Goal: Transaction & Acquisition: Purchase product/service

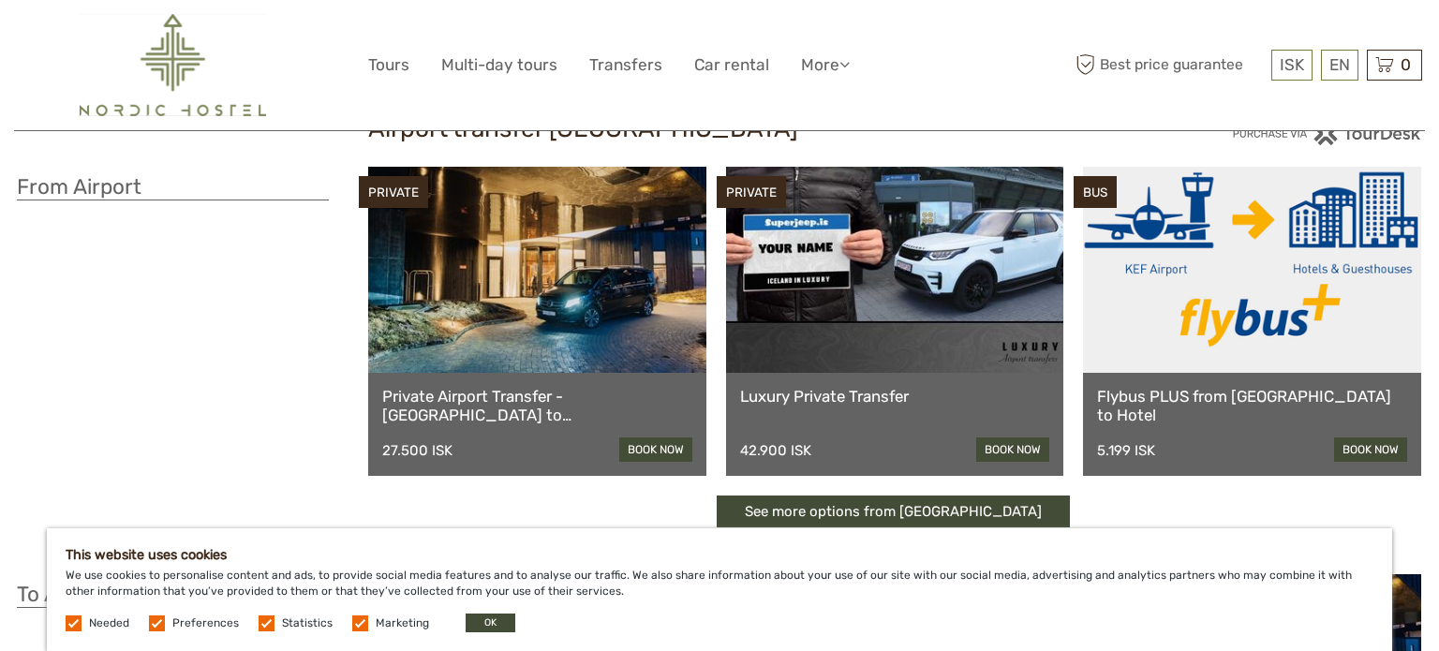
scroll to position [68, 0]
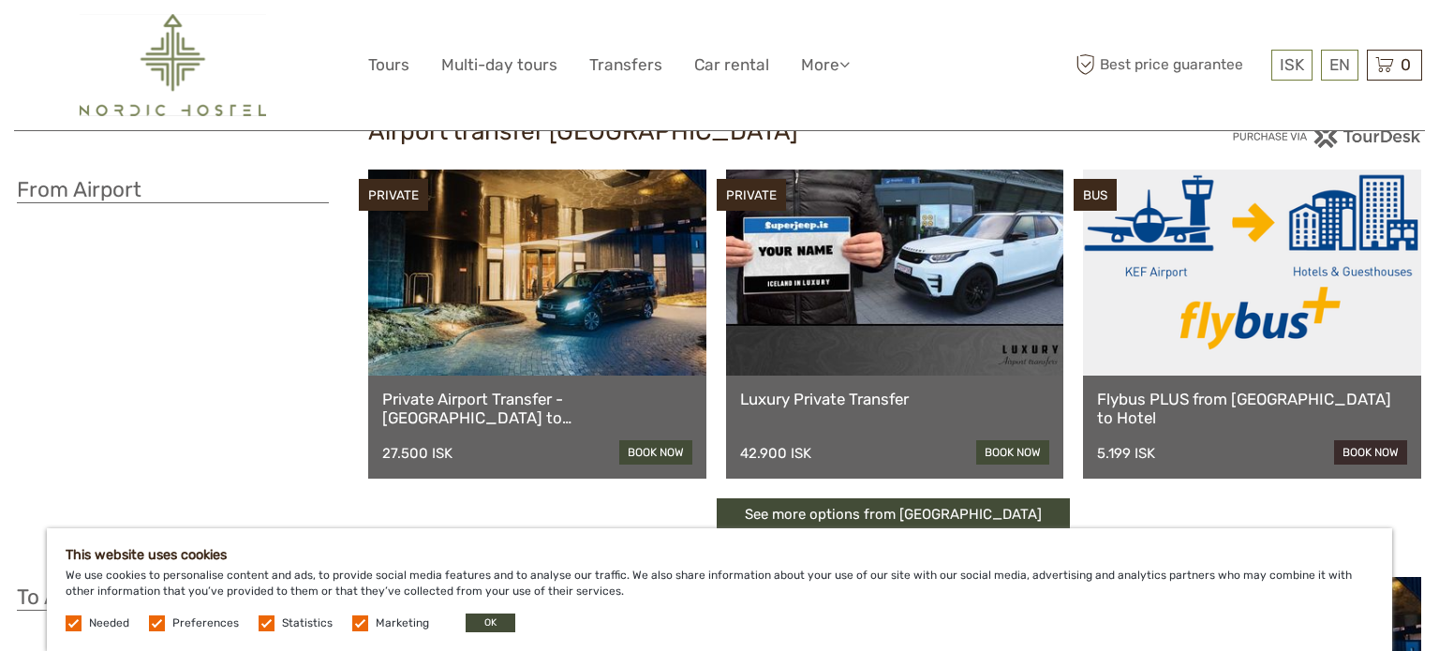
click at [1380, 452] on link "book now" at bounding box center [1370, 452] width 73 height 24
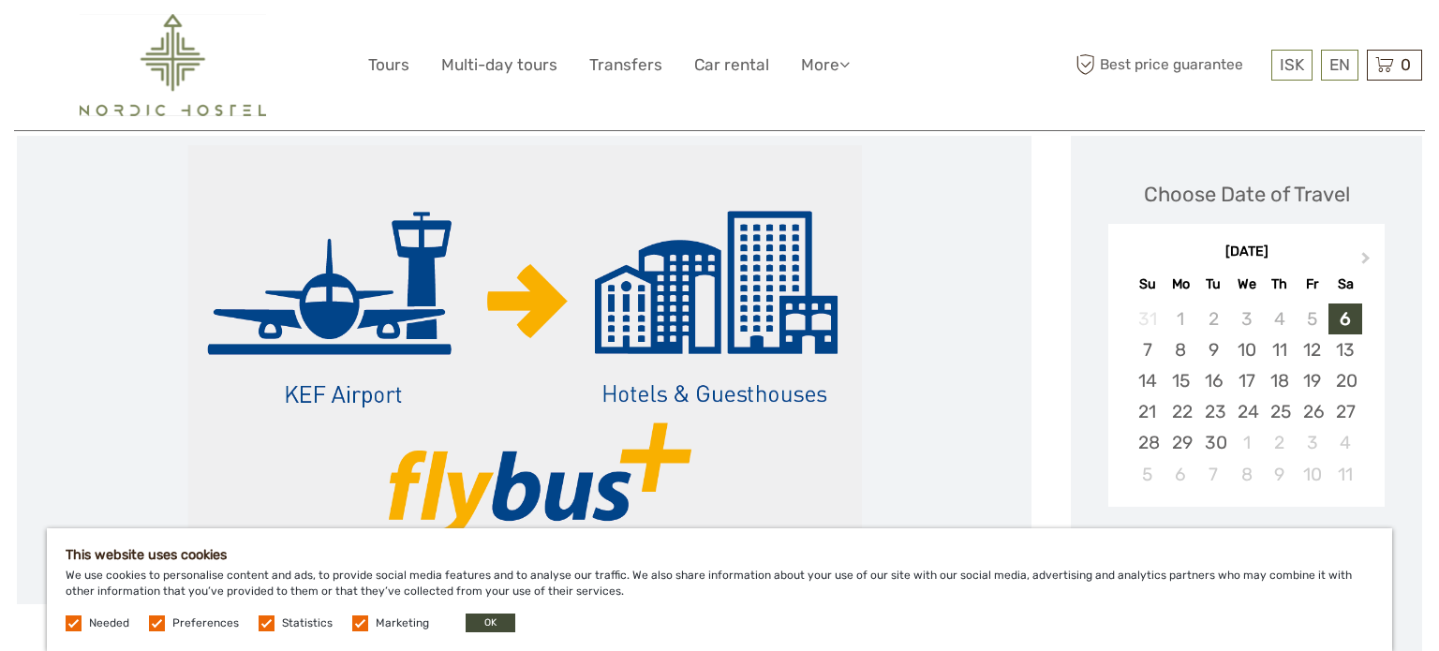
scroll to position [210, 0]
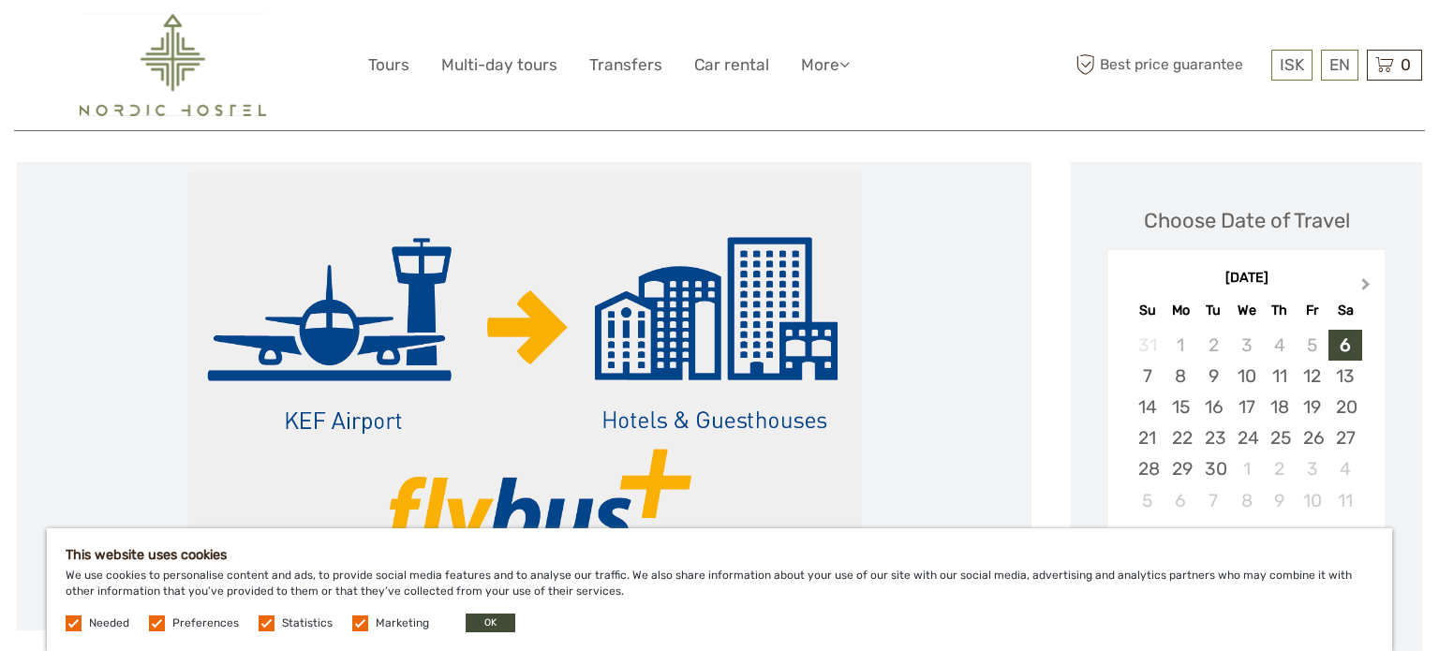
click at [1366, 283] on span "Next Month" at bounding box center [1366, 287] width 0 height 27
click at [1312, 347] on div "3" at bounding box center [1312, 345] width 33 height 31
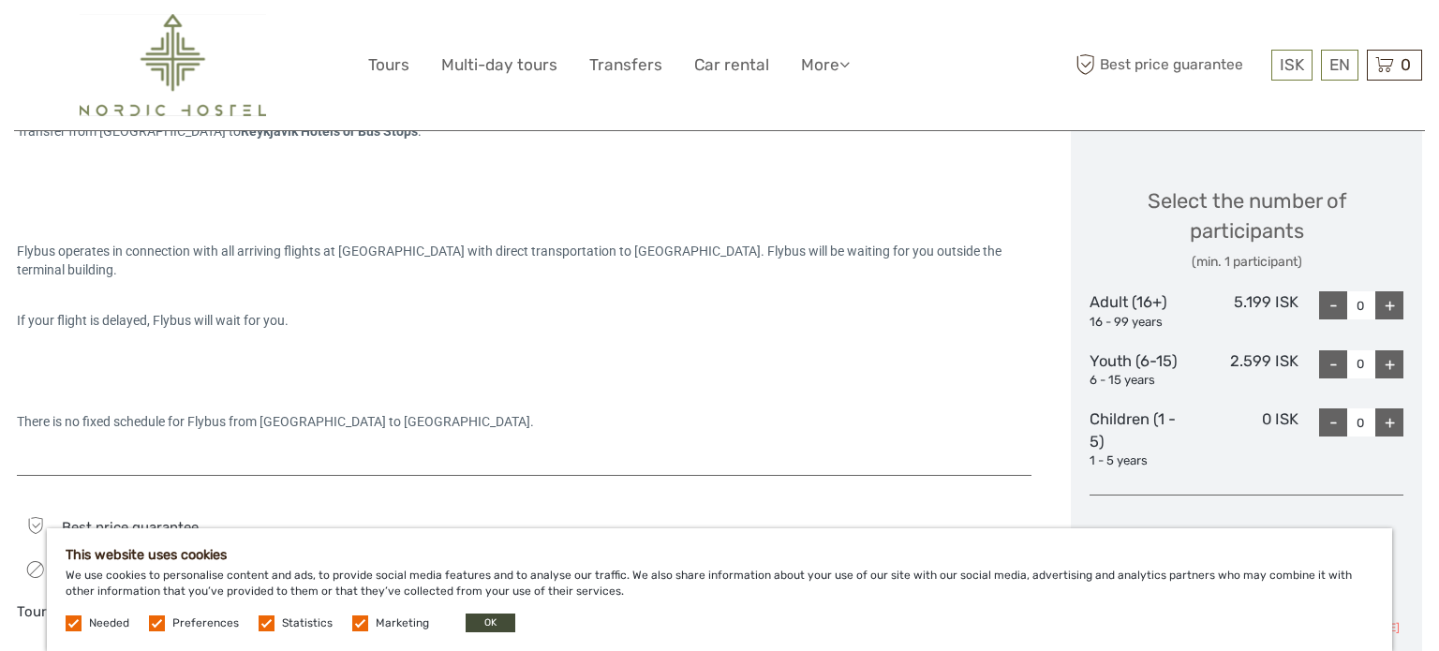
scroll to position [746, 0]
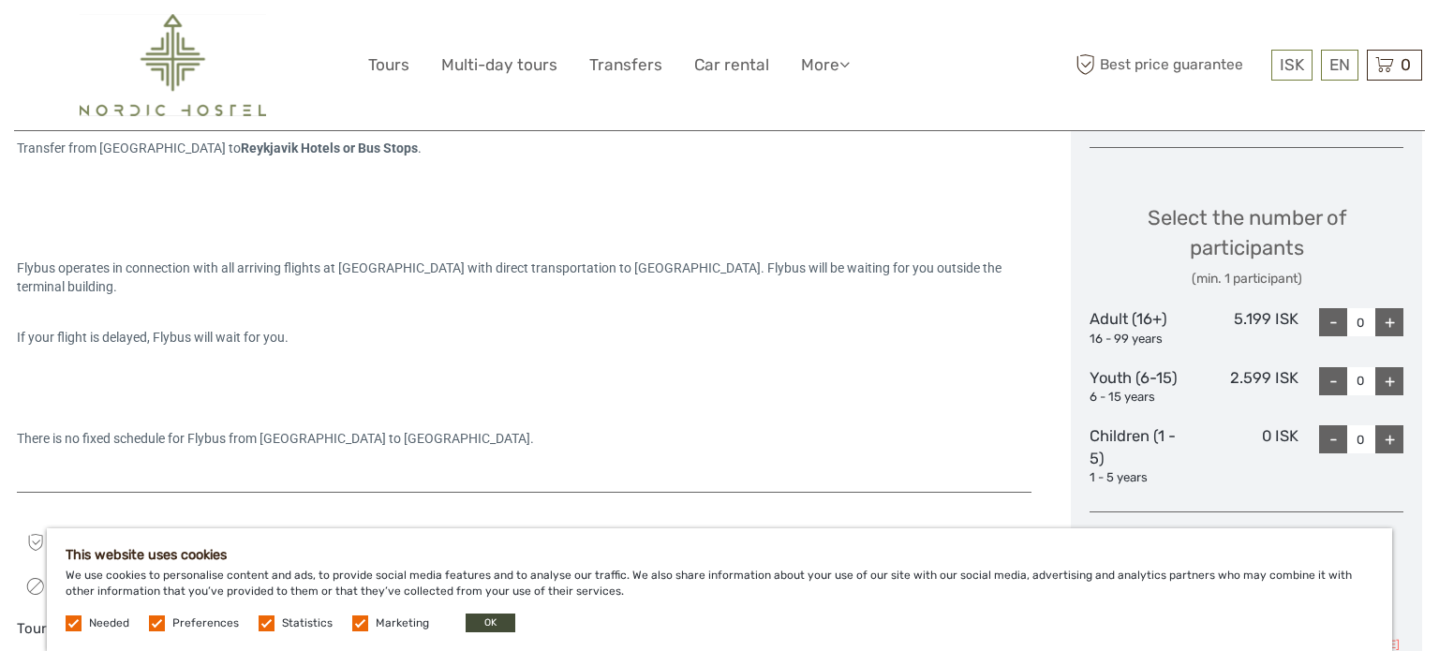
click at [1383, 333] on div "+" at bounding box center [1389, 322] width 28 height 28
type input "1"
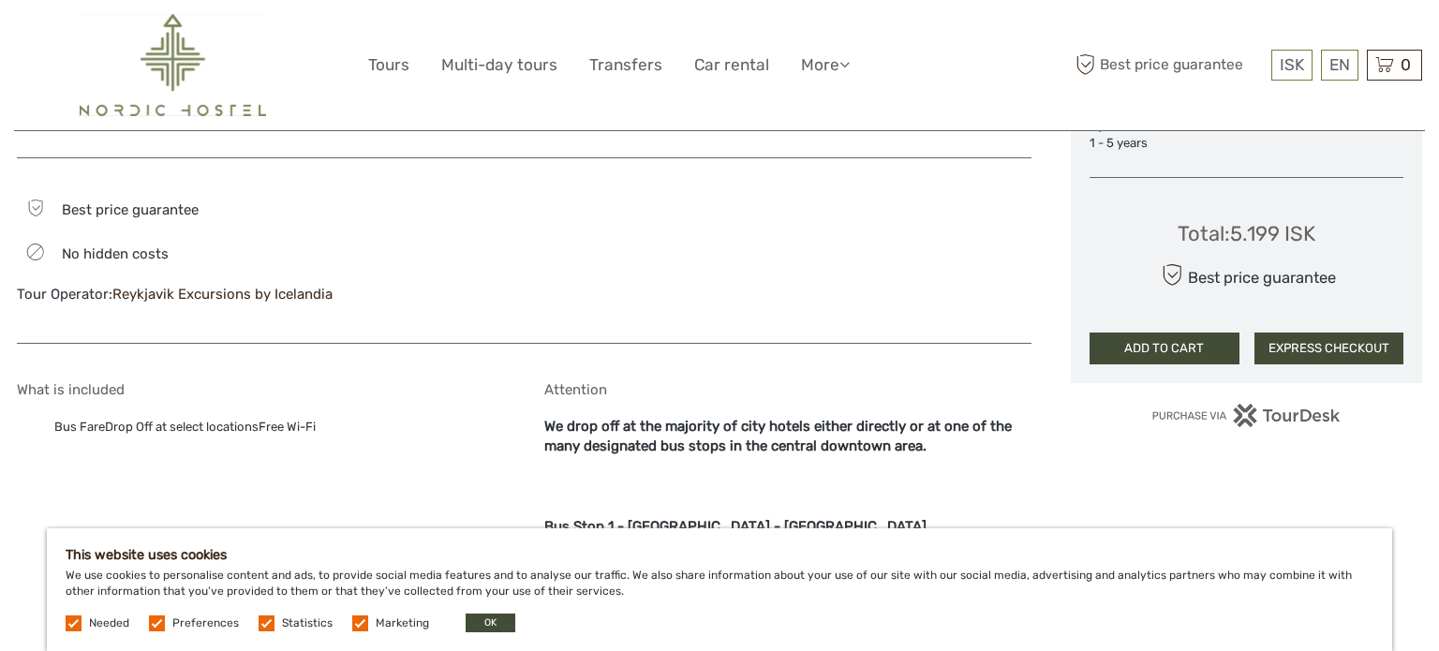
scroll to position [1105, 0]
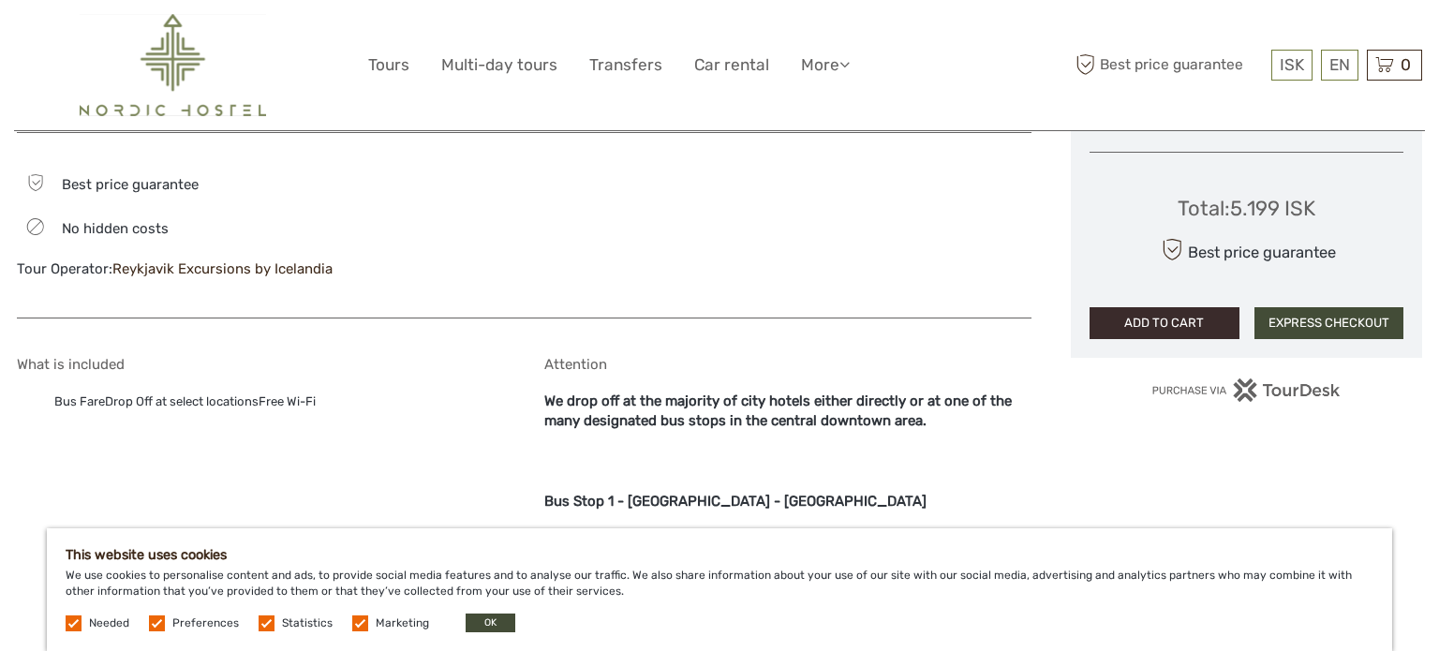
click at [1192, 322] on button "ADD TO CART" at bounding box center [1165, 323] width 150 height 32
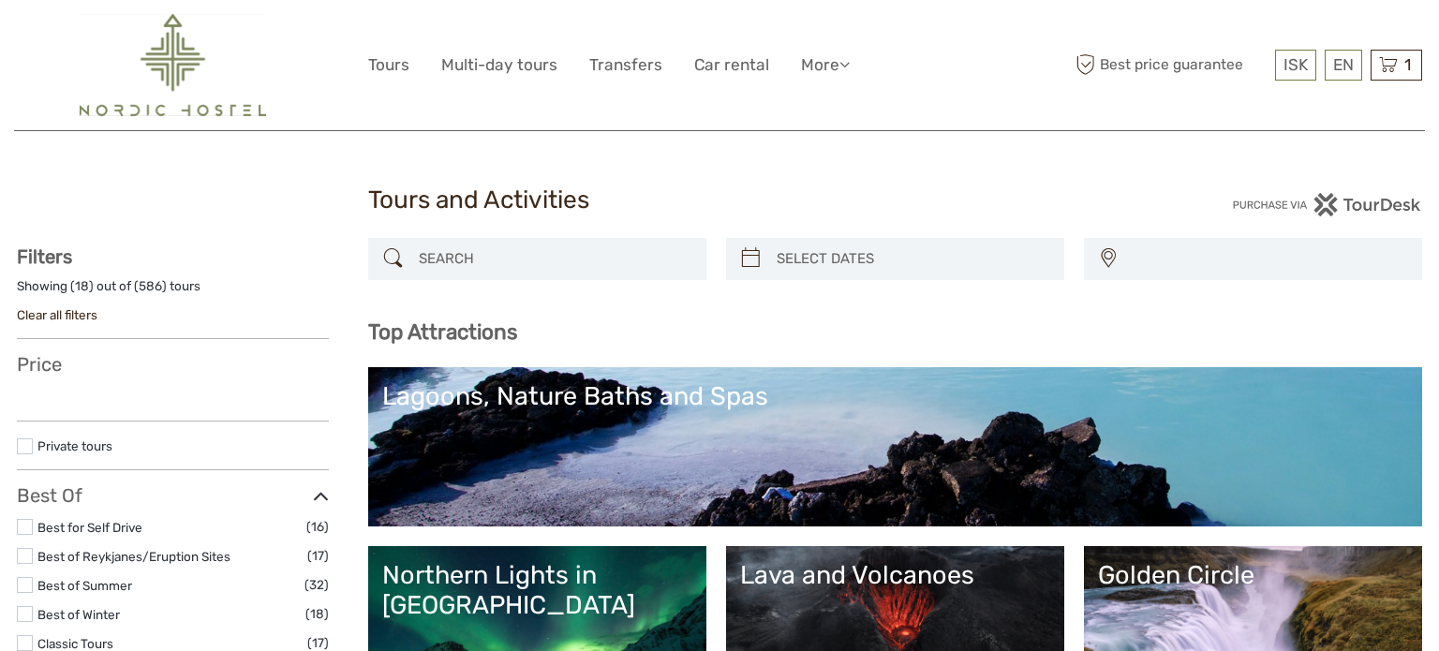
select select
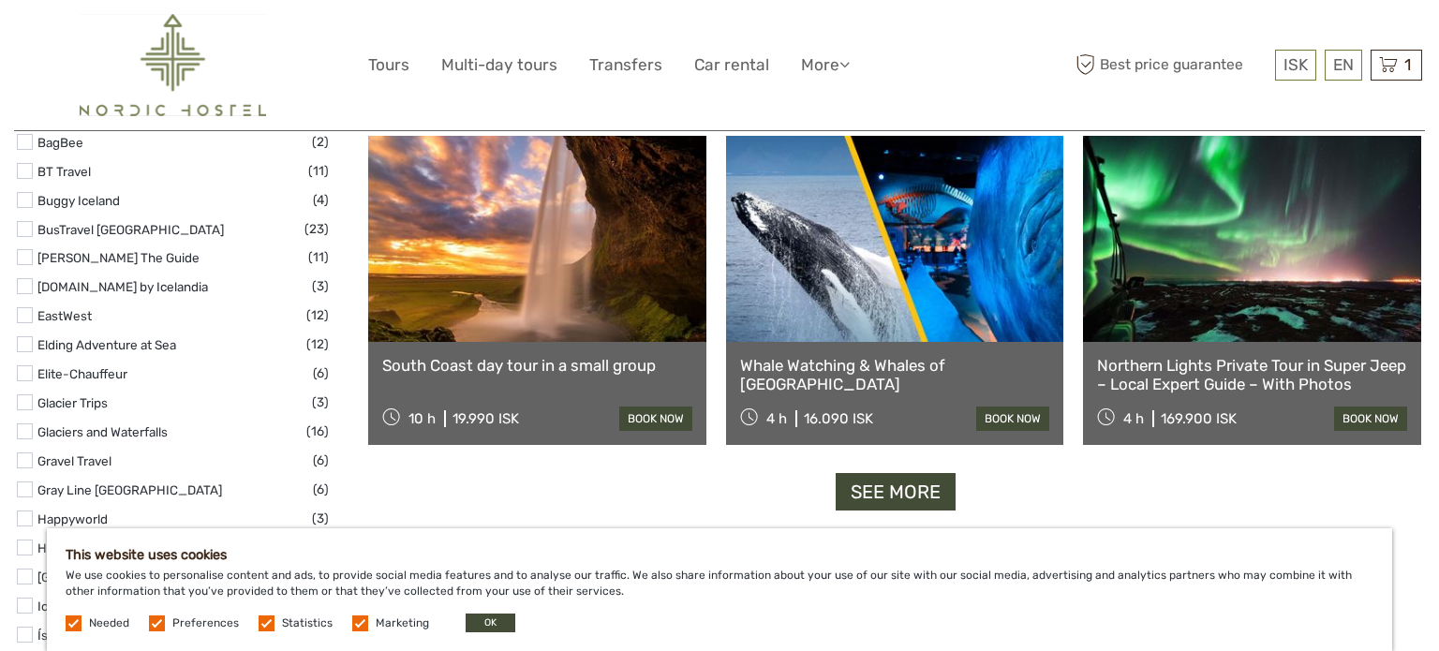
scroll to position [2291, 0]
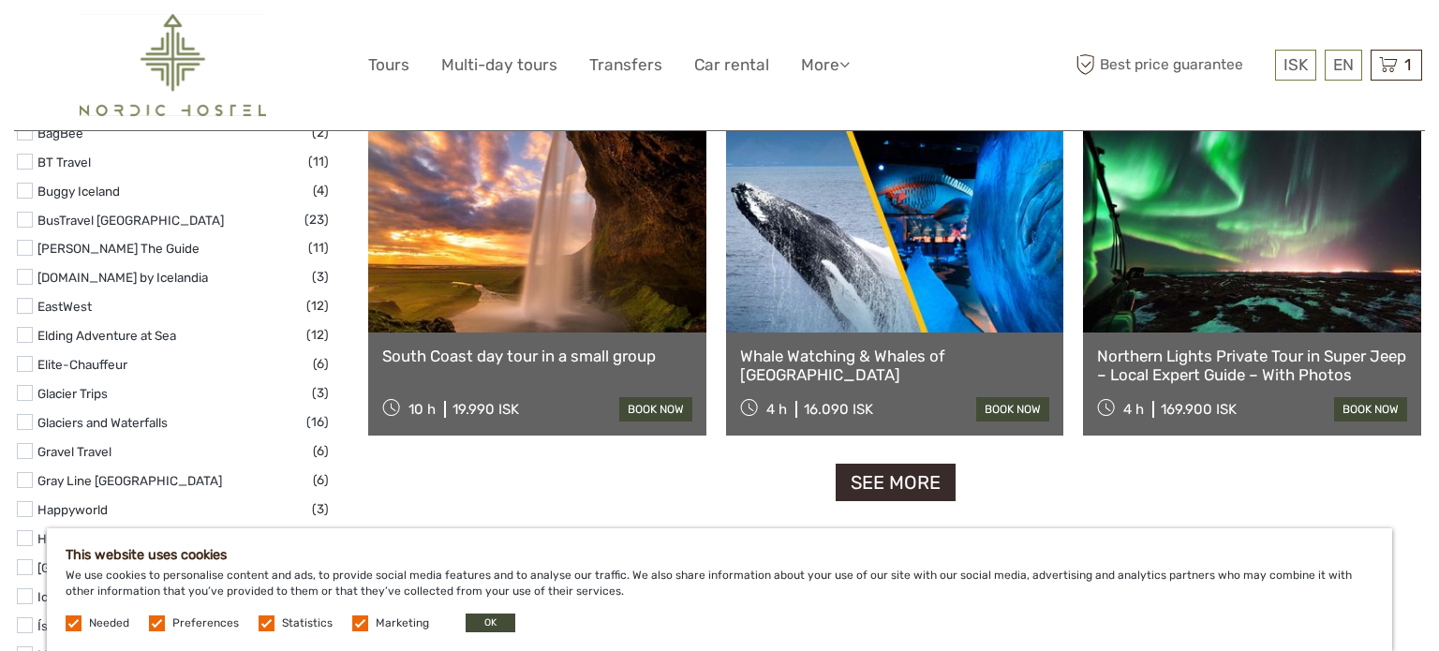
click at [889, 482] on link "See more" at bounding box center [896, 483] width 120 height 38
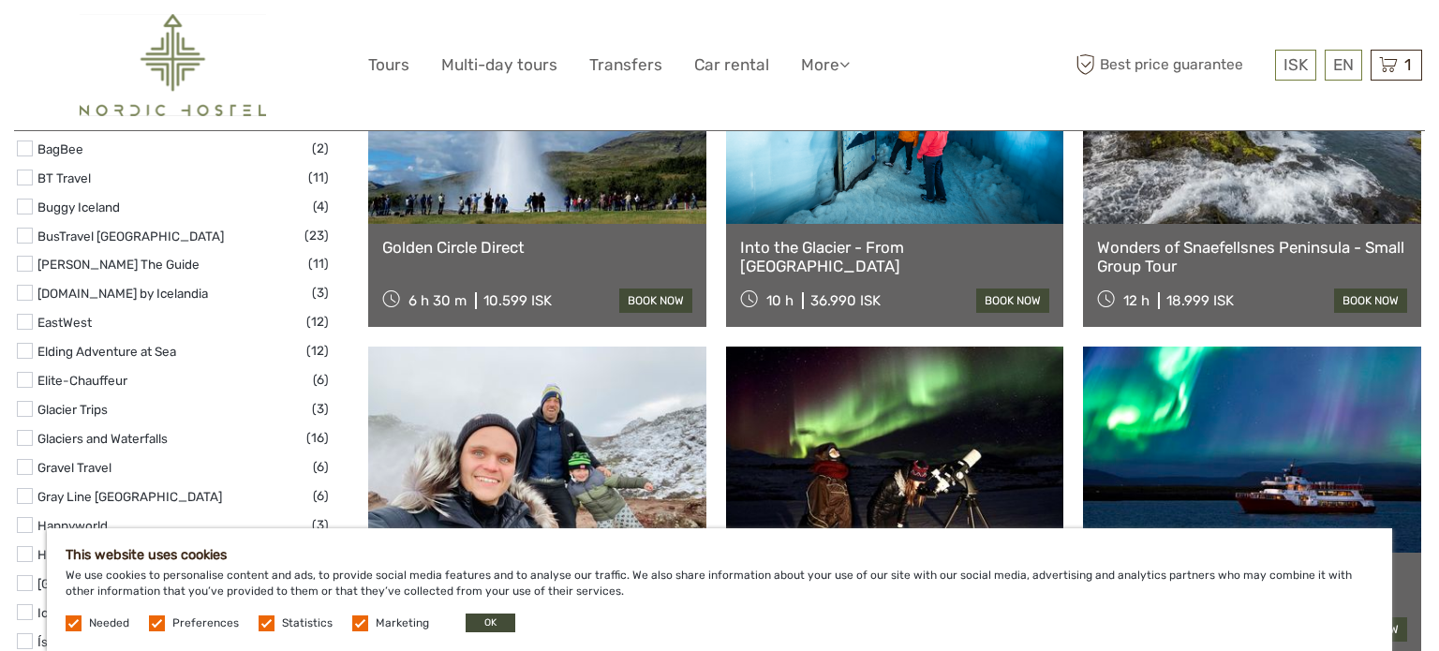
scroll to position [2280, 0]
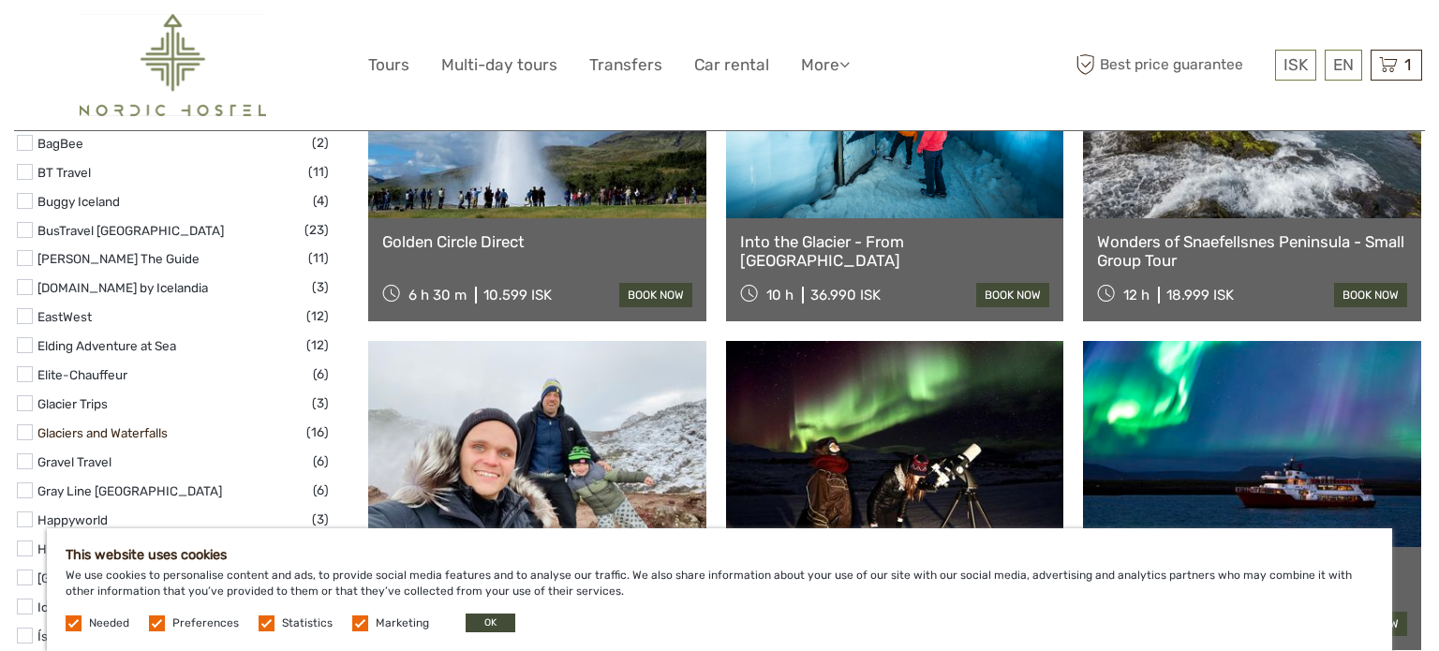
click at [91, 435] on link "Glaciers and Waterfalls" at bounding box center [102, 432] width 130 height 15
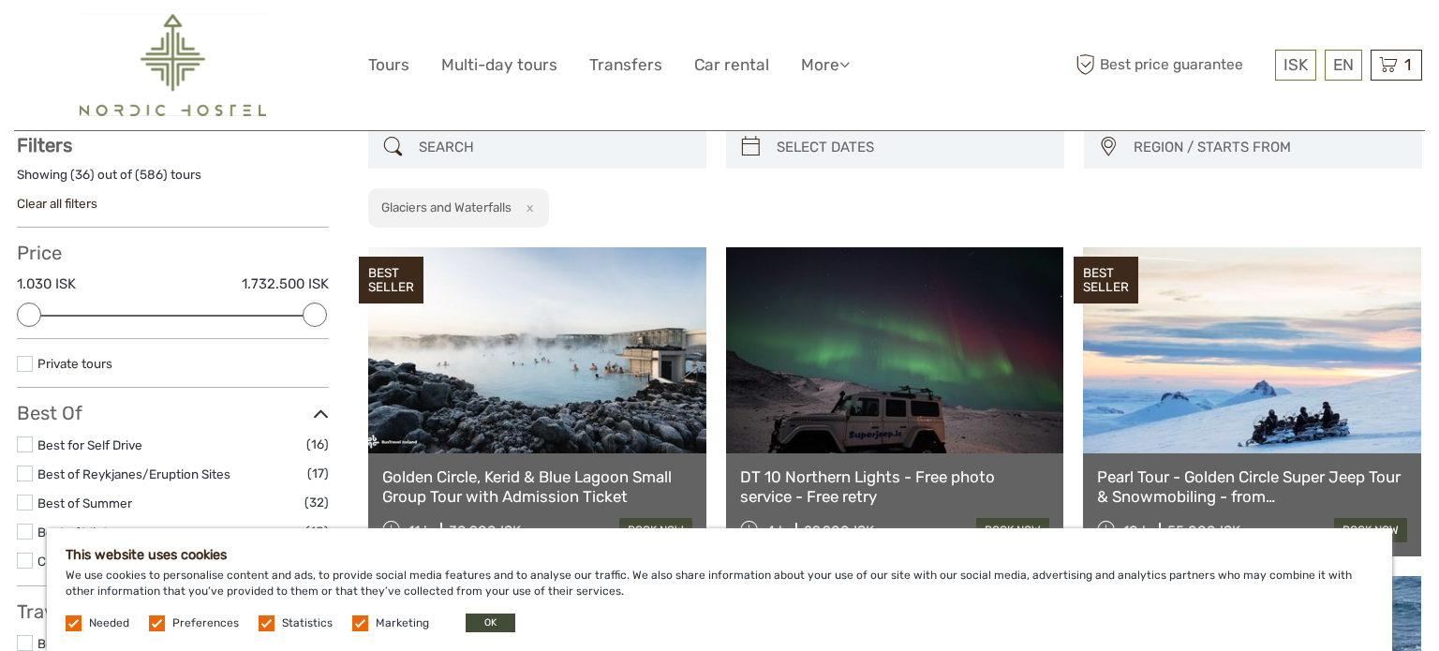
scroll to position [106, 0]
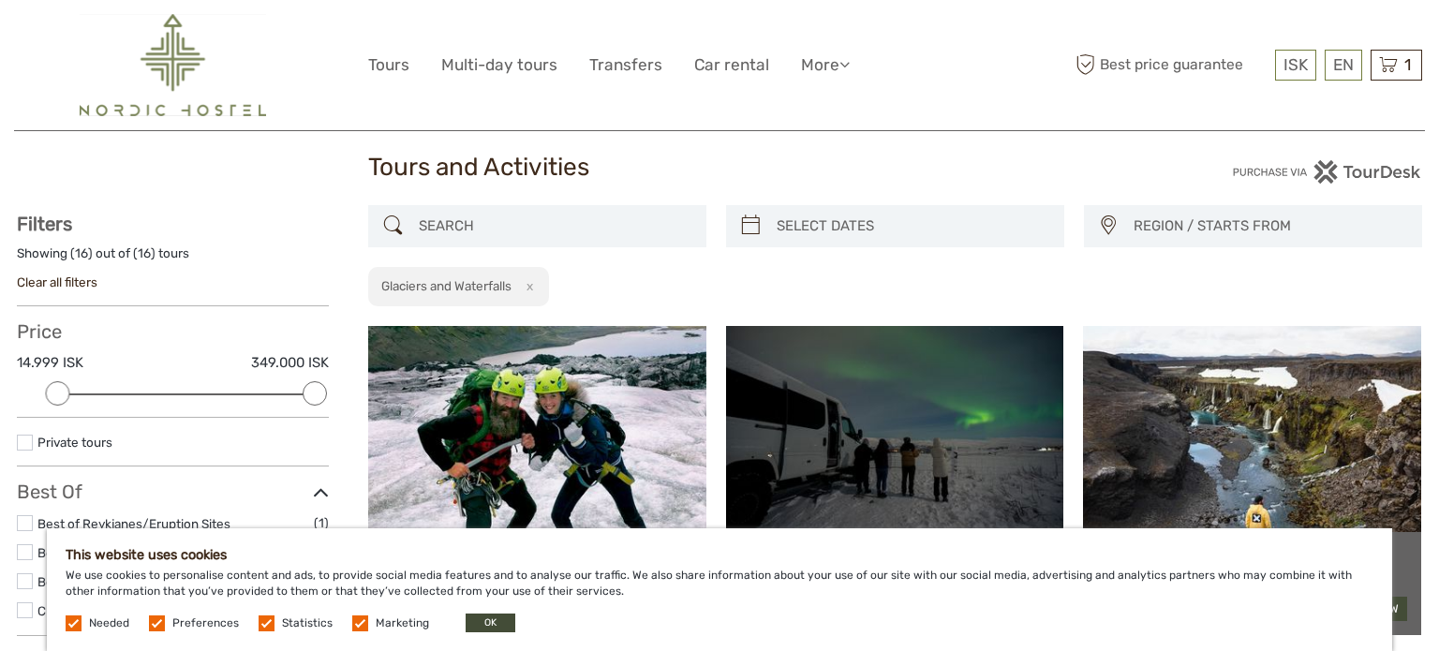
scroll to position [26, 0]
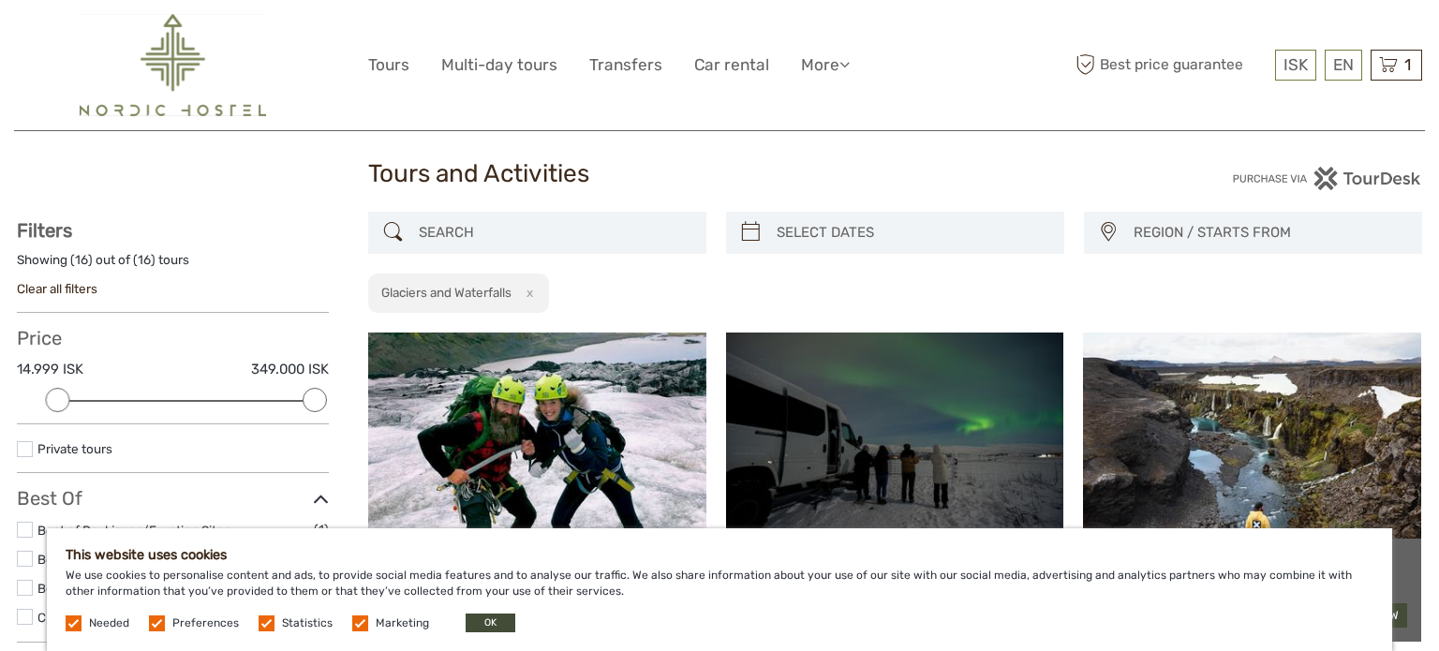
click at [1366, 244] on span "REGION / STARTS FROM" at bounding box center [1269, 232] width 288 height 31
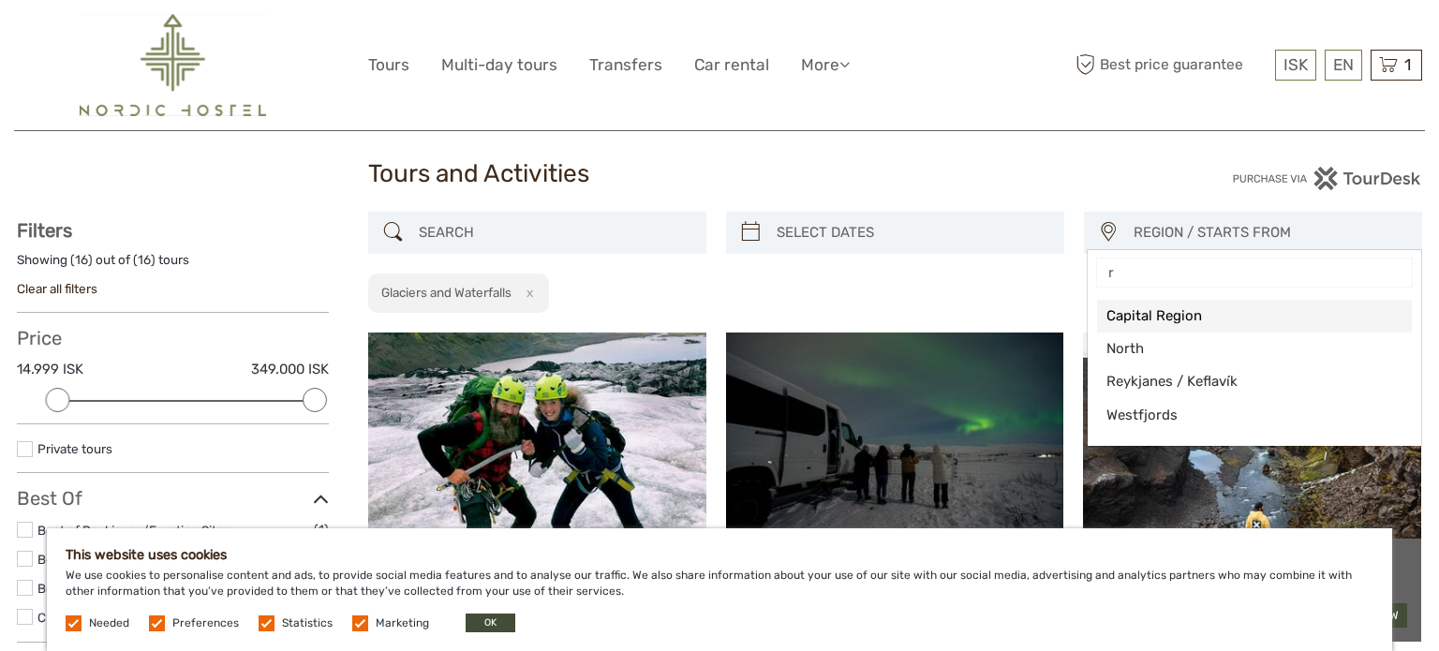
type input "re"
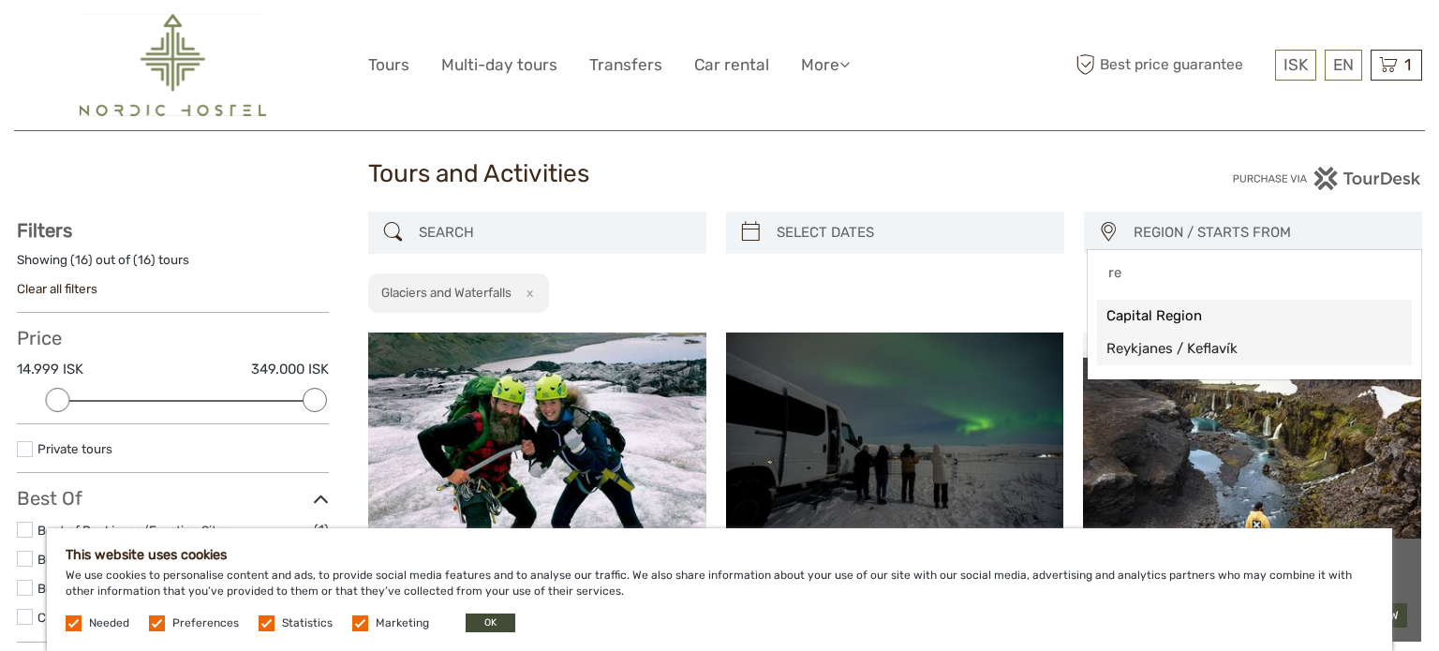
click at [1278, 348] on span "Reykjanes / Keflavík" at bounding box center [1238, 349] width 264 height 20
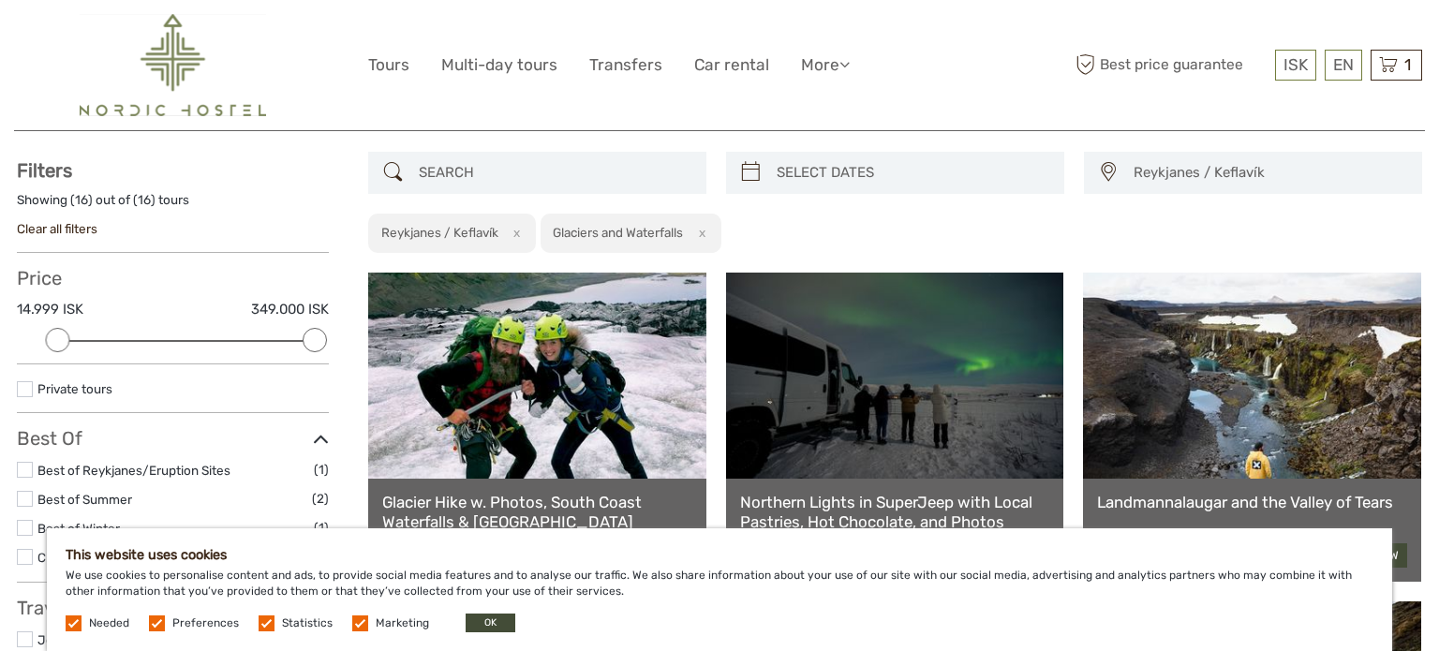
scroll to position [41, 0]
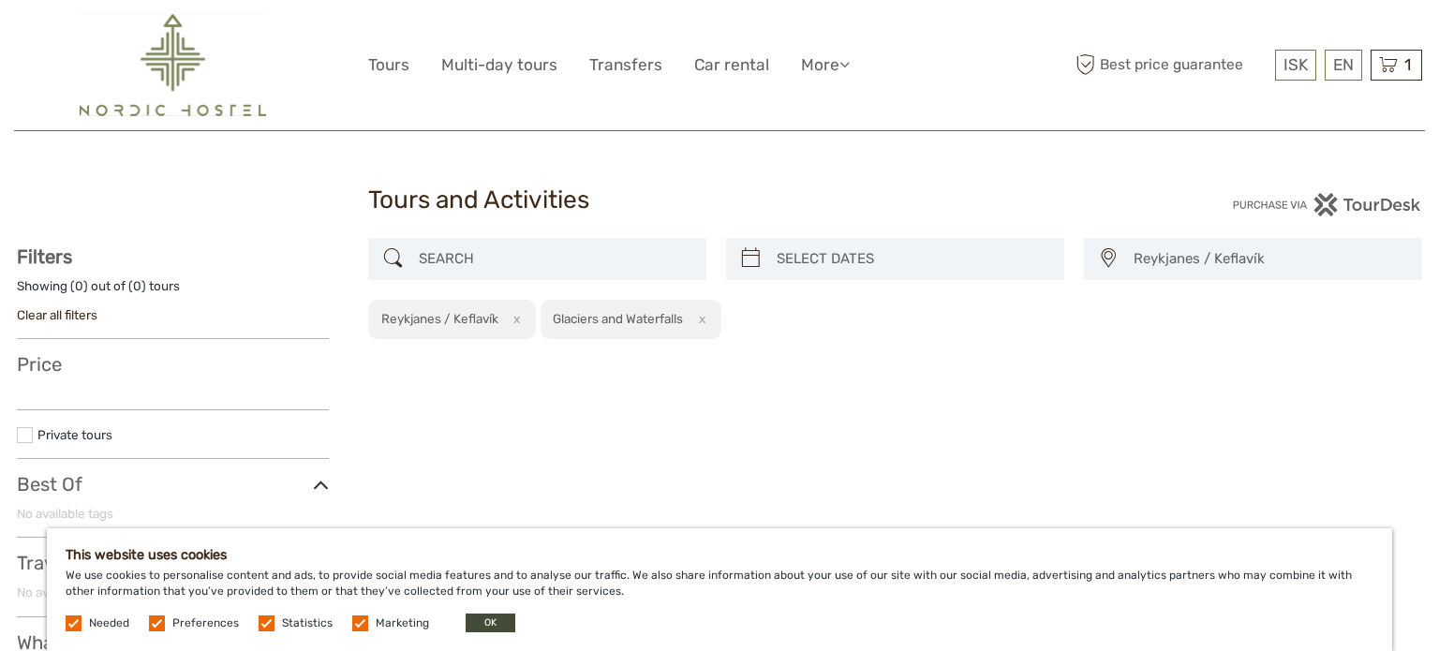
click at [1255, 266] on span "Reykjanes / Keflavík" at bounding box center [1269, 259] width 288 height 31
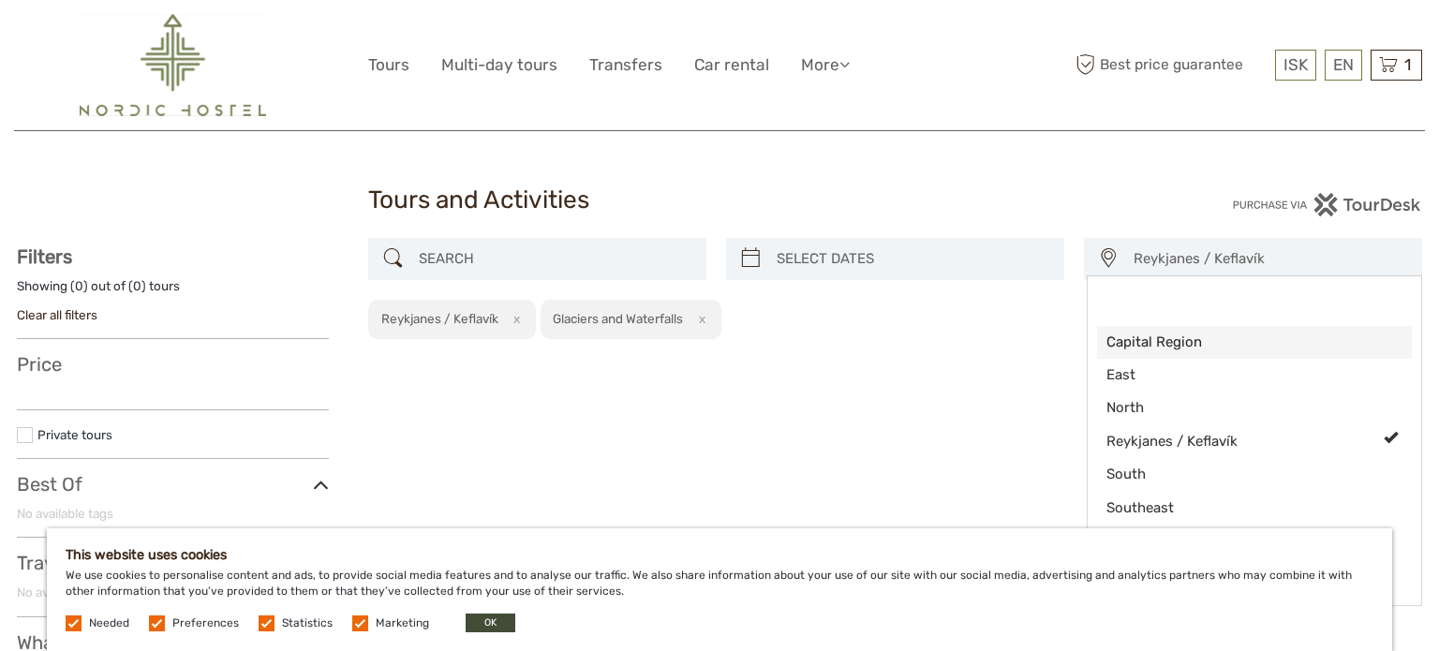
click at [1240, 339] on span "Capital Region" at bounding box center [1238, 343] width 264 height 20
select select "Capital Region"
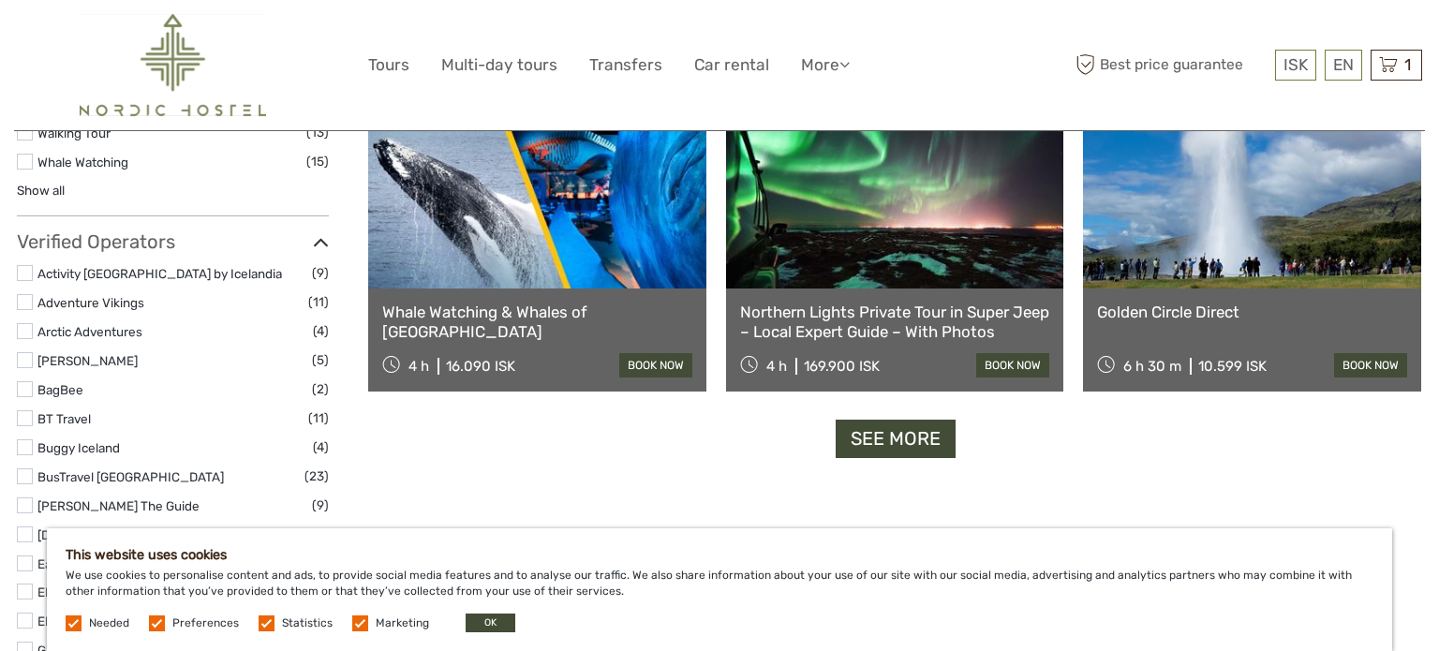
scroll to position [1960, 0]
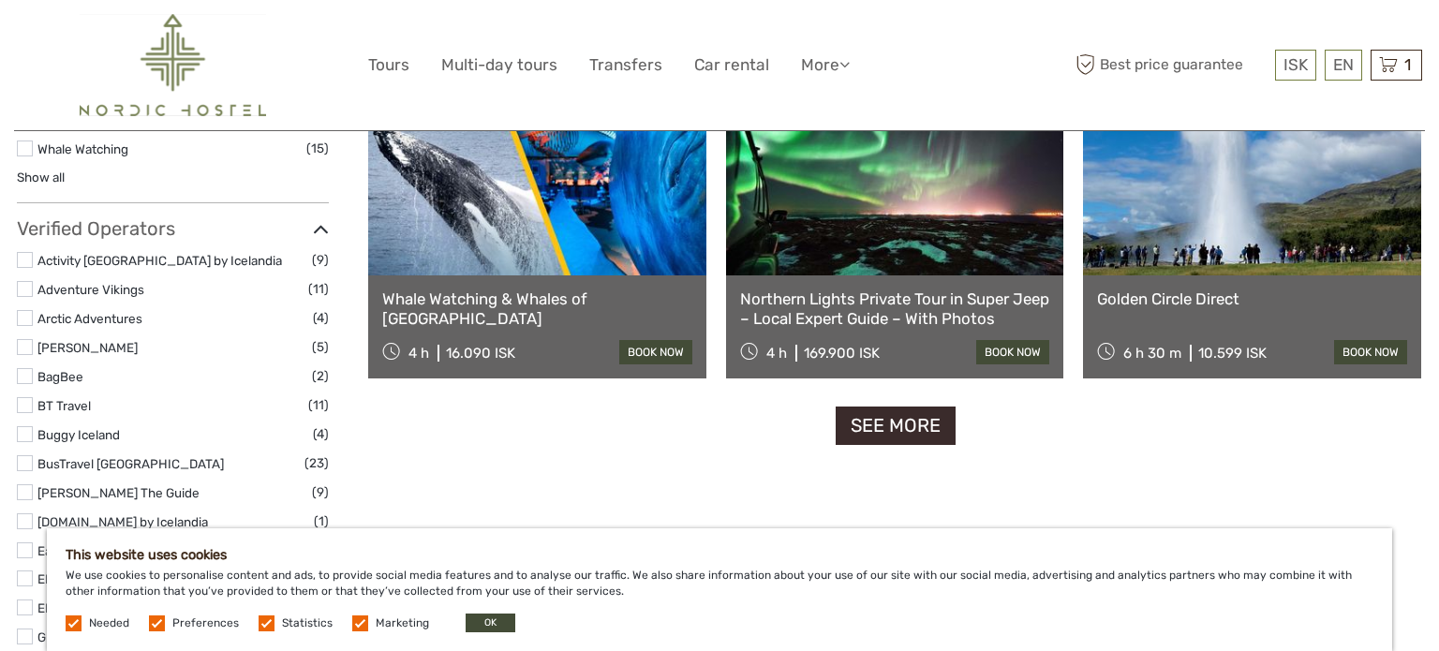
click at [902, 409] on link "See more" at bounding box center [896, 426] width 120 height 38
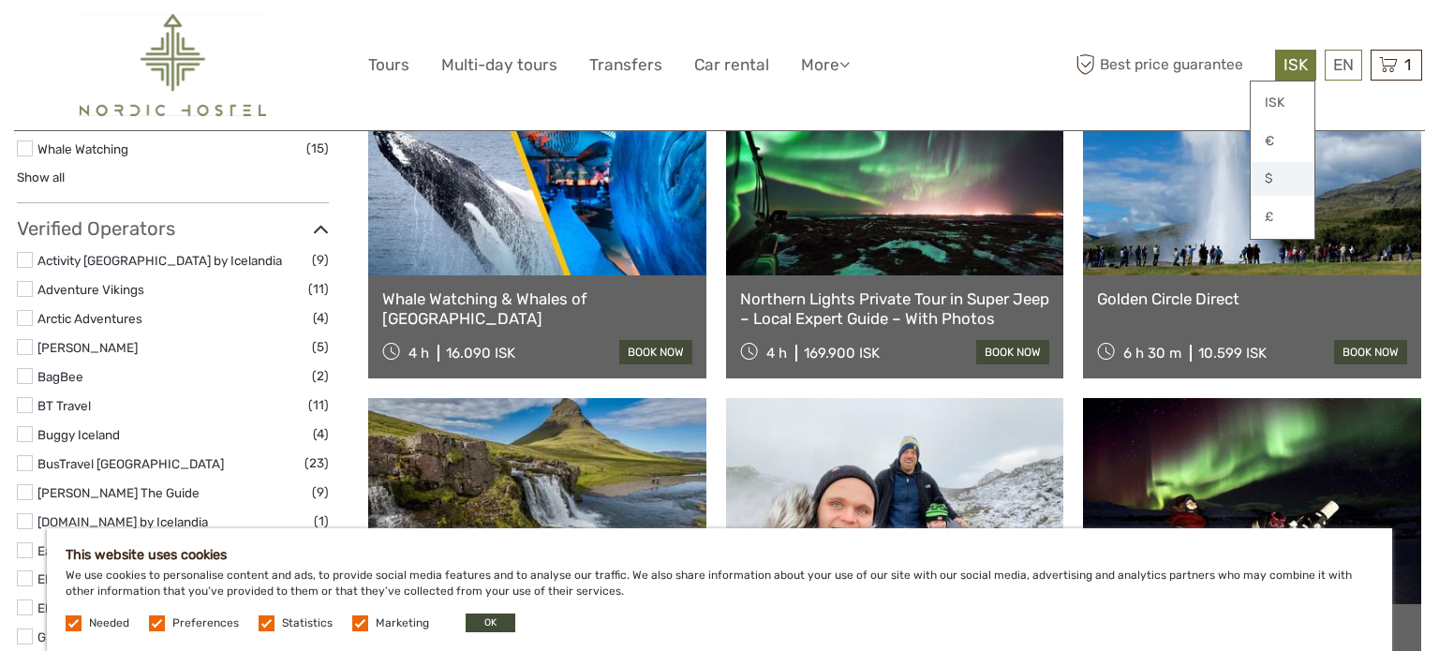
click at [1281, 172] on link "$" at bounding box center [1283, 179] width 64 height 34
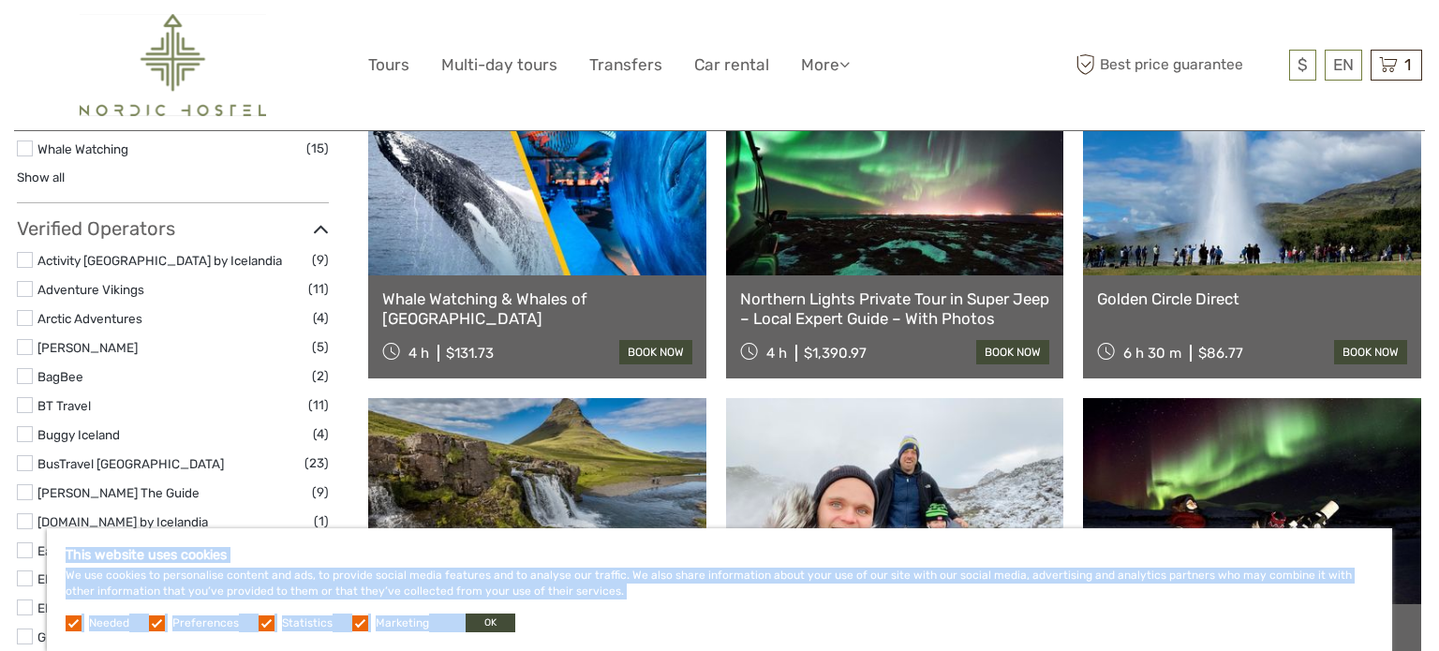
drag, startPoint x: 1331, startPoint y: 633, endPoint x: 1393, endPoint y: 454, distance: 189.3
click at [1393, 454] on div "Tours and Activities Tours and Activities REGION / STARTS FROM Capital Region E…" at bounding box center [719, 530] width 1411 height 4980
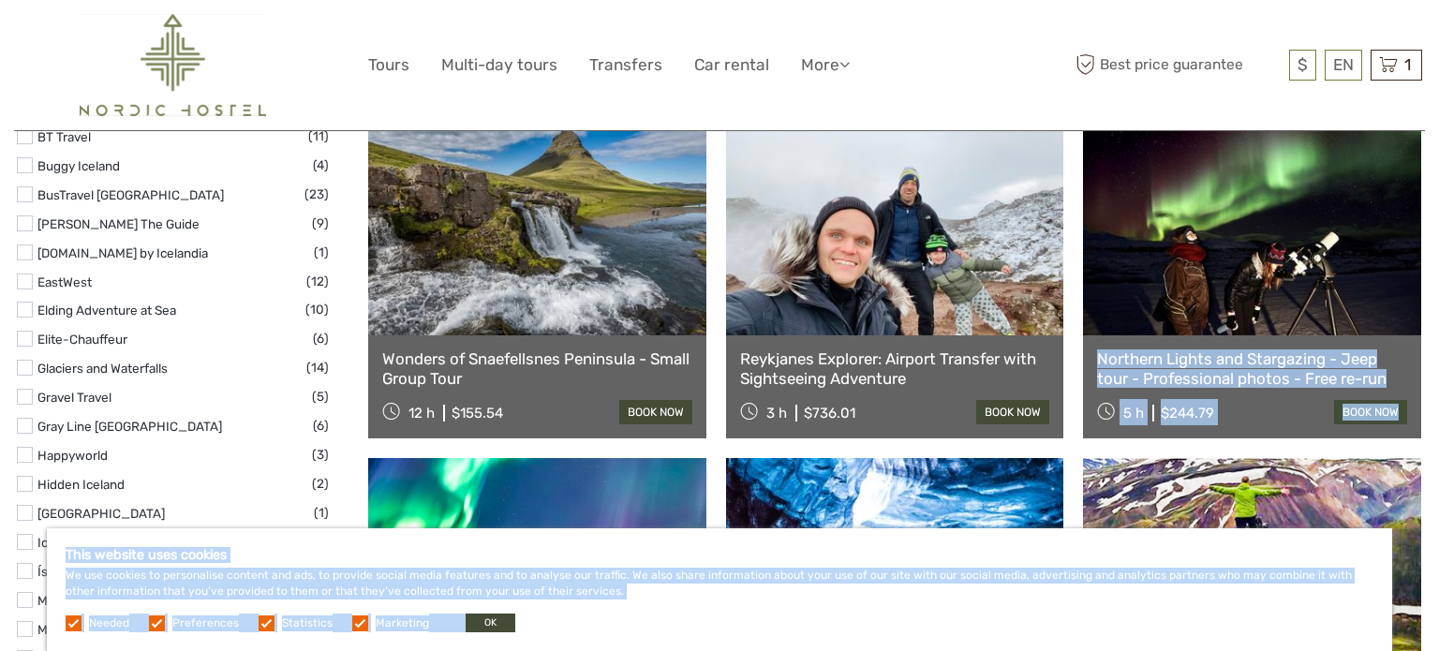
scroll to position [2217, 0]
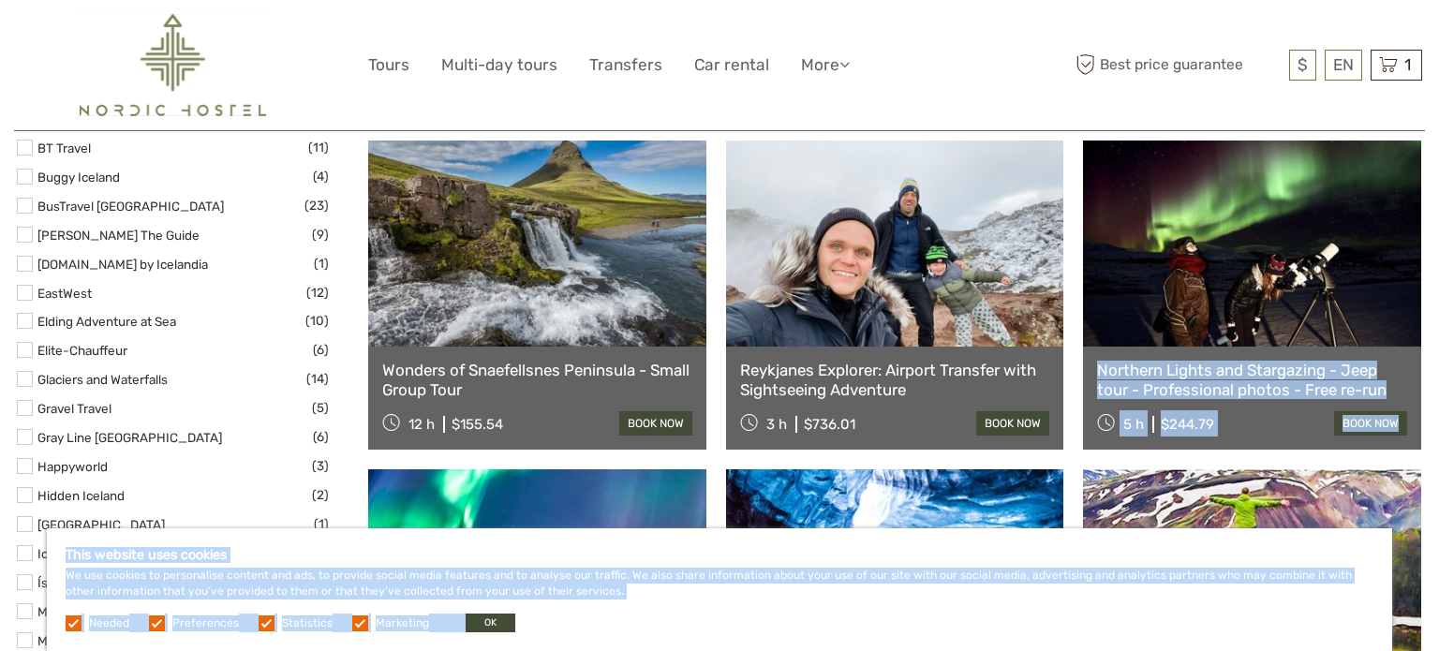
click at [491, 361] on link "Wonders of Snaefellsnes Peninsula - Small Group Tour" at bounding box center [537, 380] width 310 height 38
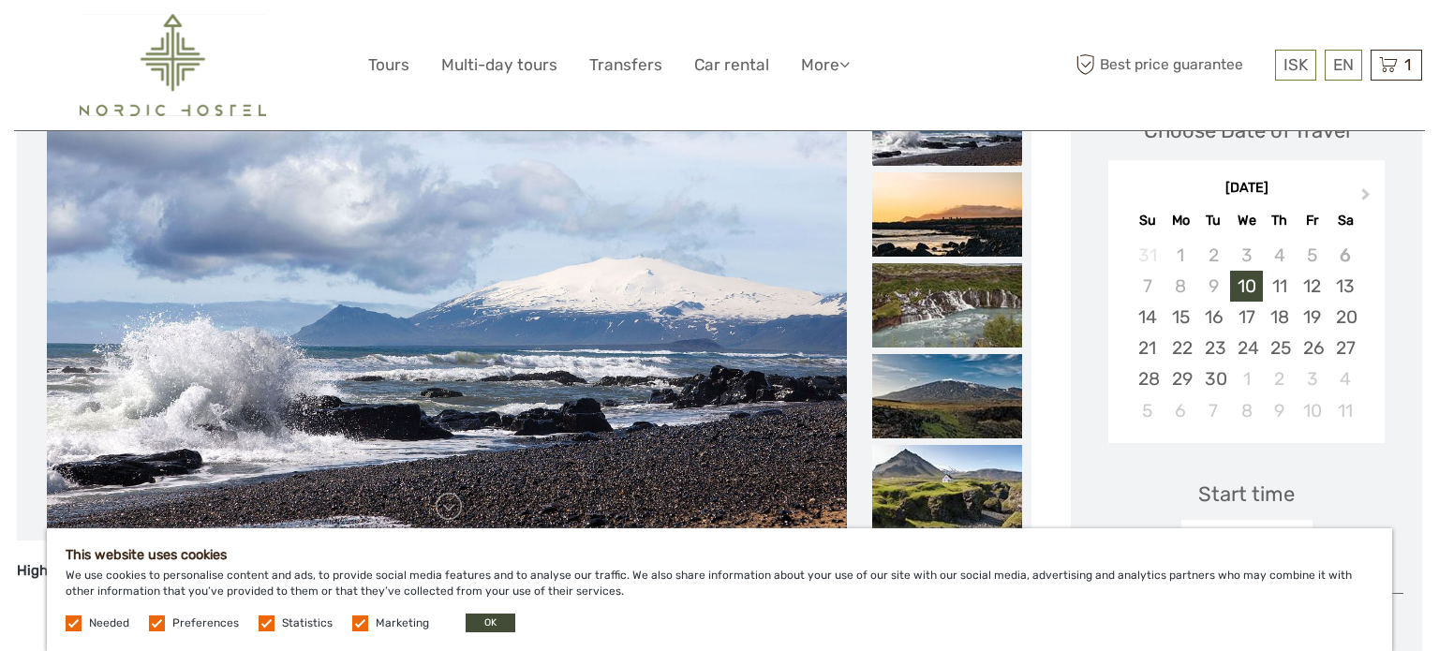
scroll to position [291, 0]
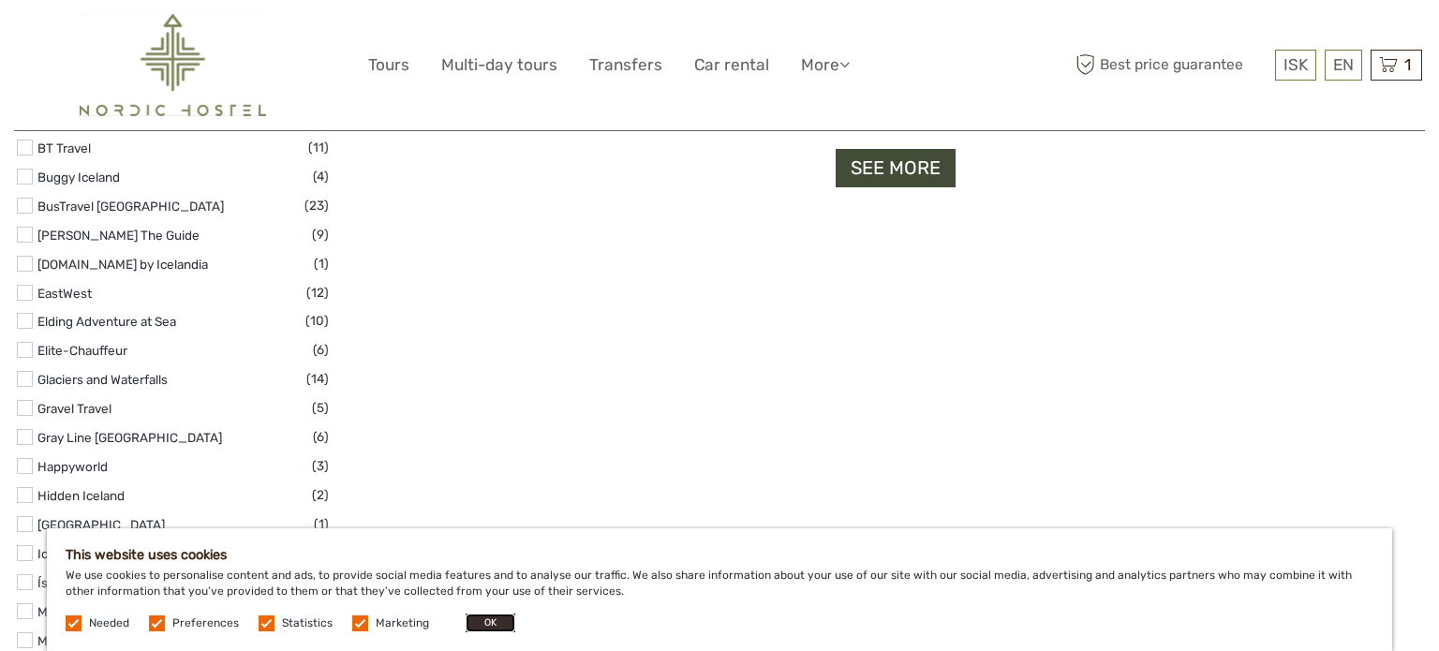
click at [478, 623] on button "OK" at bounding box center [491, 623] width 50 height 19
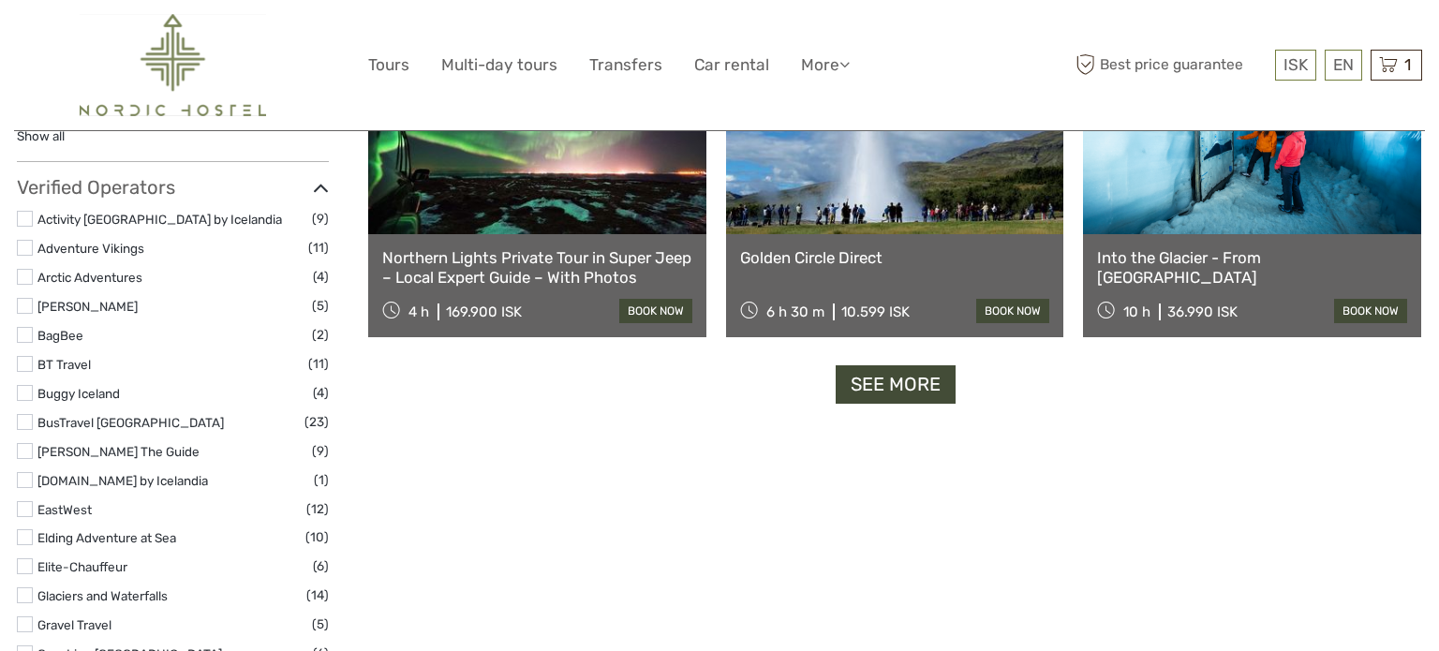
scroll to position [1947, 0]
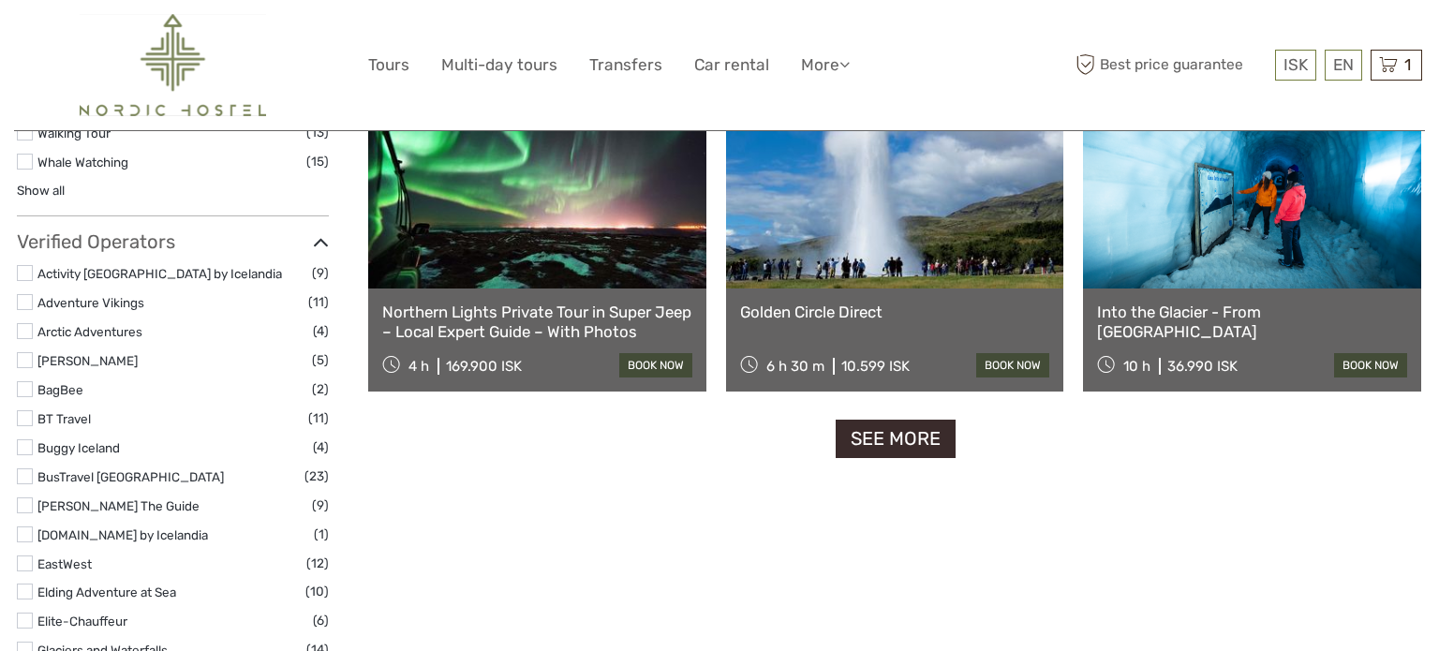
click at [927, 420] on link "See more" at bounding box center [896, 439] width 120 height 38
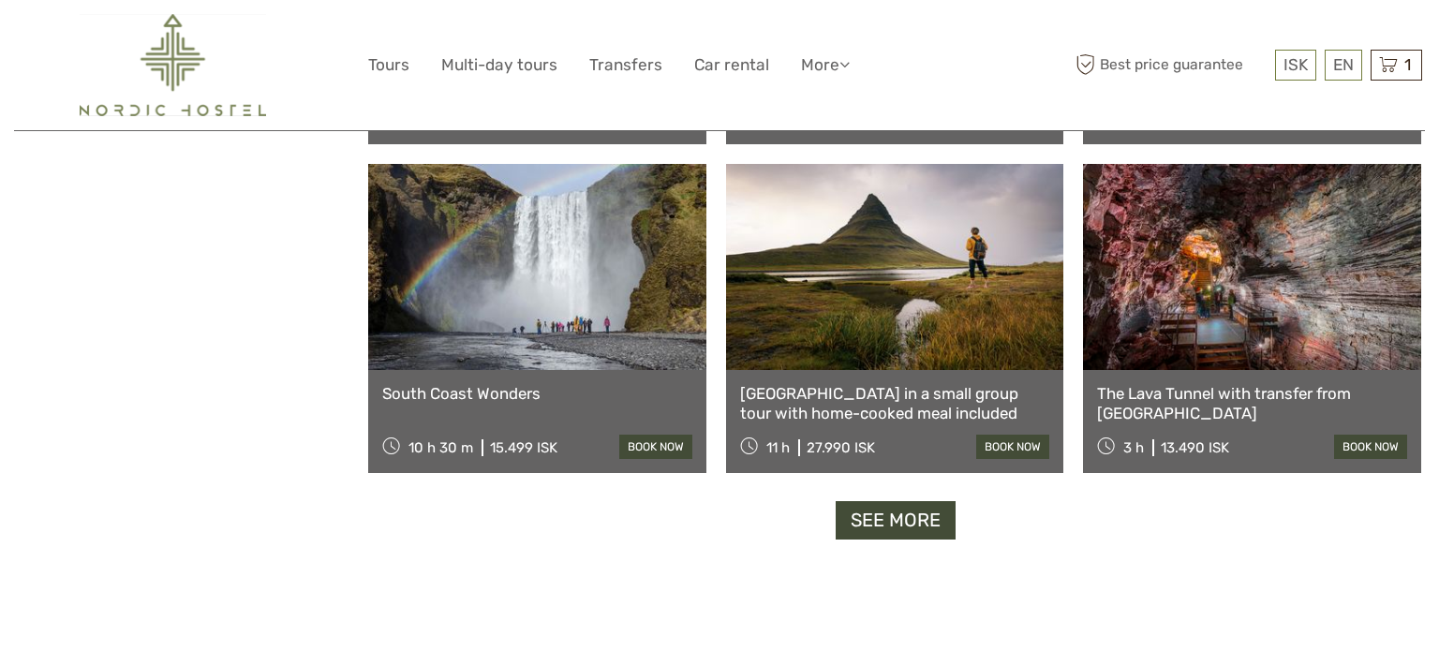
scroll to position [3850, 0]
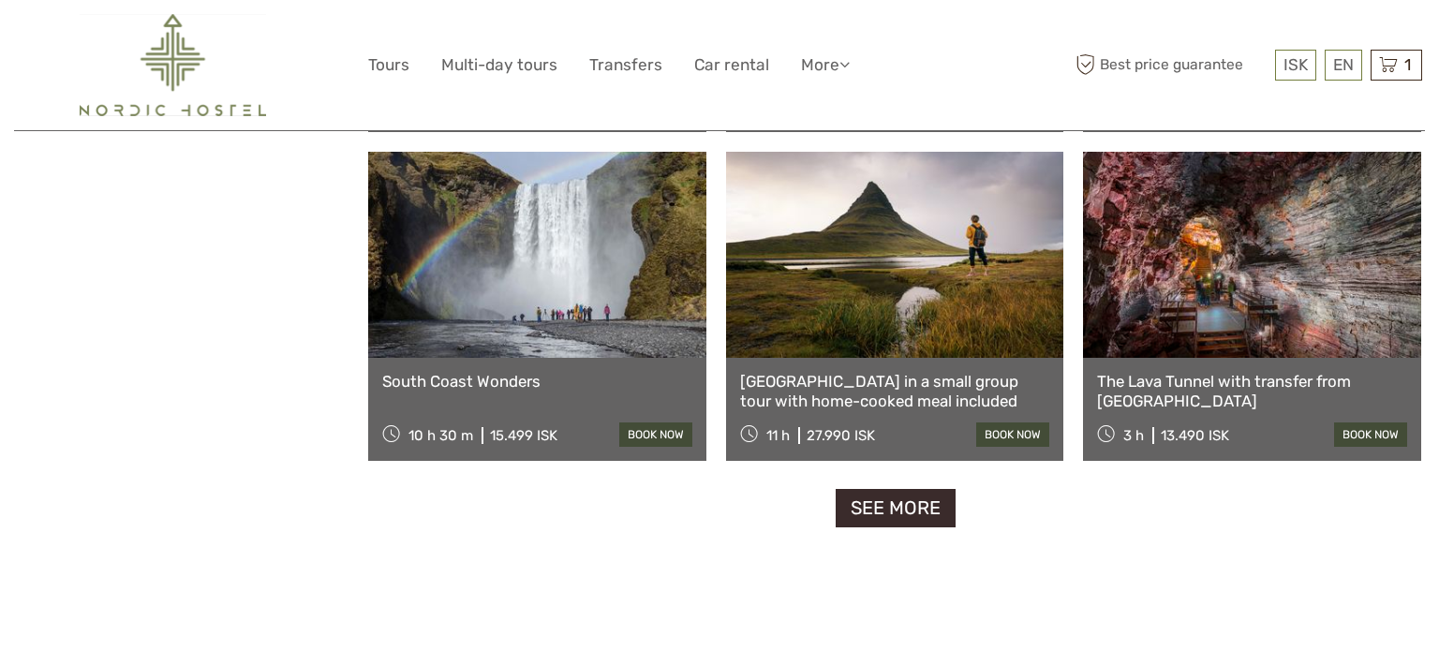
click at [940, 492] on link "See more" at bounding box center [896, 508] width 120 height 38
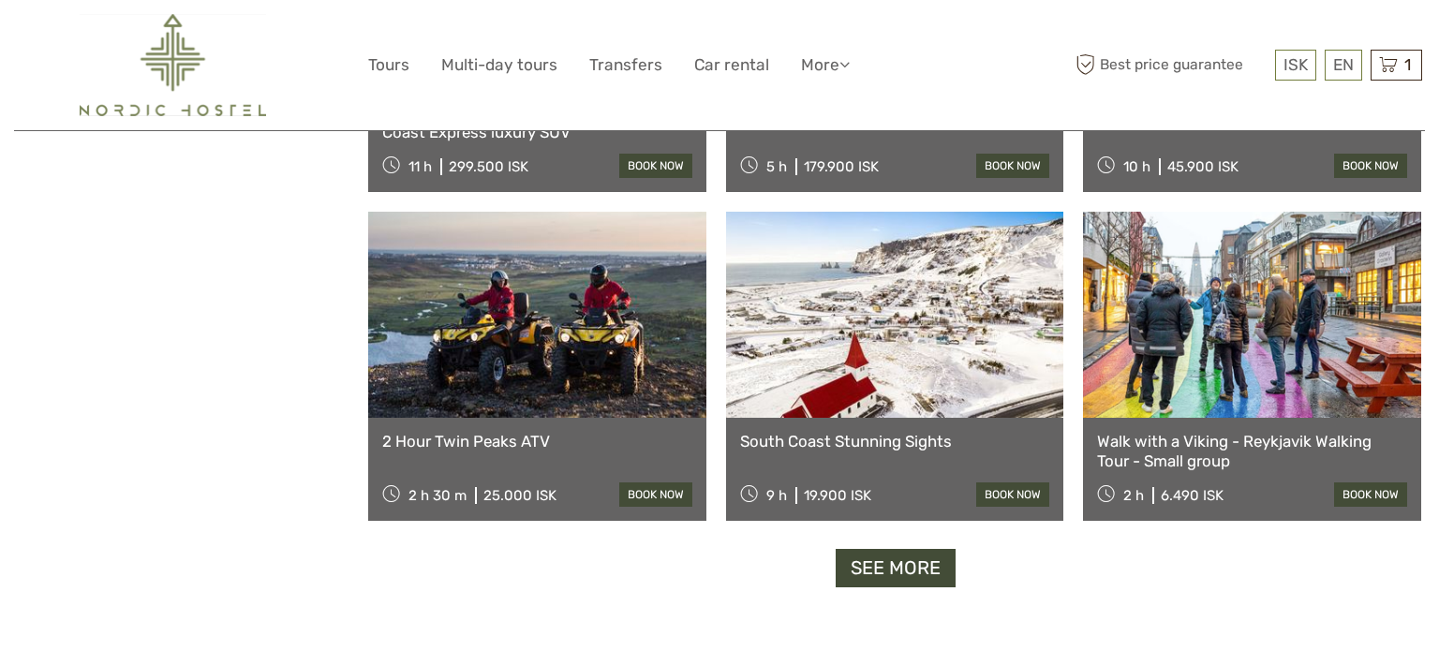
scroll to position [5787, 0]
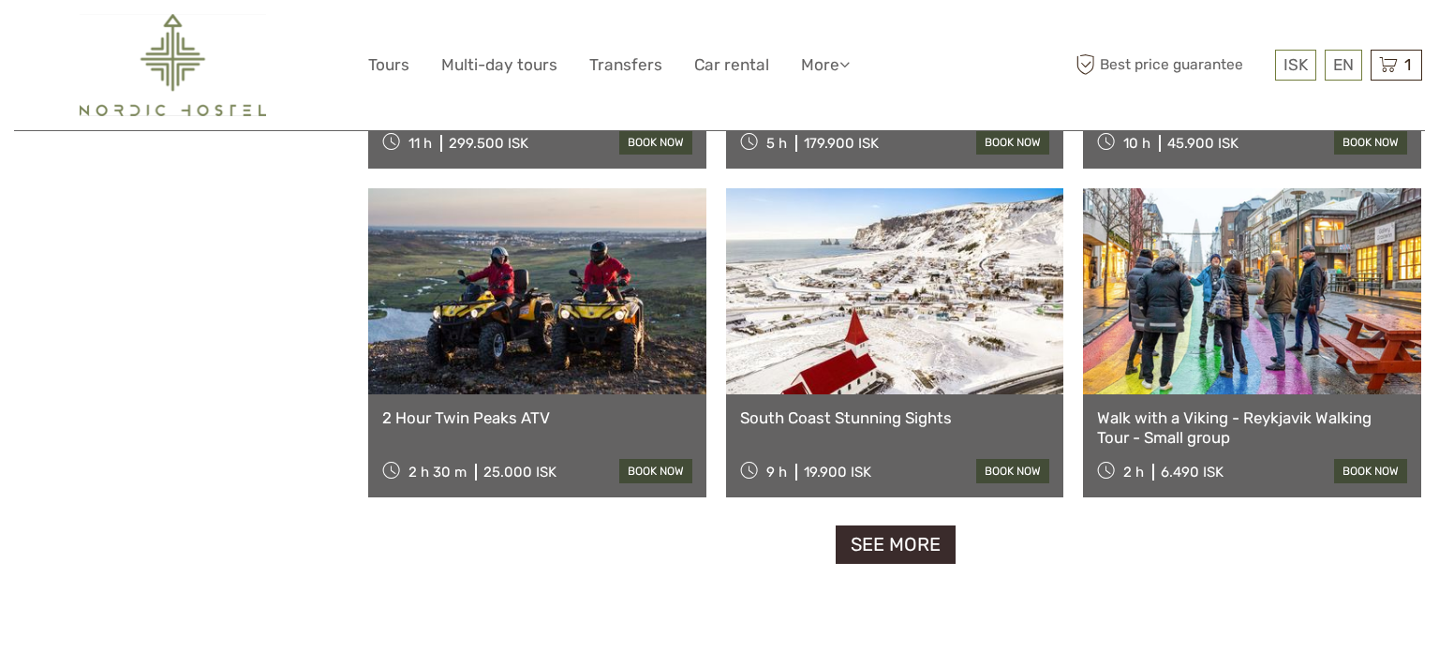
click at [884, 527] on link "See more" at bounding box center [896, 545] width 120 height 38
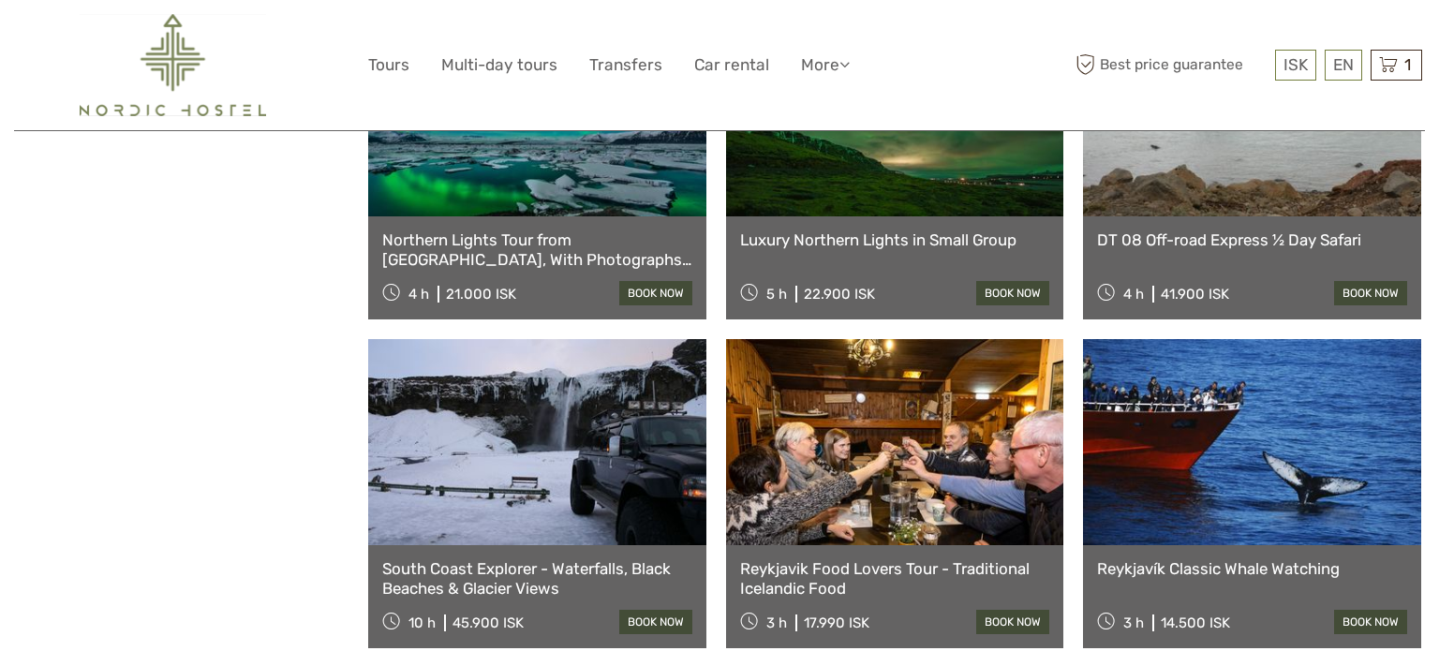
scroll to position [6649, 0]
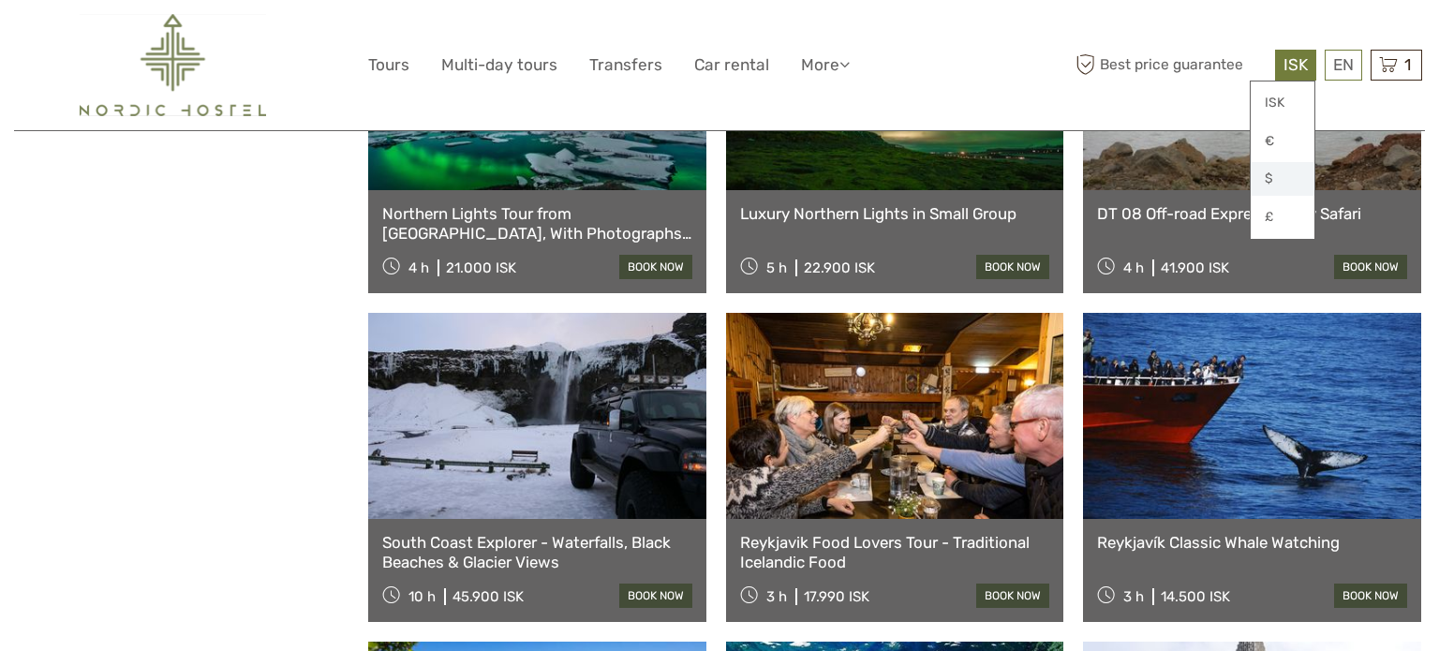
click at [1282, 171] on link "$" at bounding box center [1283, 179] width 64 height 34
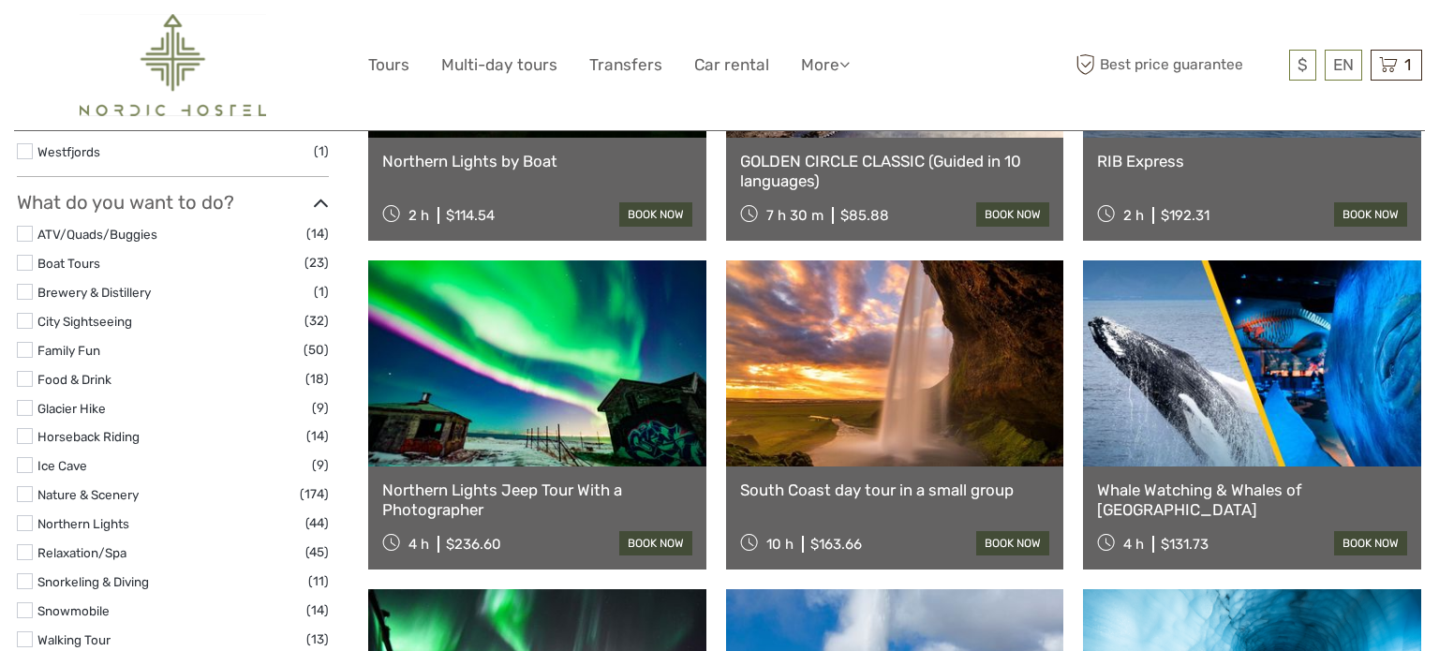
scroll to position [1419, 0]
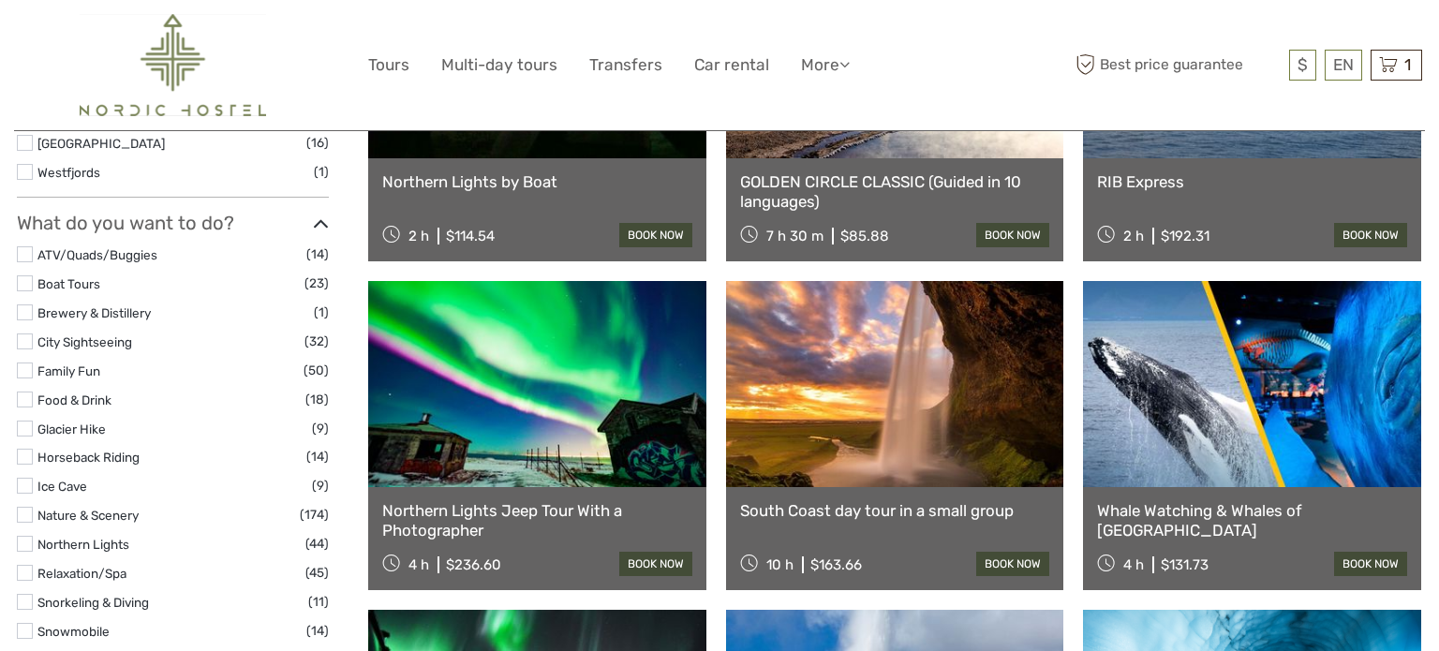
click at [946, 501] on link "South Coast day tour in a small group" at bounding box center [895, 510] width 310 height 19
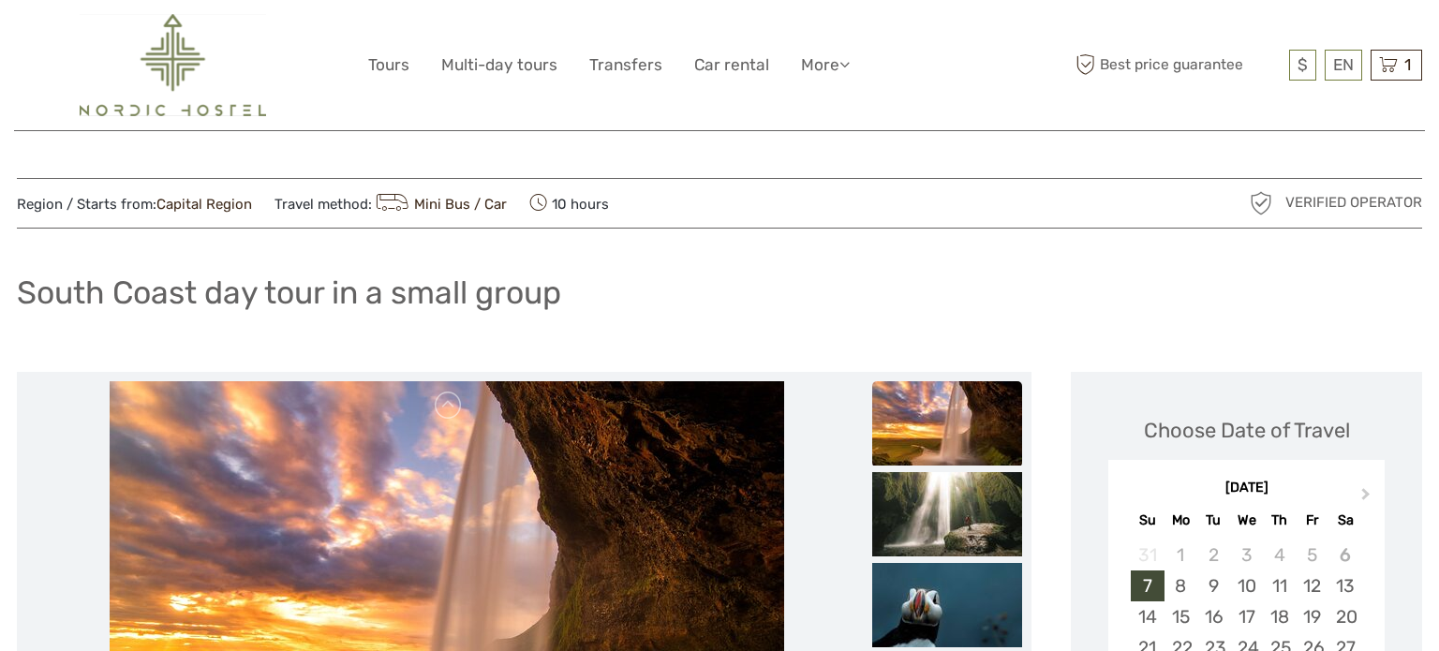
drag, startPoint x: 1426, startPoint y: 76, endPoint x: 1437, endPoint y: 198, distance: 122.3
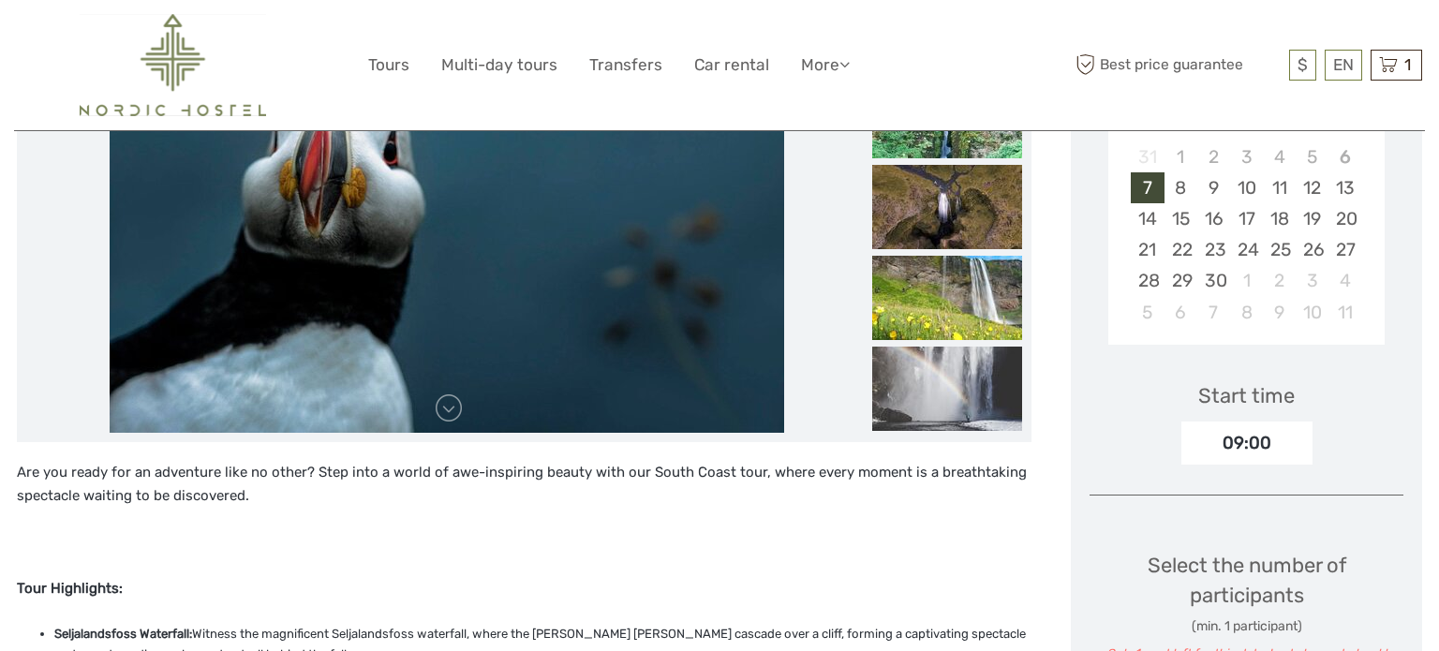
scroll to position [393, 0]
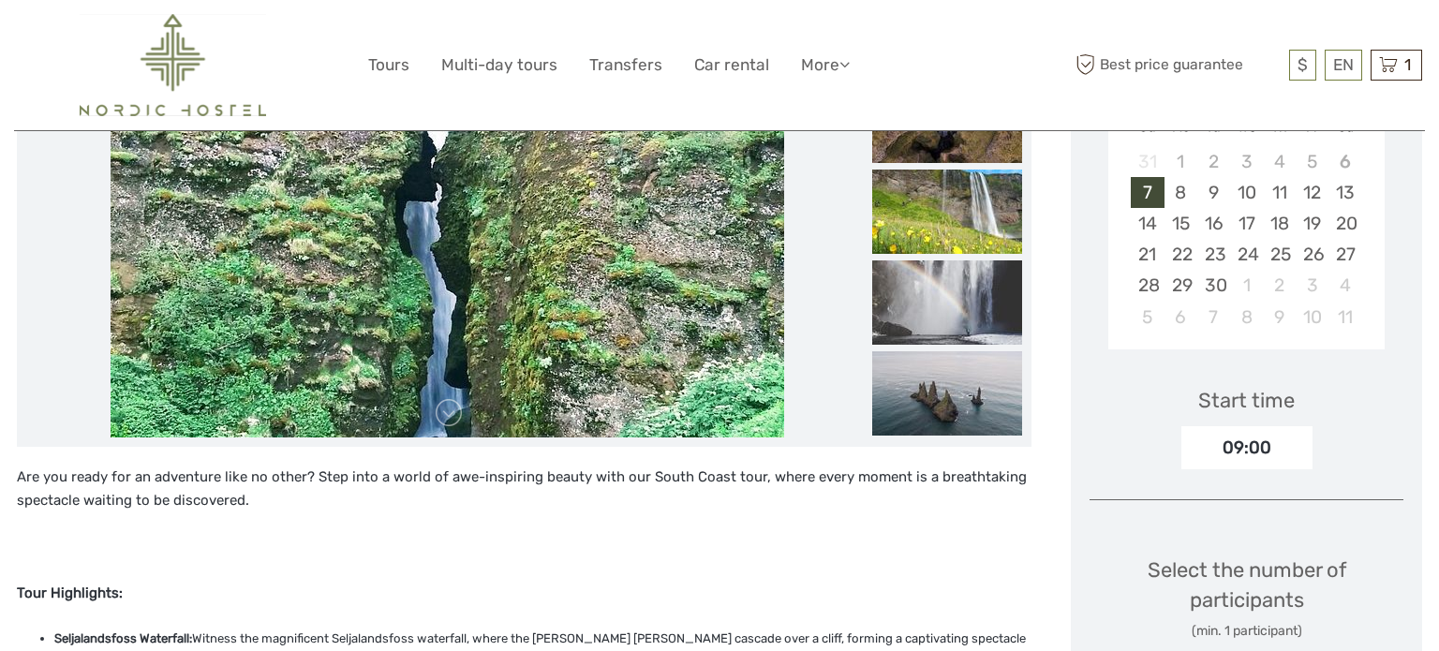
drag, startPoint x: 1436, startPoint y: 87, endPoint x: 1431, endPoint y: 150, distance: 63.0
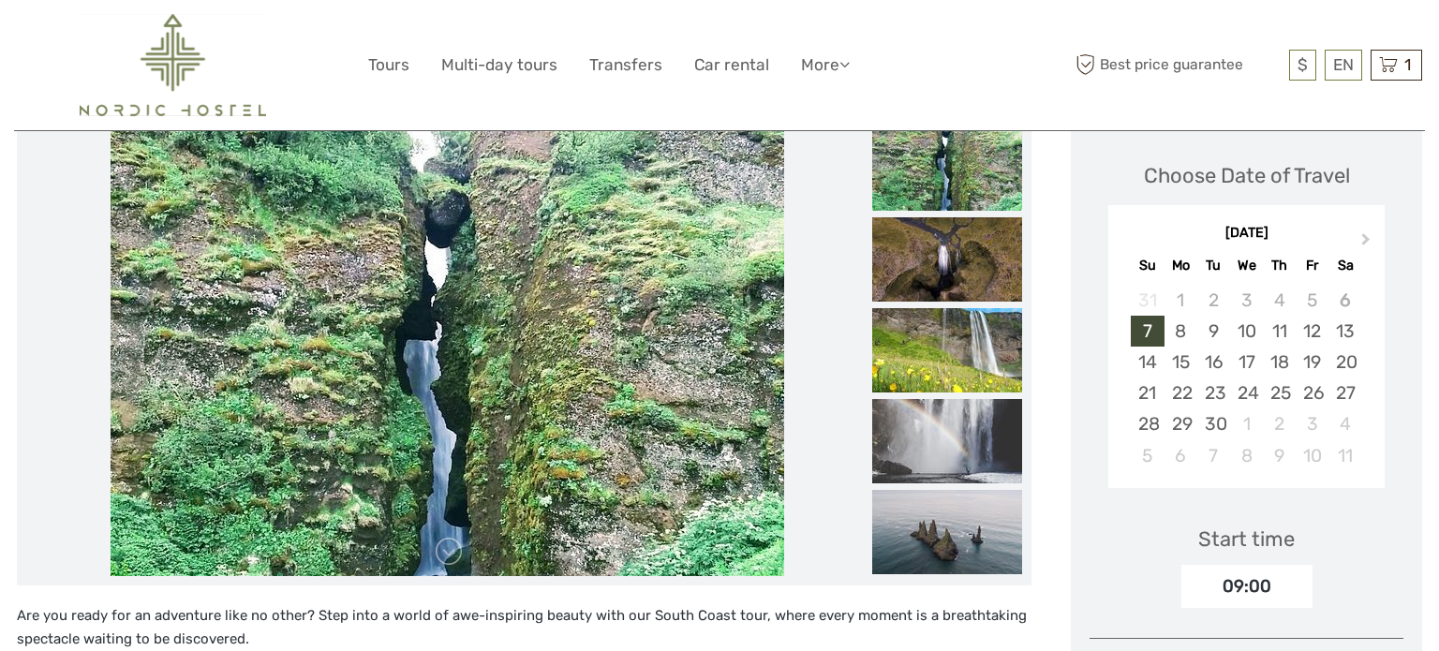
scroll to position [251, 0]
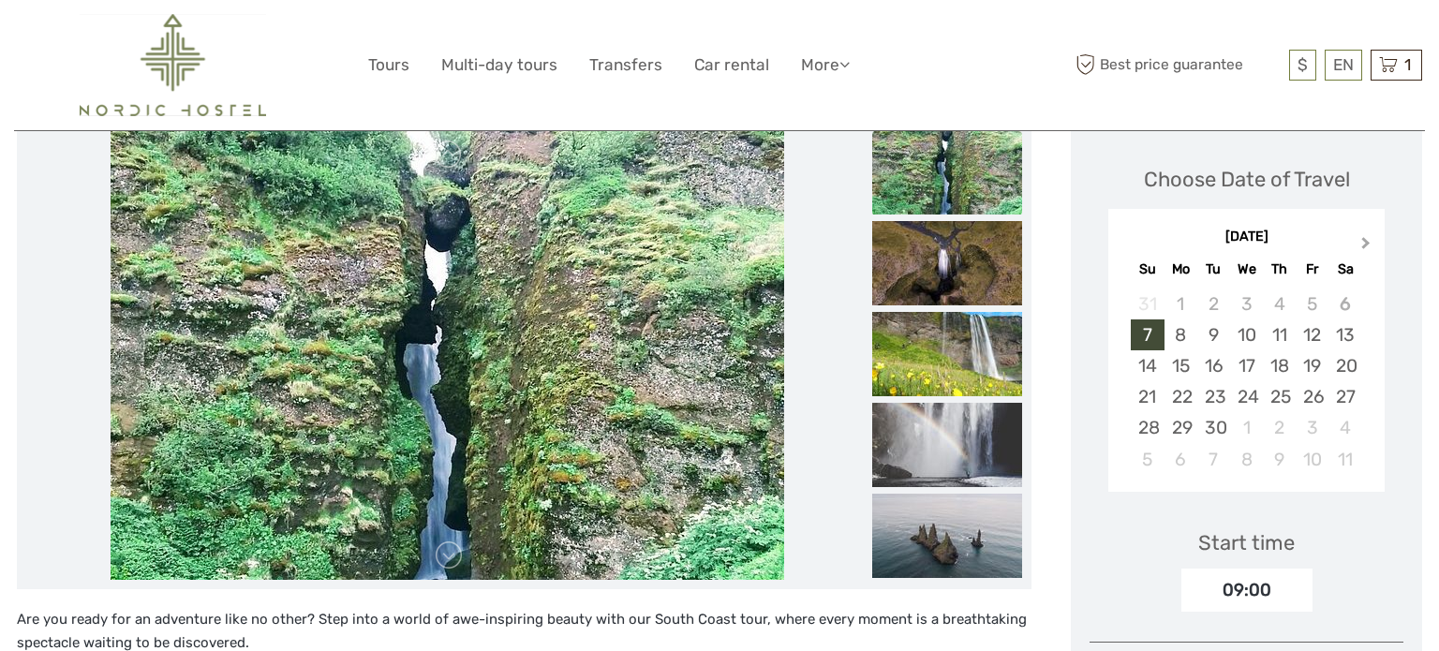
click at [1368, 250] on button "Next Month" at bounding box center [1368, 247] width 30 height 30
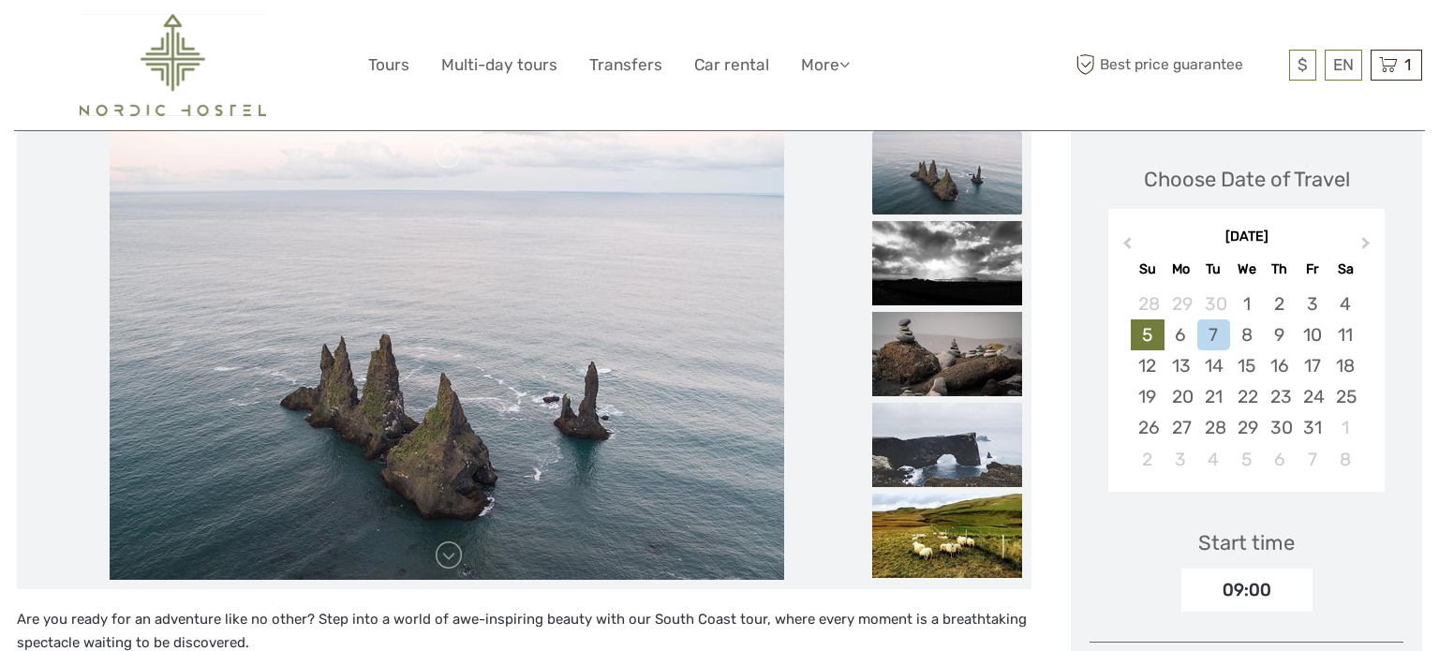
click at [1148, 336] on div "5" at bounding box center [1147, 334] width 33 height 31
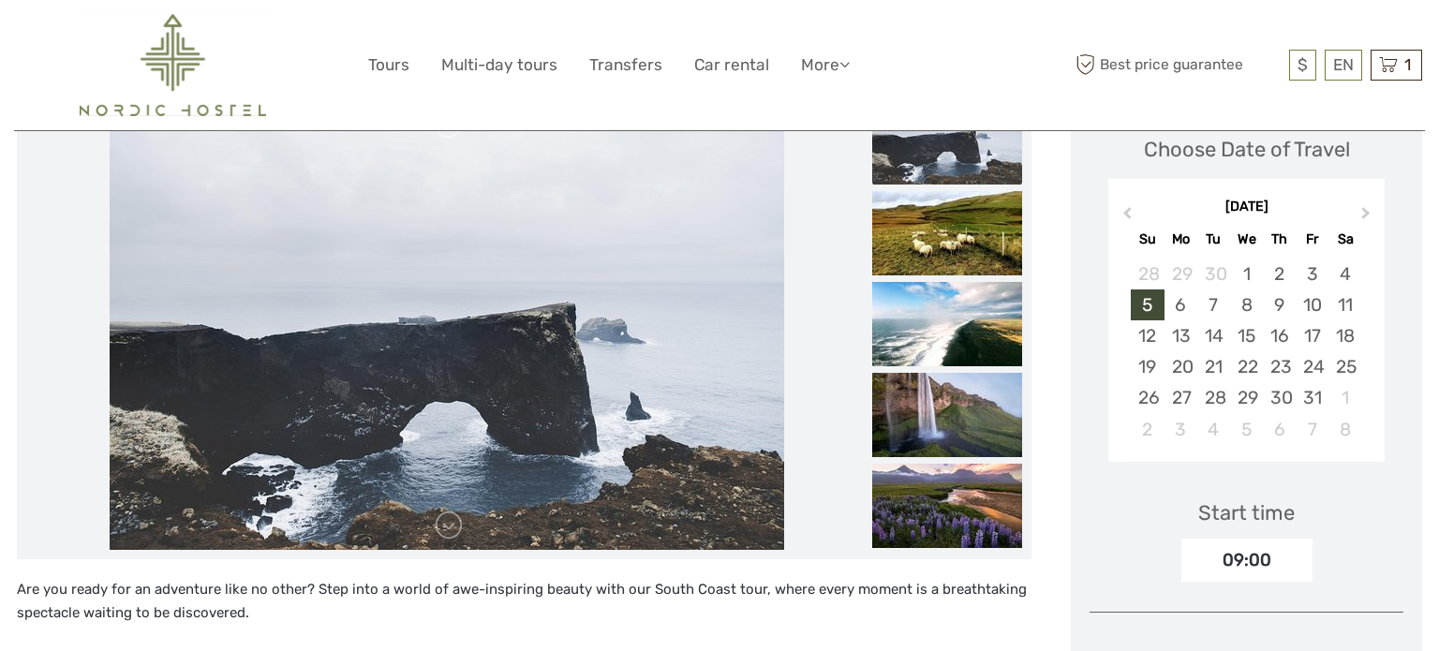
scroll to position [276, 0]
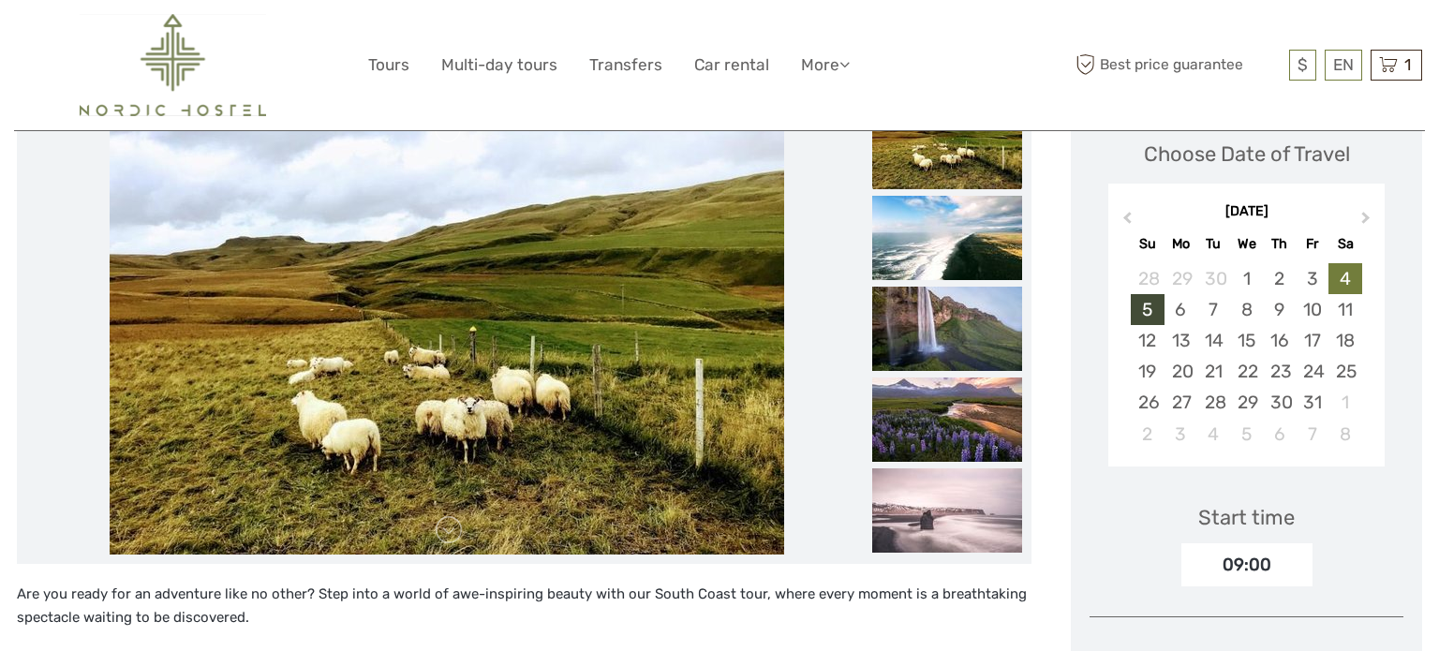
click at [1351, 274] on div "4" at bounding box center [1344, 278] width 33 height 31
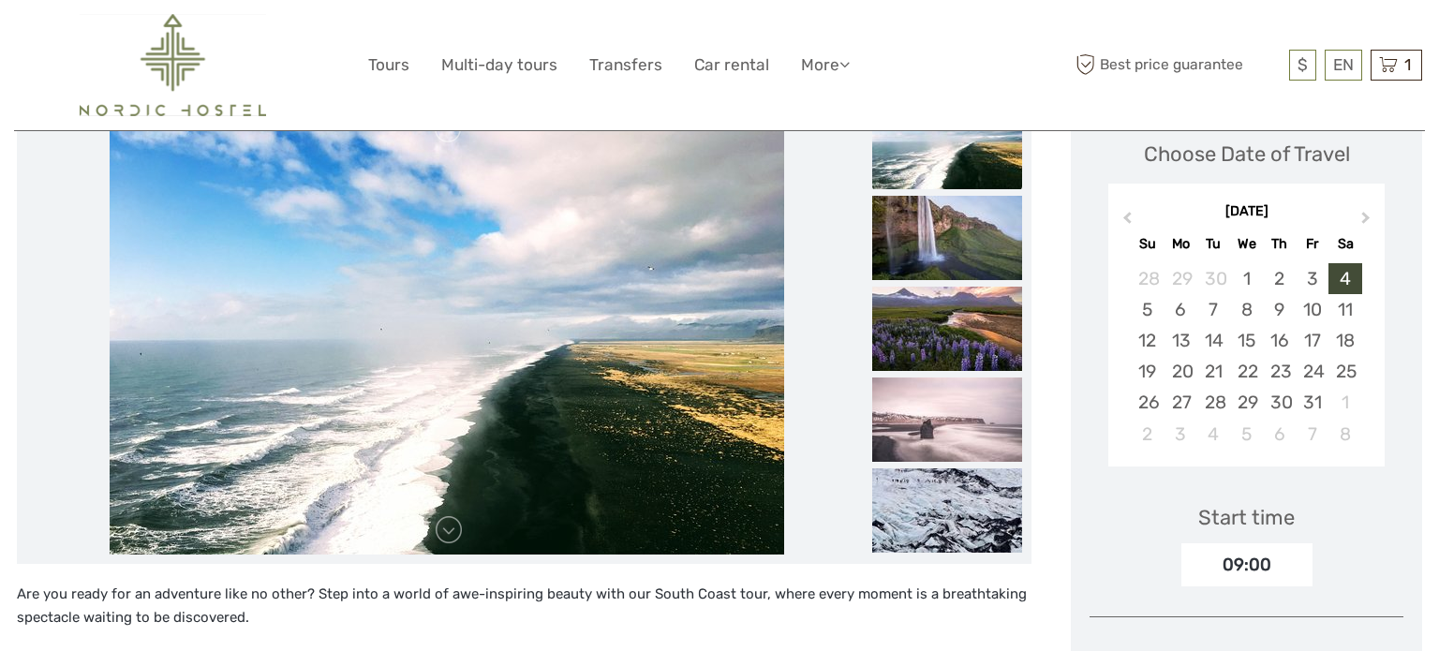
drag, startPoint x: 1427, startPoint y: 135, endPoint x: 1437, endPoint y: 180, distance: 46.1
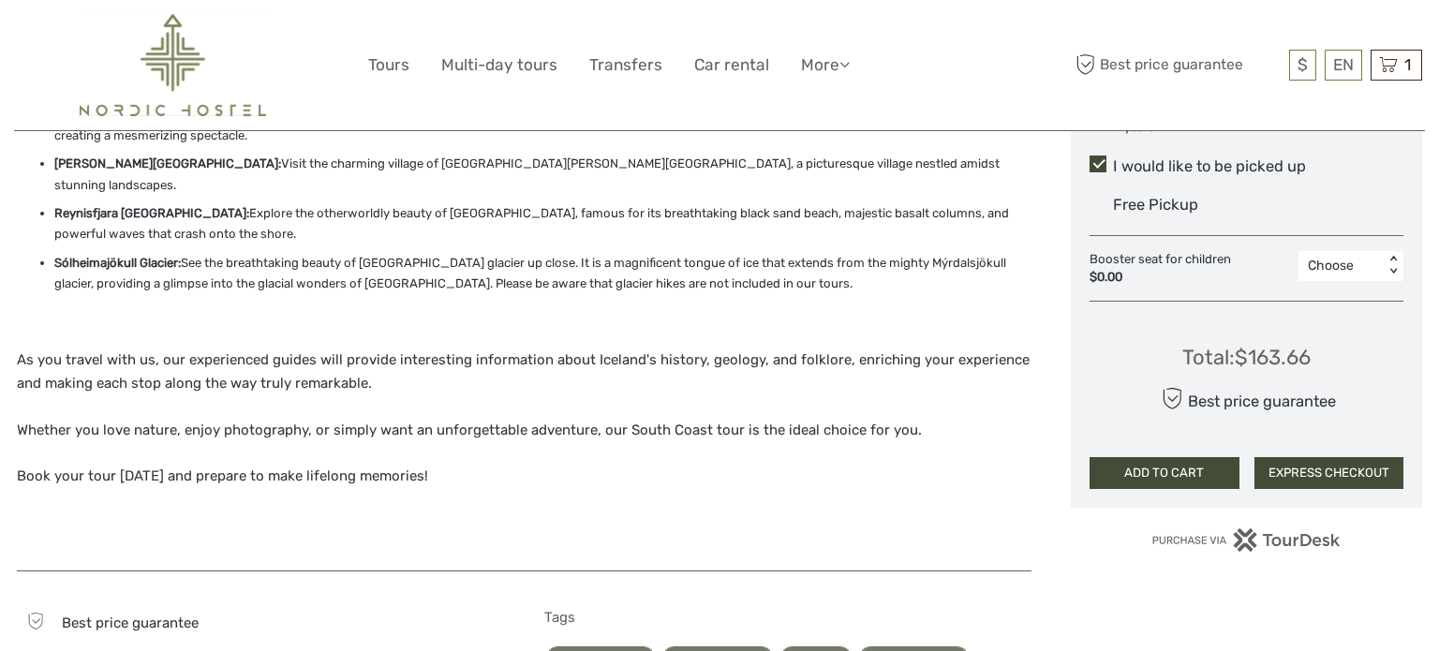
scroll to position [1042, 0]
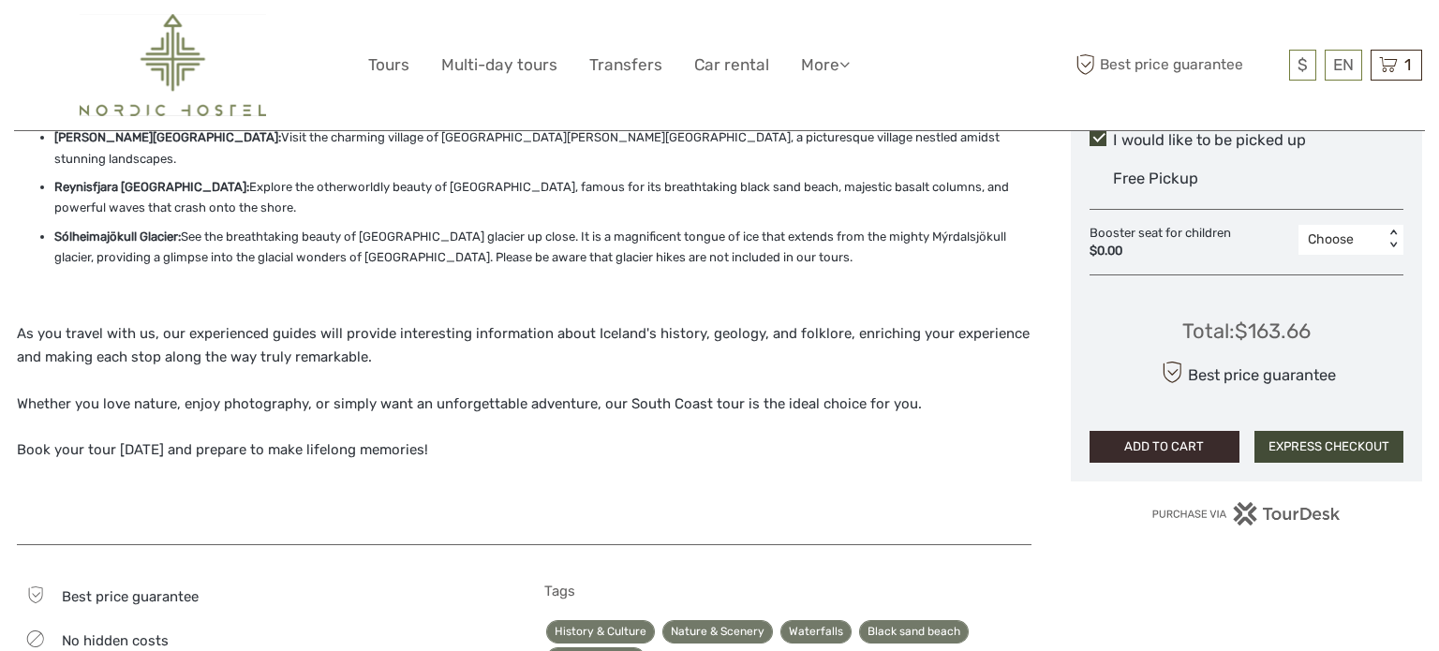
click at [1217, 451] on button "ADD TO CART" at bounding box center [1165, 447] width 150 height 32
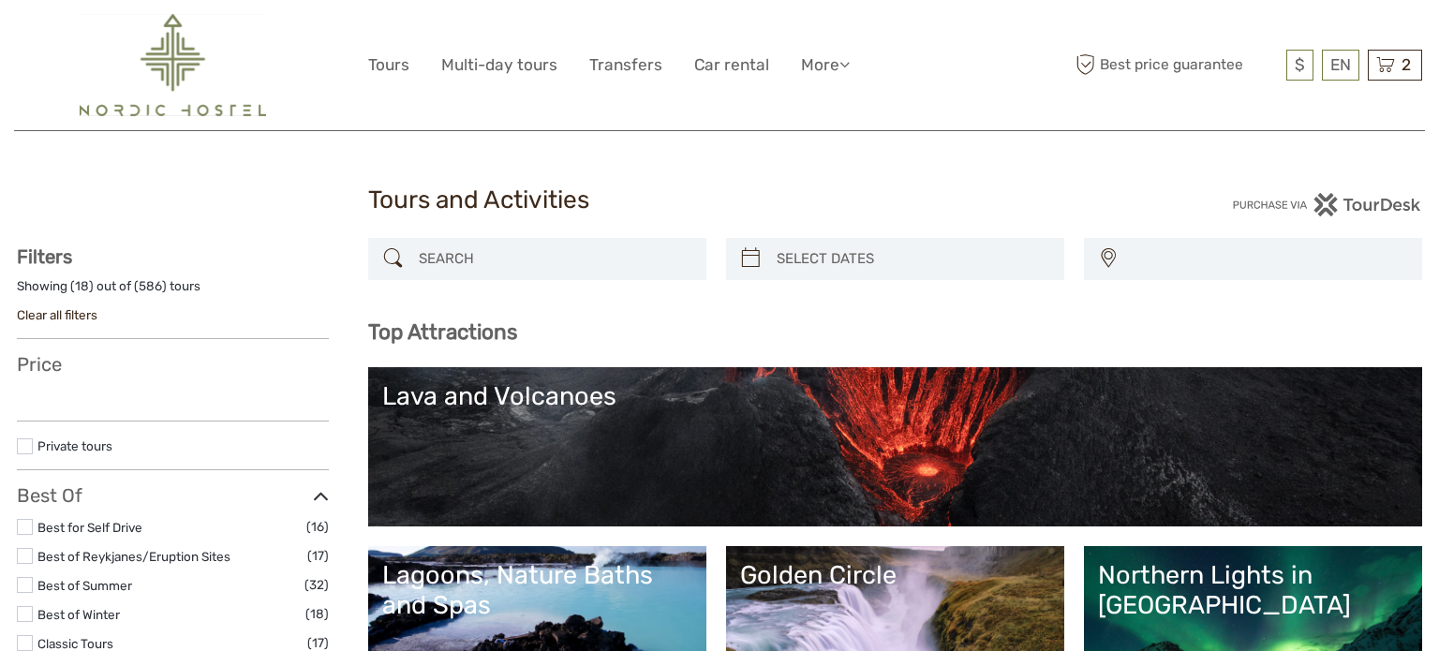
select select
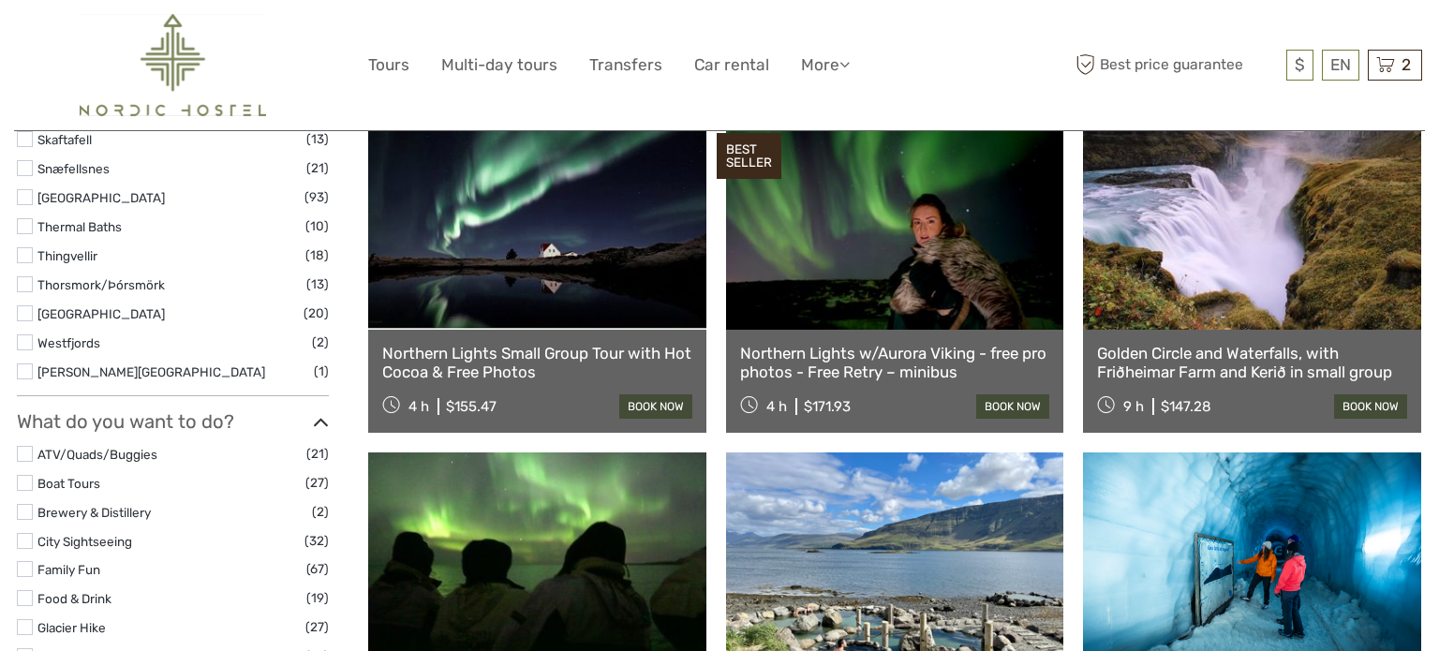
scroll to position [1330, 0]
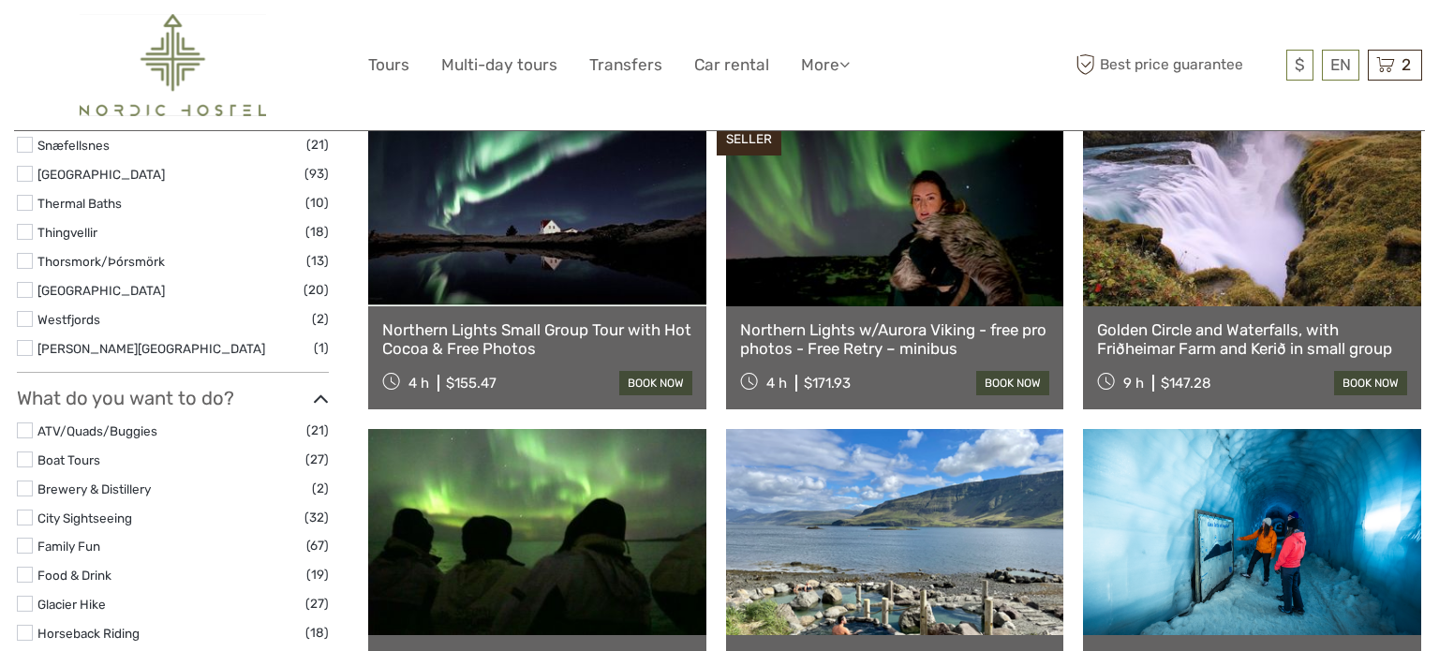
click at [1342, 352] on link "Golden Circle and Waterfalls, with Friðheimar Farm and Kerið in small group" at bounding box center [1252, 339] width 310 height 38
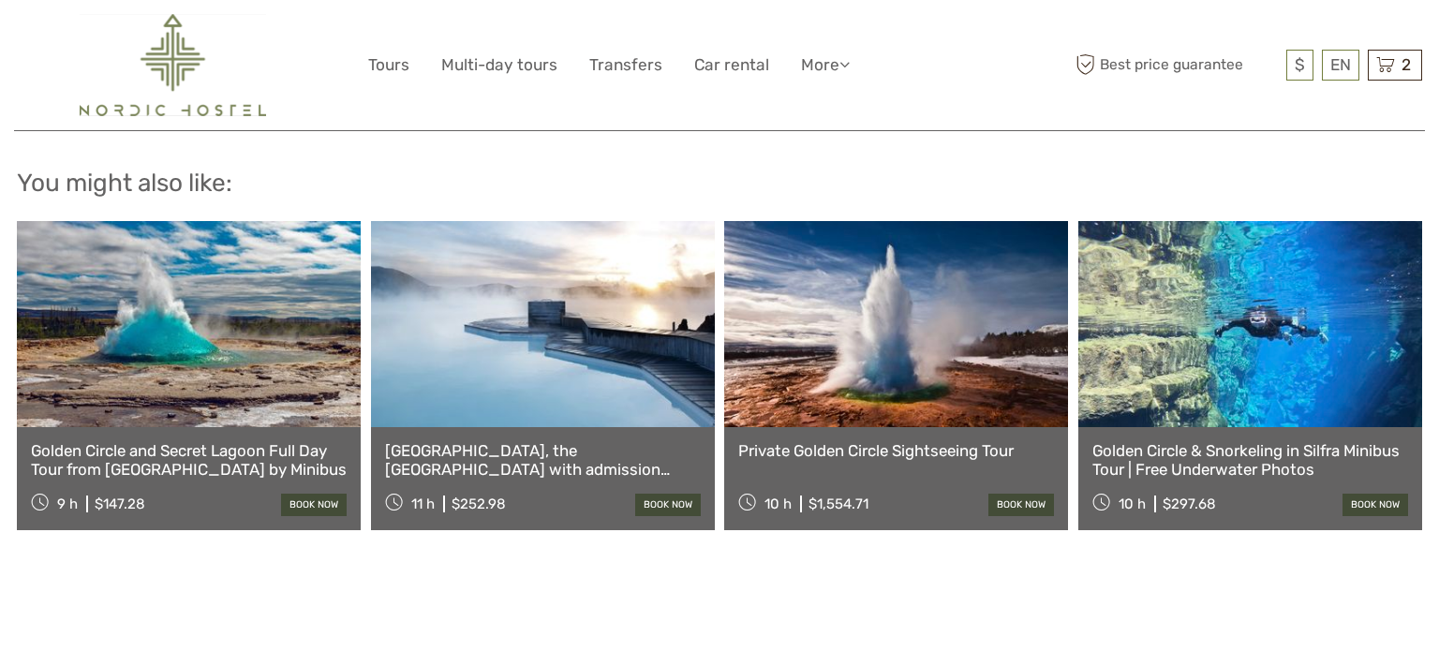
scroll to position [3486, 0]
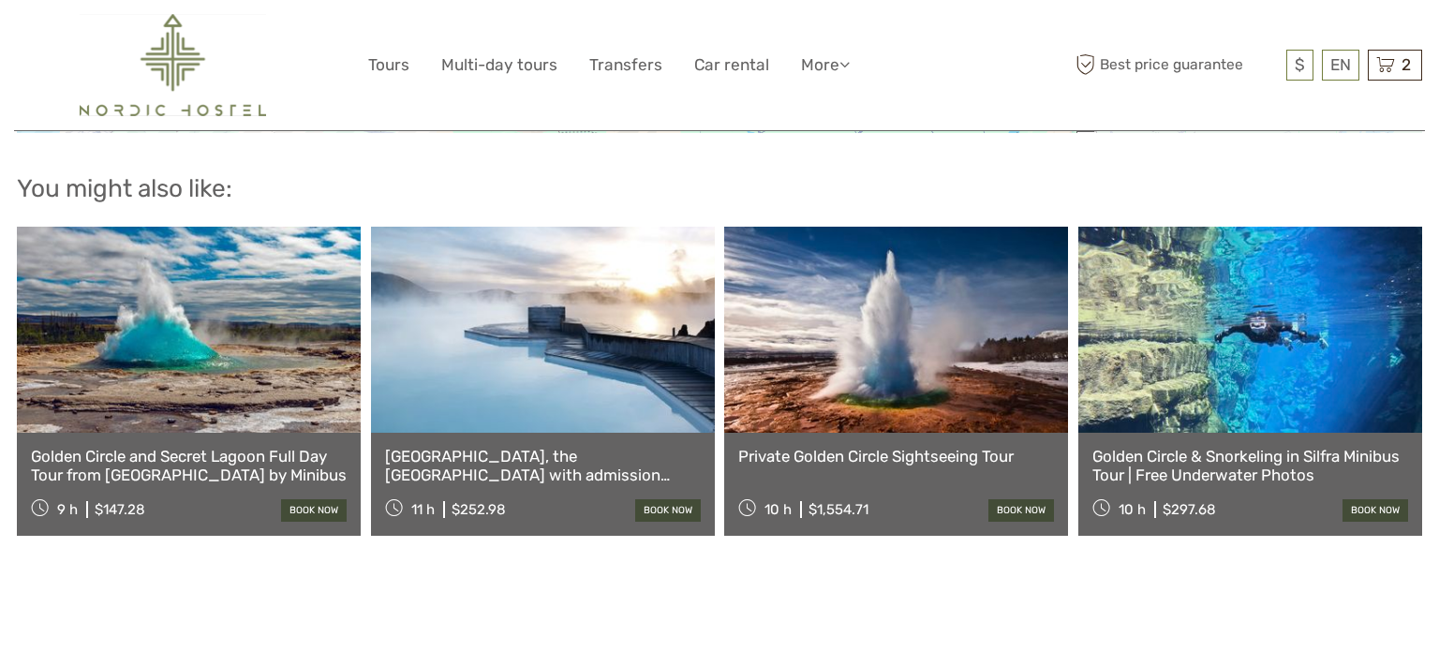
click at [1208, 448] on link "Golden Circle & Snorkeling in Silfra Minibus Tour | Free Underwater Photos" at bounding box center [1250, 466] width 316 height 38
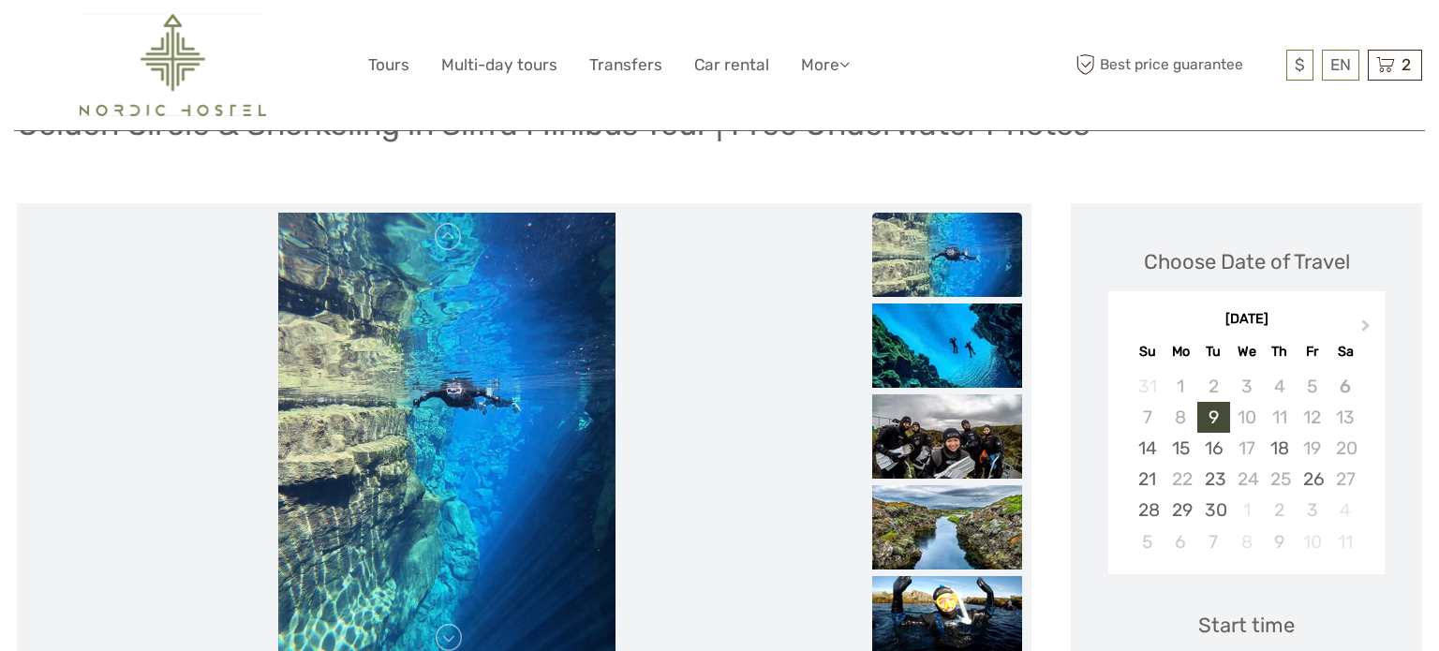
scroll to position [169, 0]
click at [931, 543] on img at bounding box center [947, 527] width 150 height 84
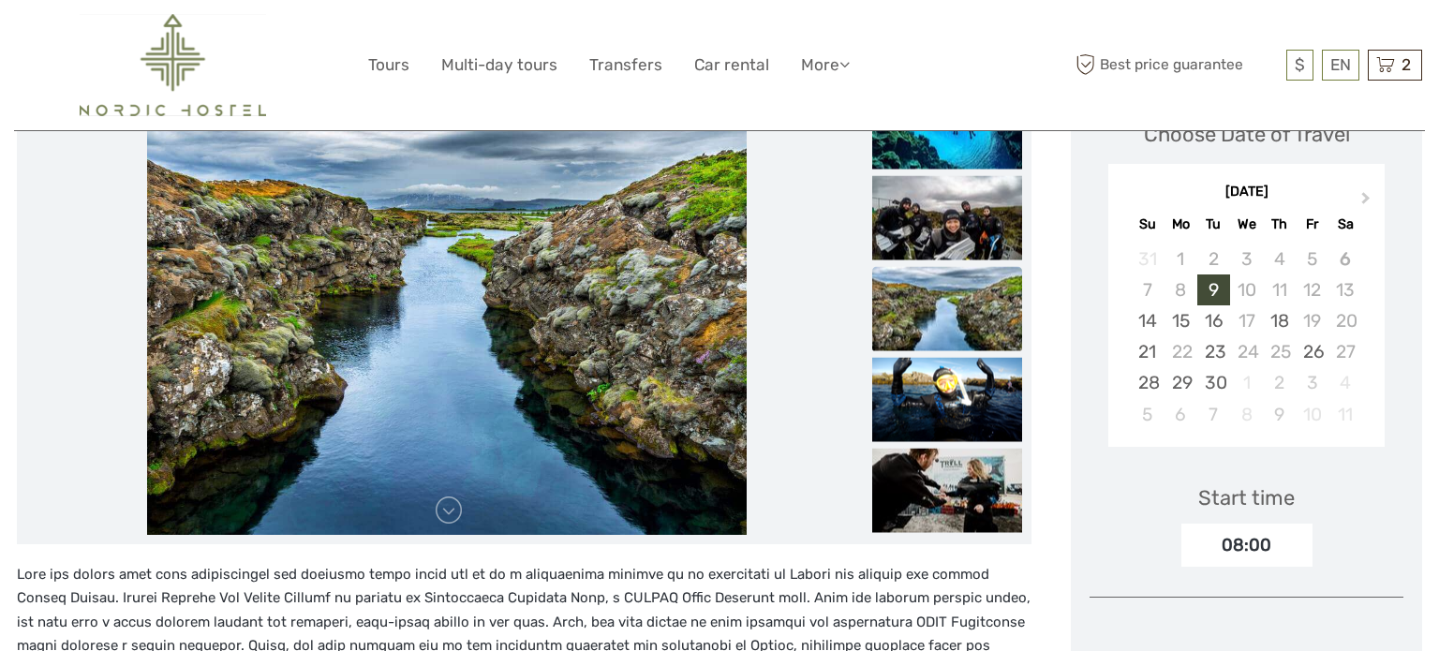
scroll to position [300, 0]
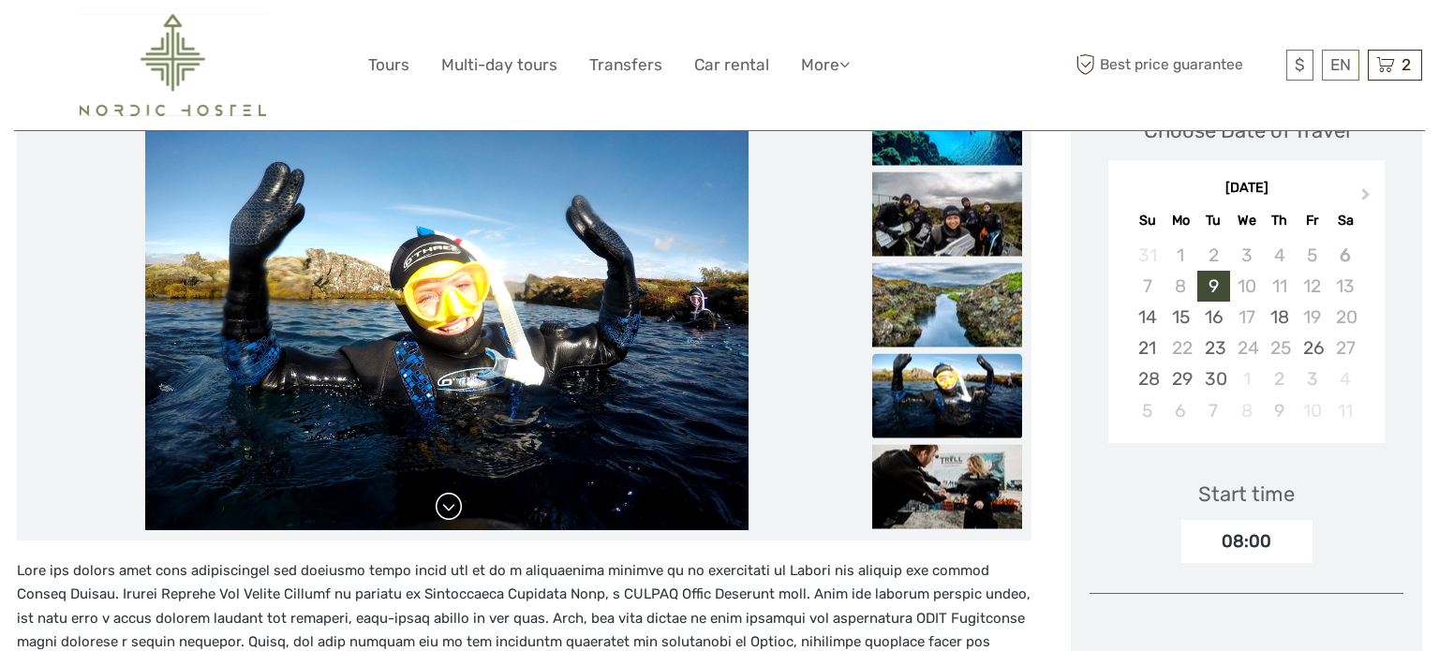
click at [448, 512] on link at bounding box center [449, 507] width 30 height 30
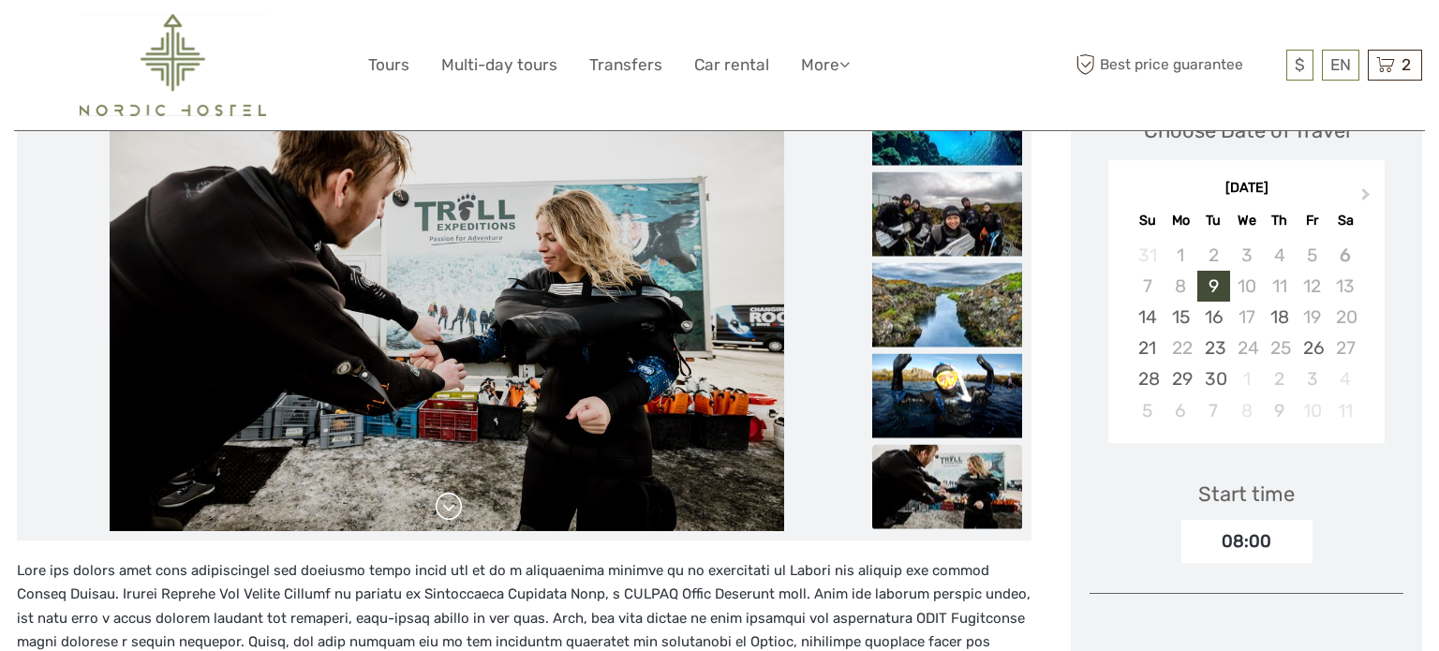
click at [448, 512] on link at bounding box center [449, 507] width 30 height 30
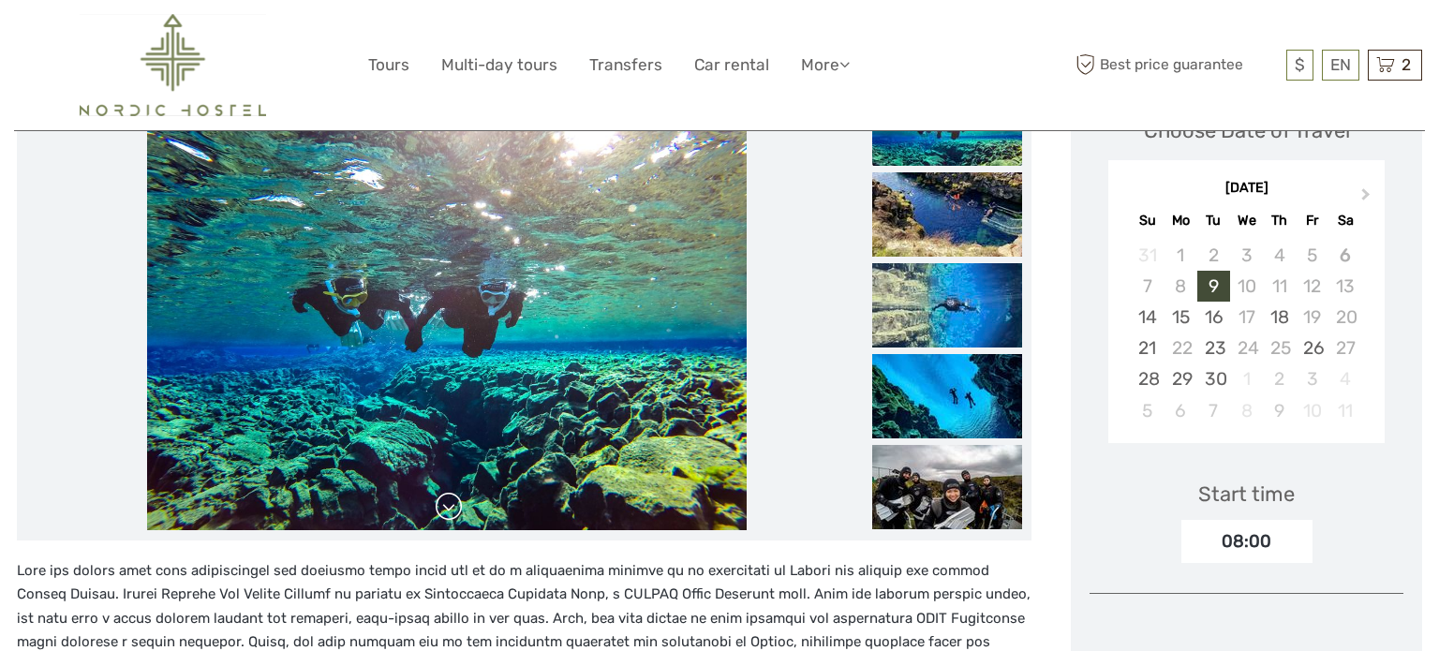
click at [448, 512] on link at bounding box center [449, 507] width 30 height 30
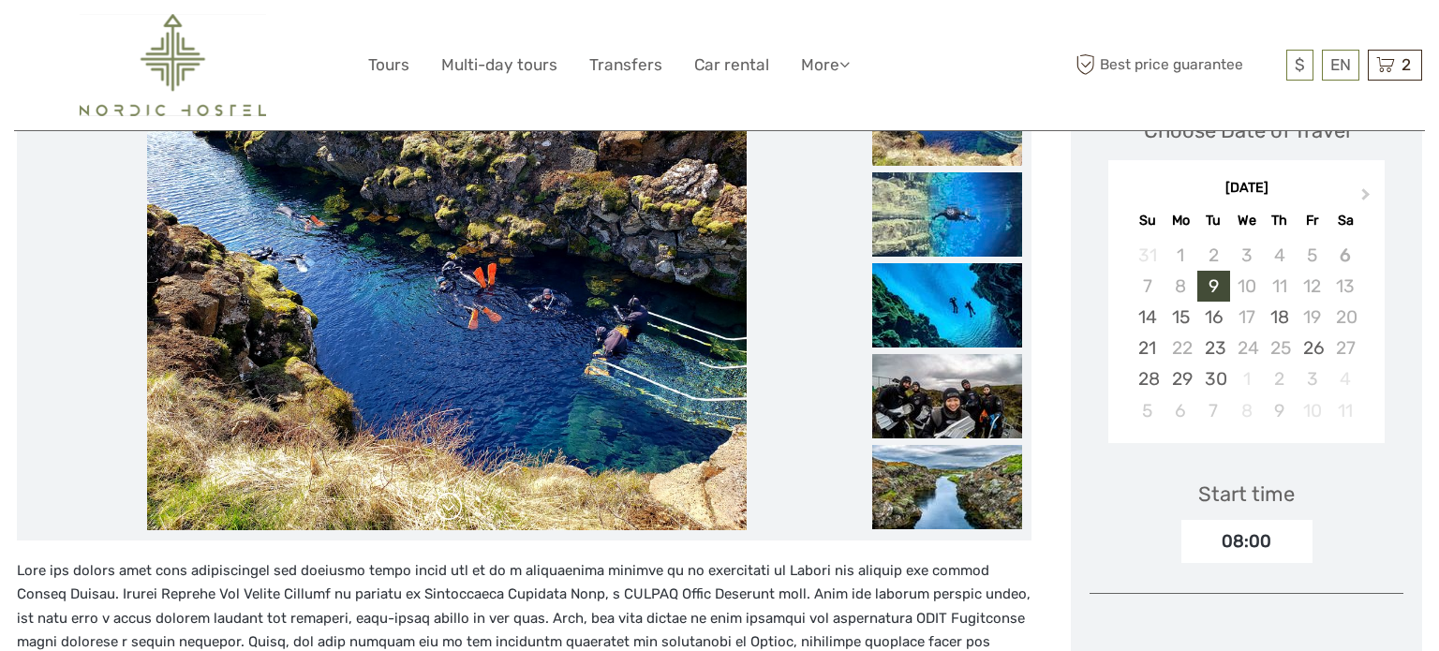
click at [448, 512] on link at bounding box center [449, 507] width 30 height 30
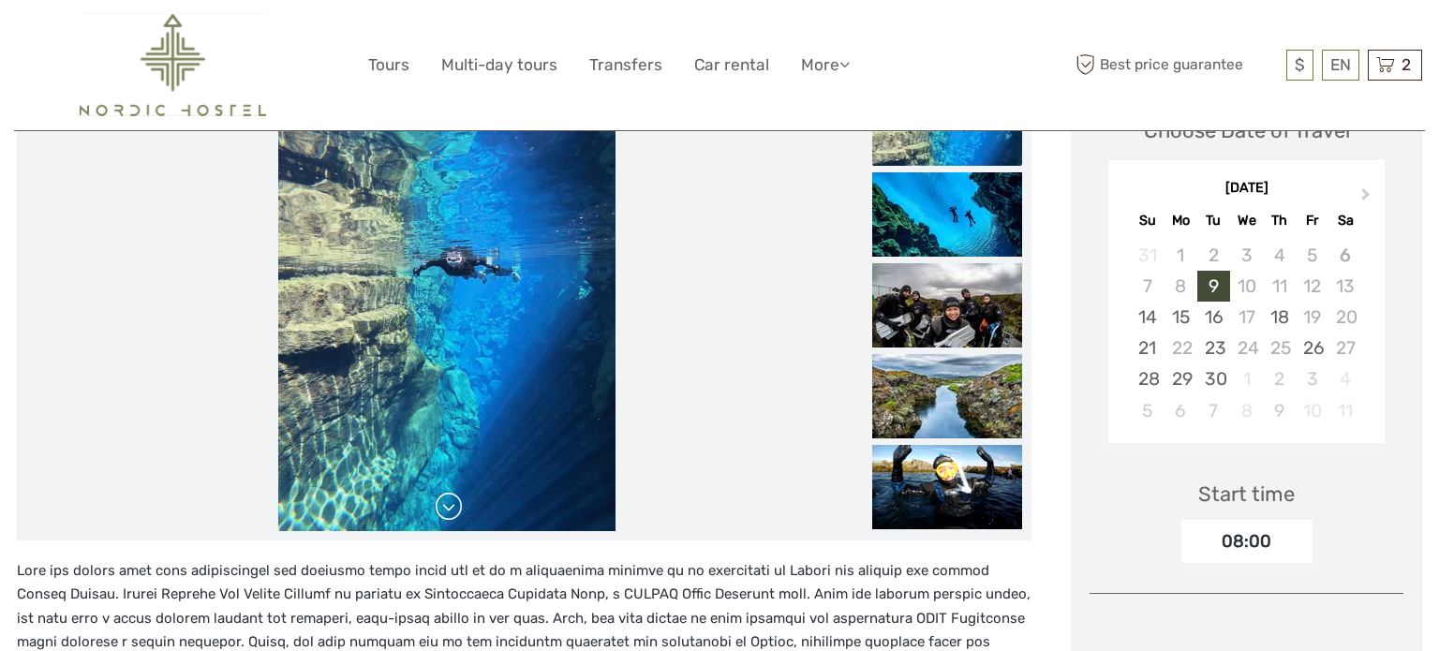
click at [448, 512] on link at bounding box center [449, 507] width 30 height 30
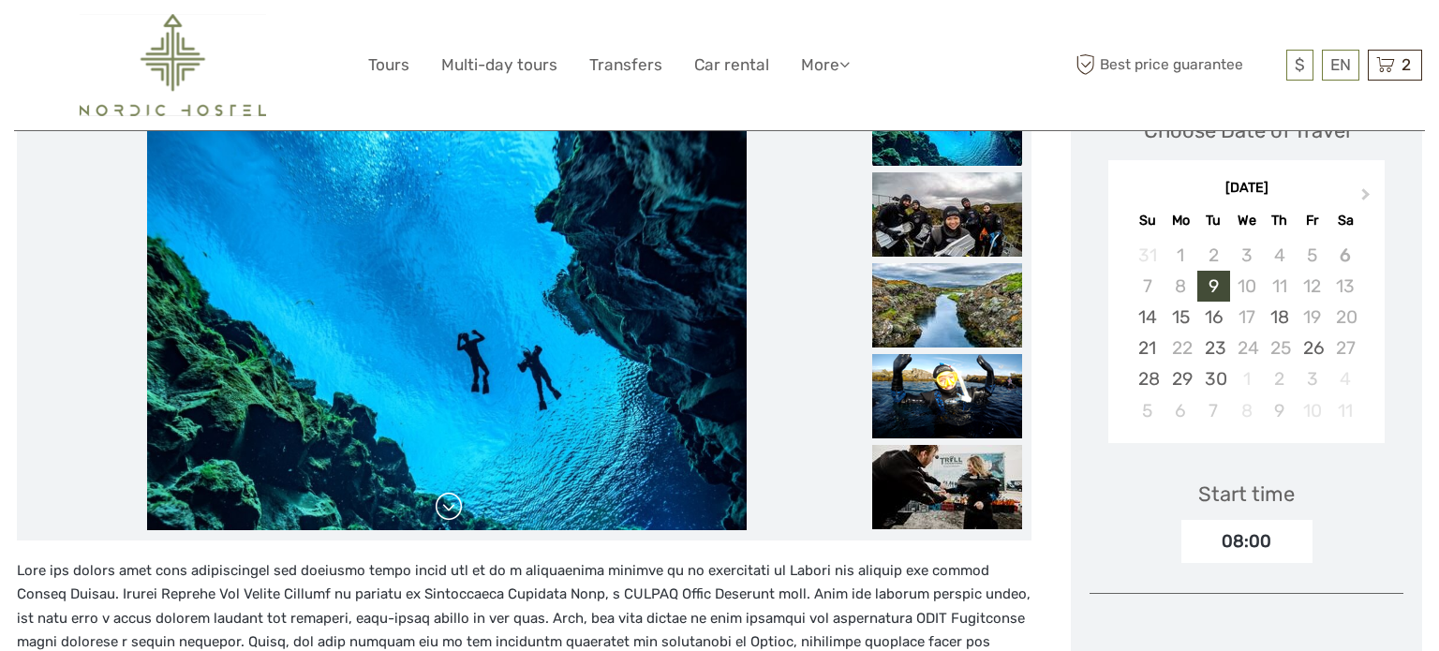
click at [448, 512] on link at bounding box center [449, 507] width 30 height 30
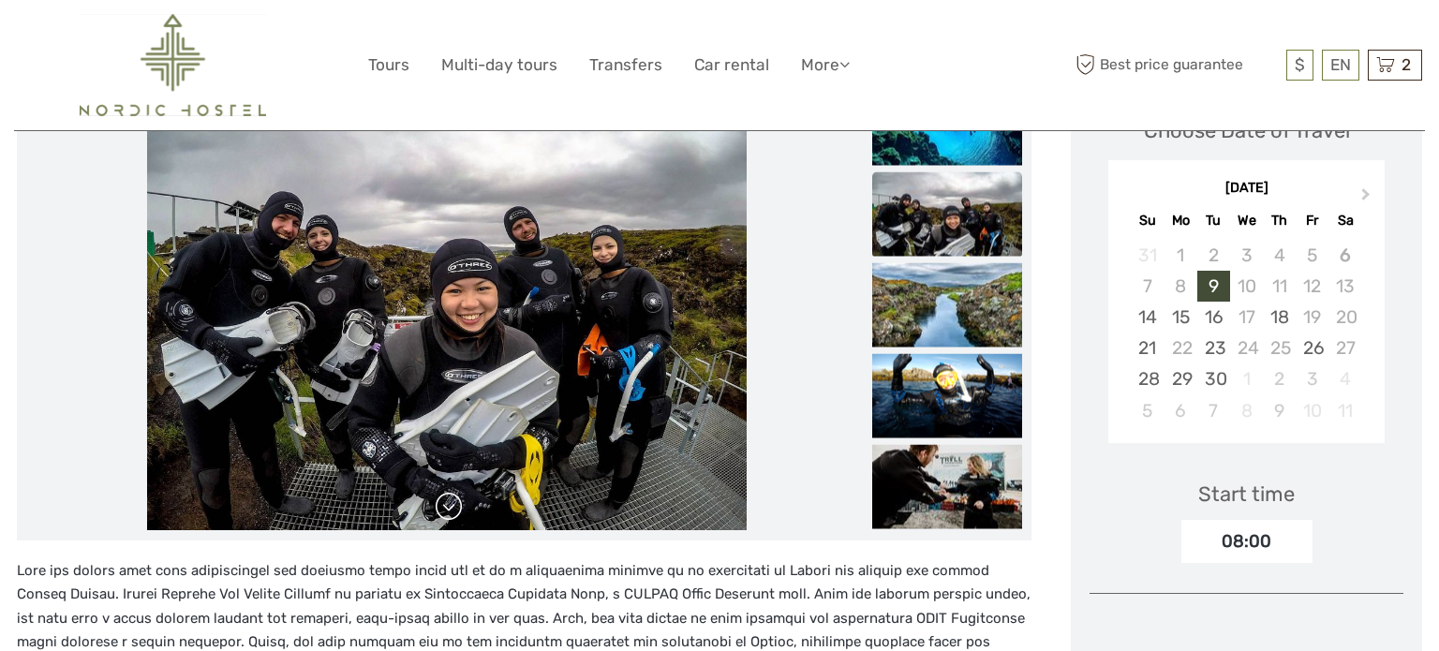
click at [448, 512] on link at bounding box center [449, 507] width 30 height 30
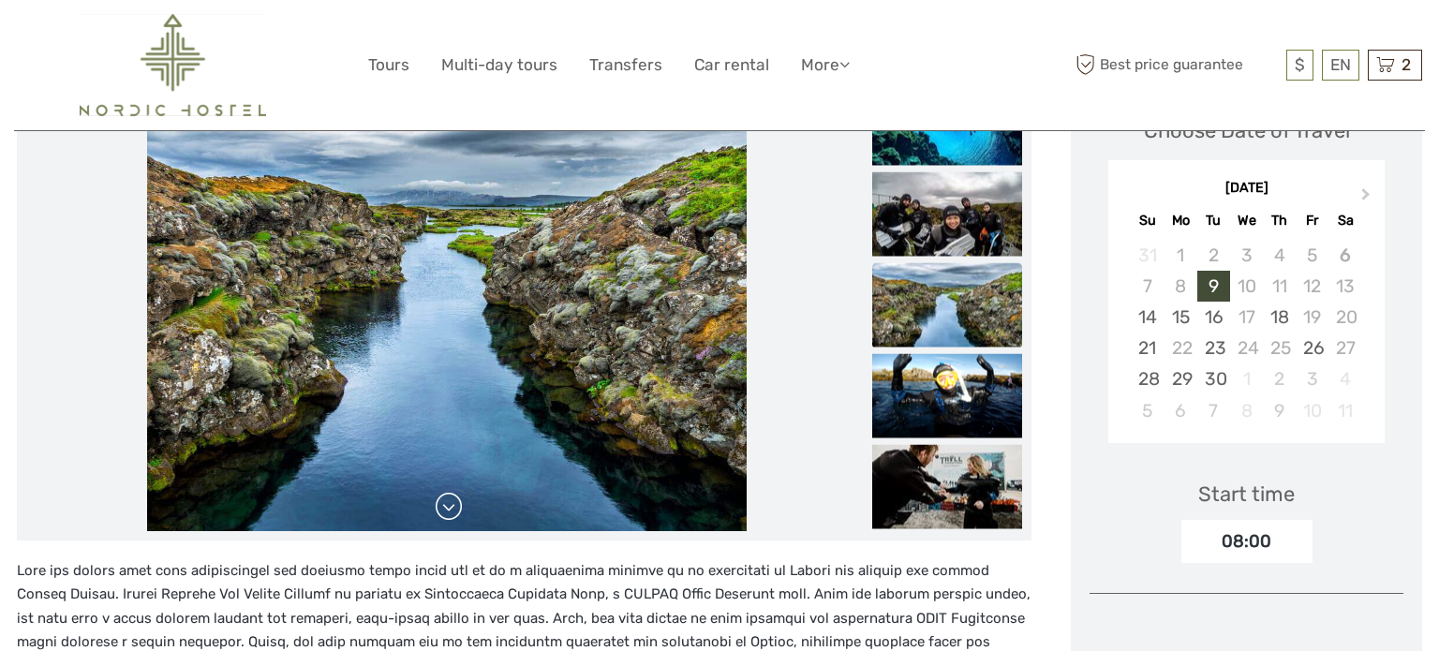
click at [448, 512] on link at bounding box center [449, 507] width 30 height 30
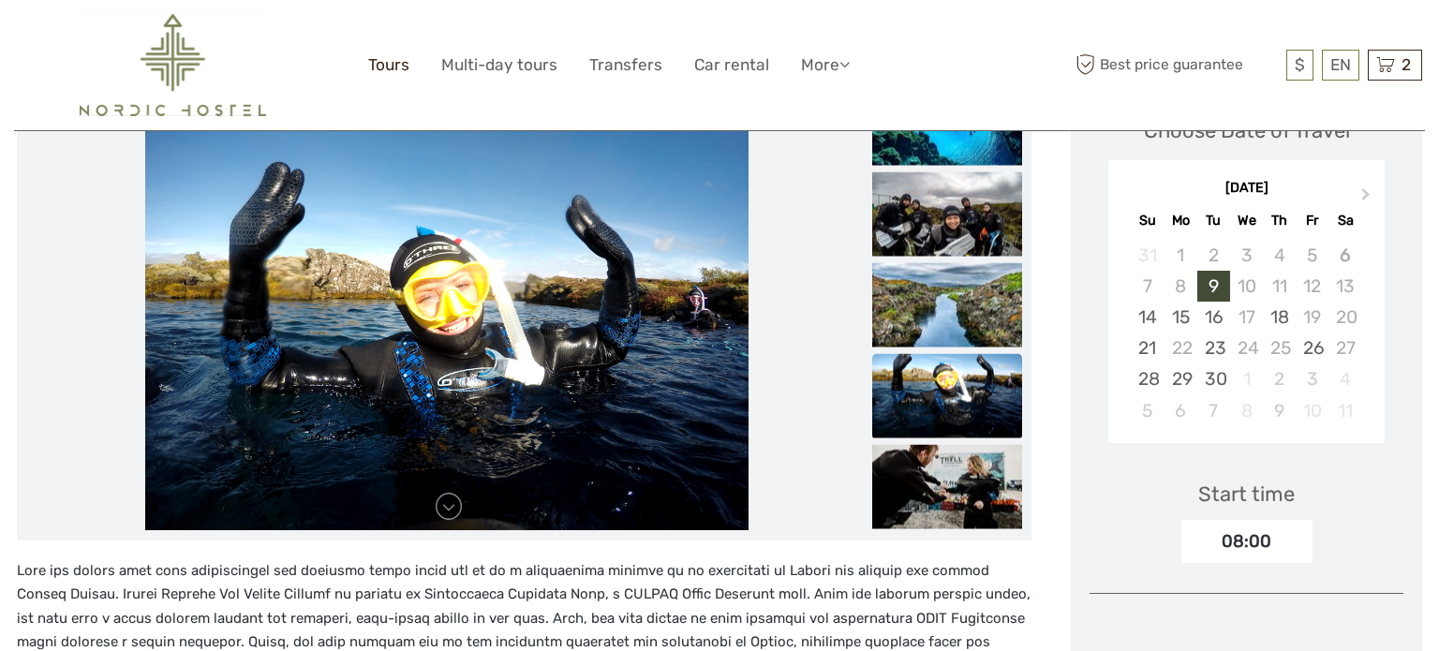
click at [389, 68] on link "Tours" at bounding box center [388, 65] width 41 height 27
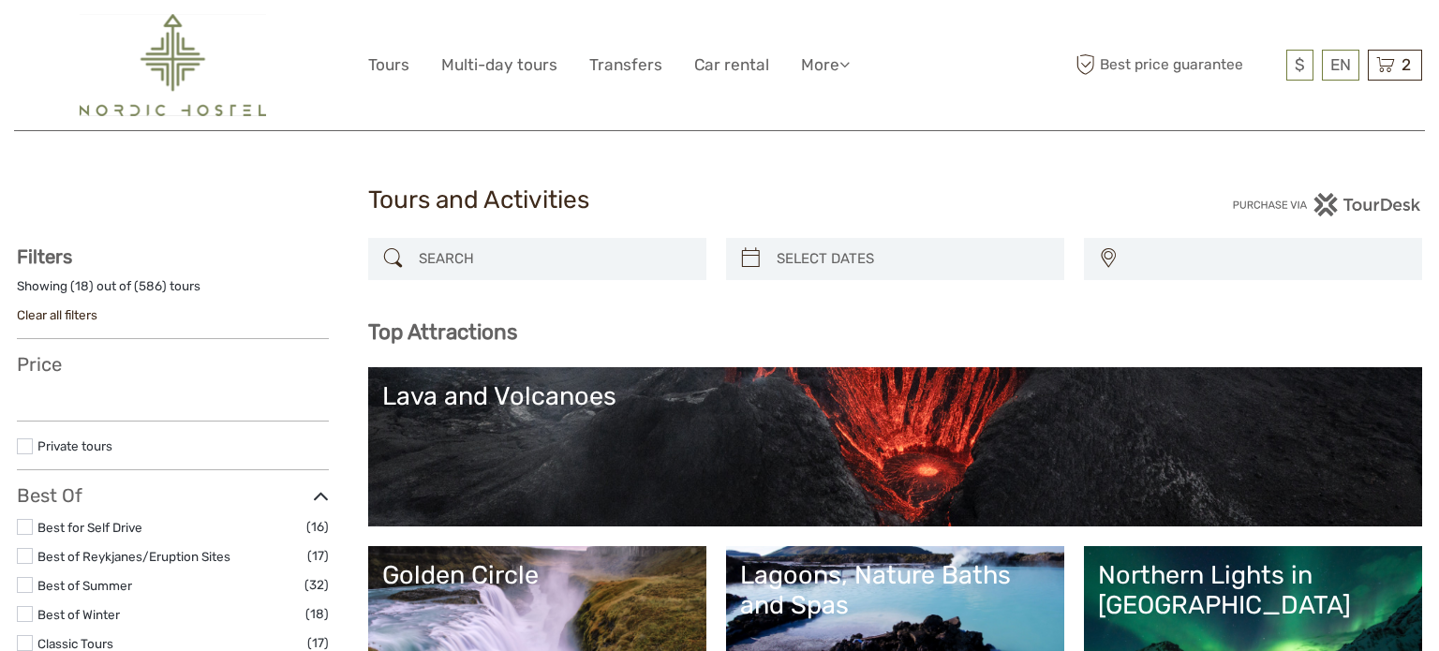
select select
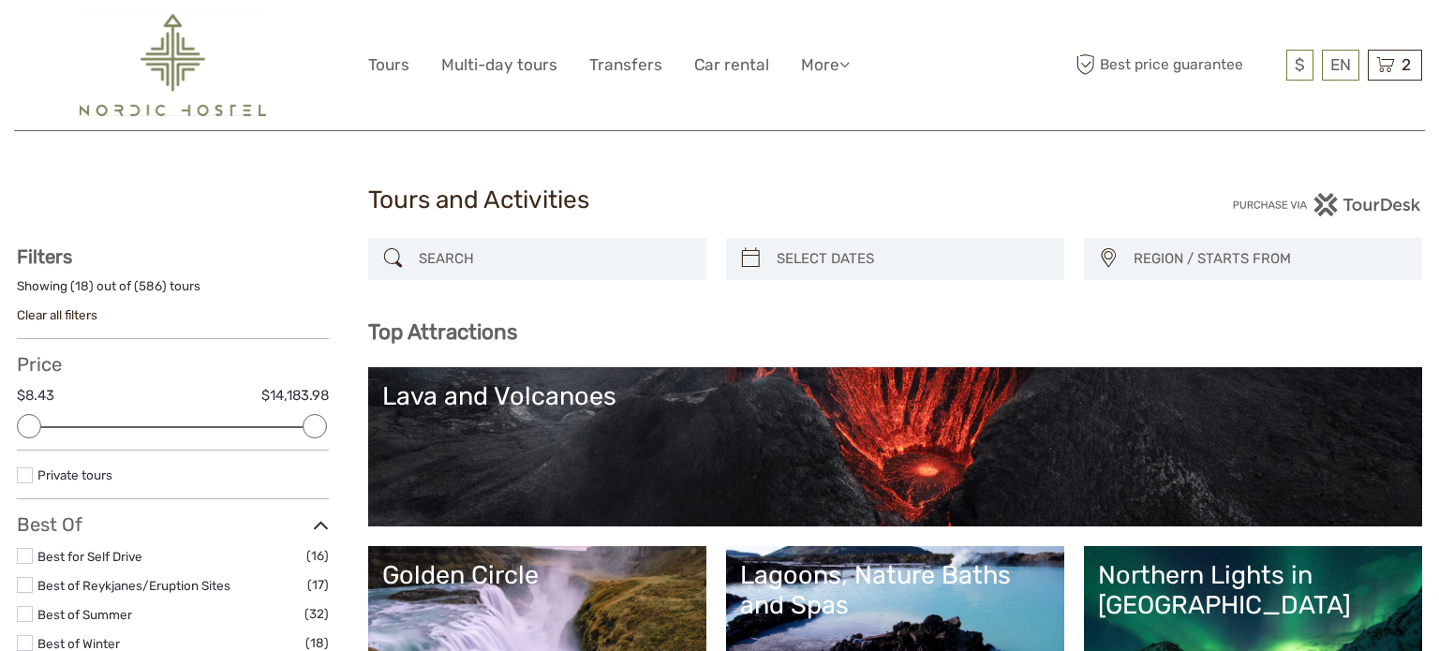
click at [687, 461] on link "Lava and Volcanoes" at bounding box center [895, 446] width 1026 height 131
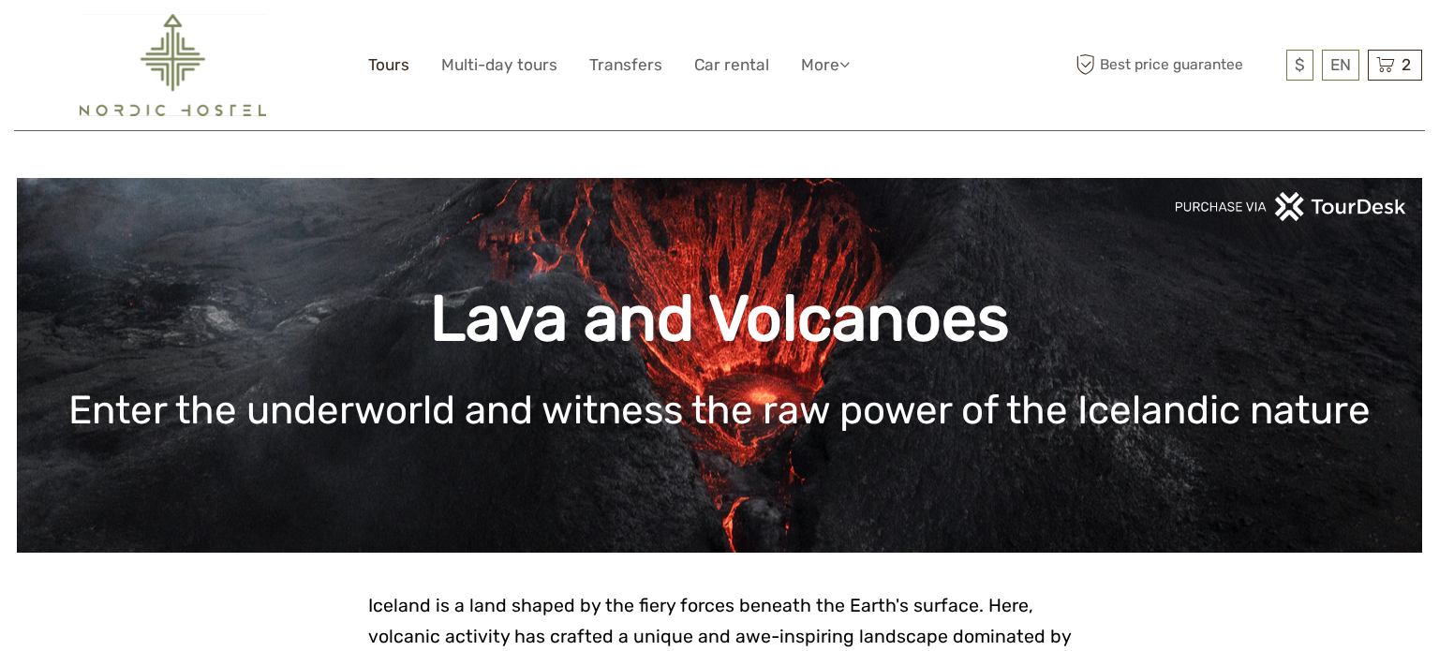
click at [390, 75] on link "Tours" at bounding box center [388, 65] width 41 height 27
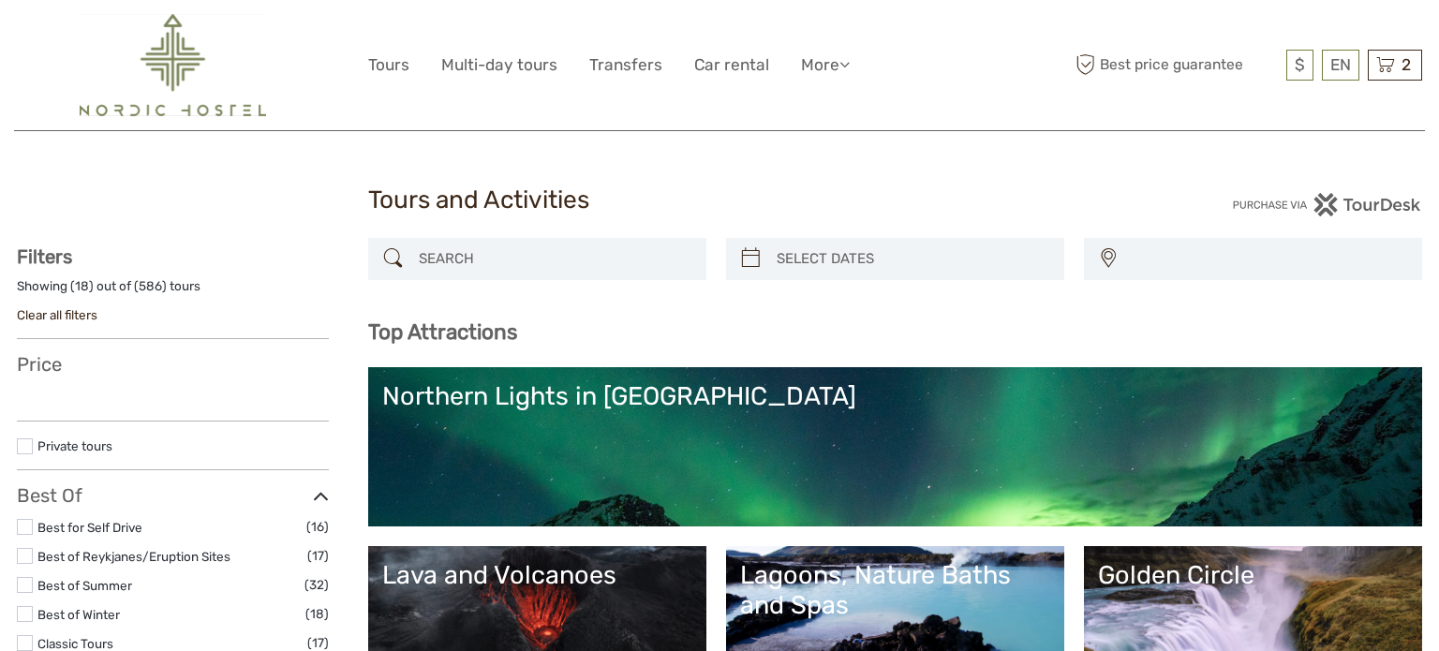
select select
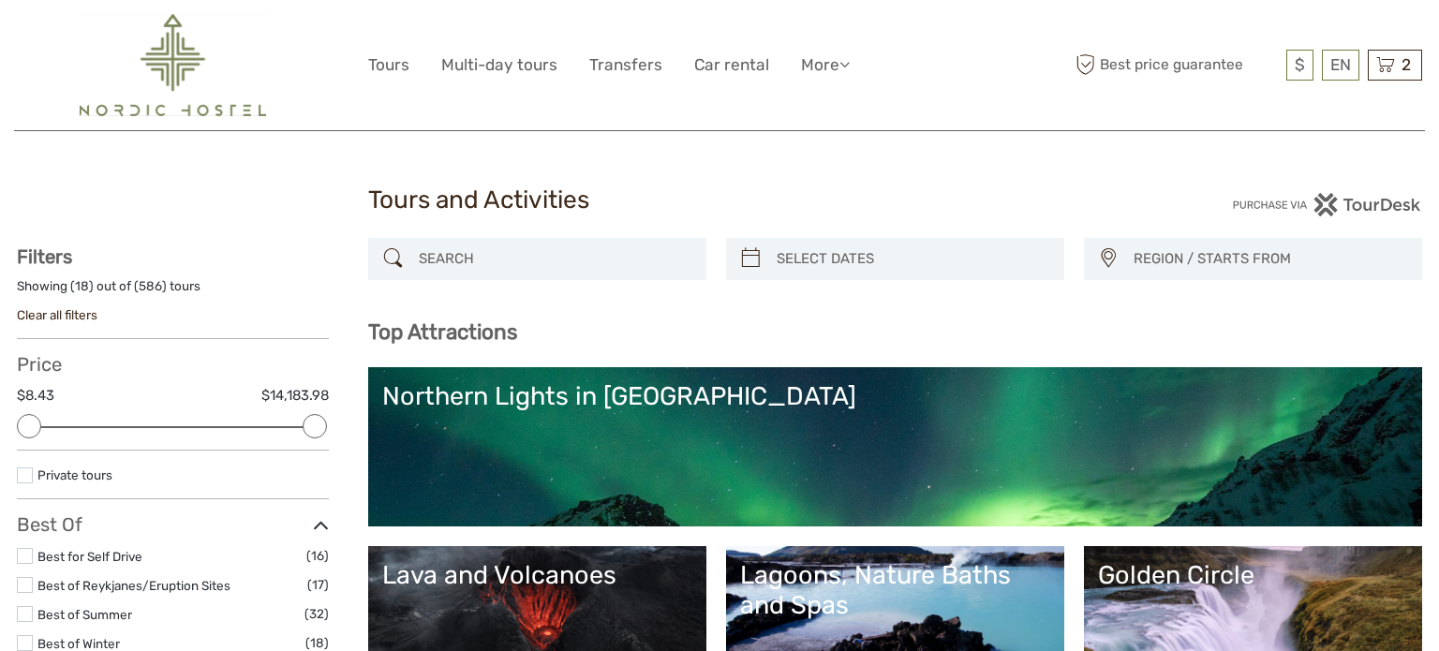
click at [573, 248] on input "search" at bounding box center [554, 259] width 286 height 33
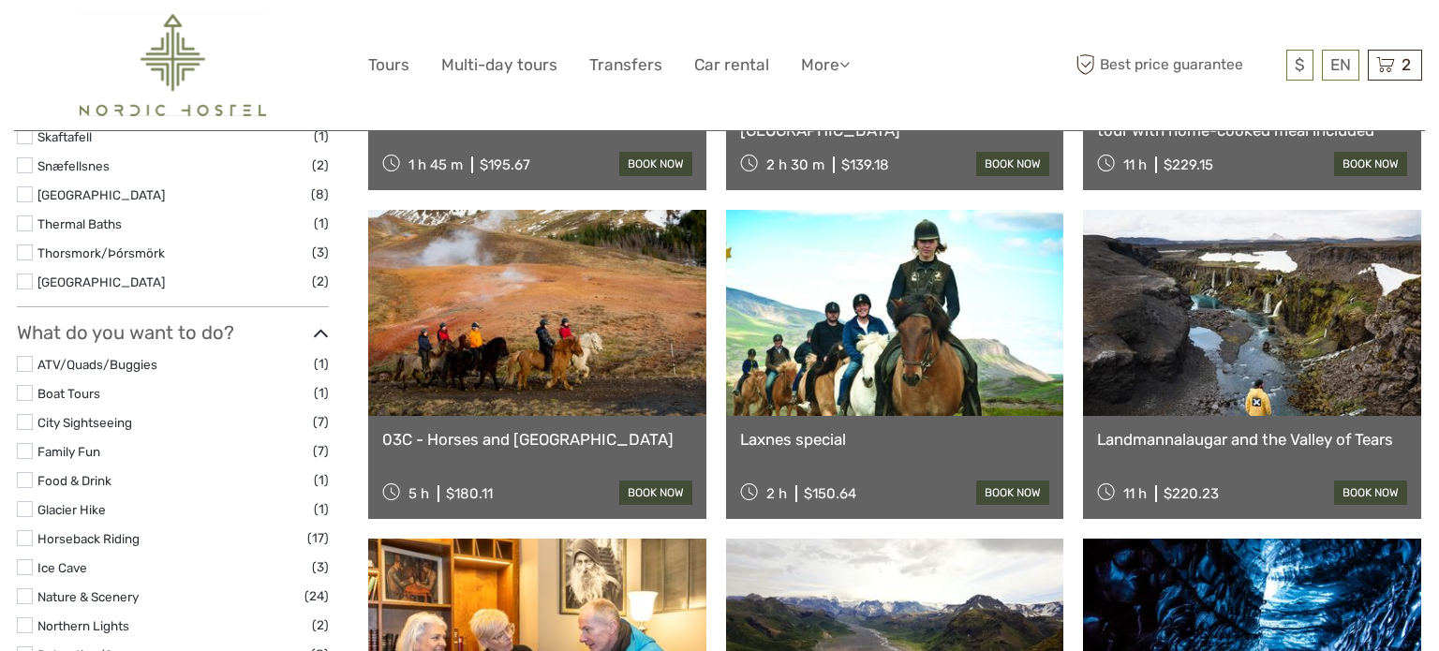
scroll to position [1149, 0]
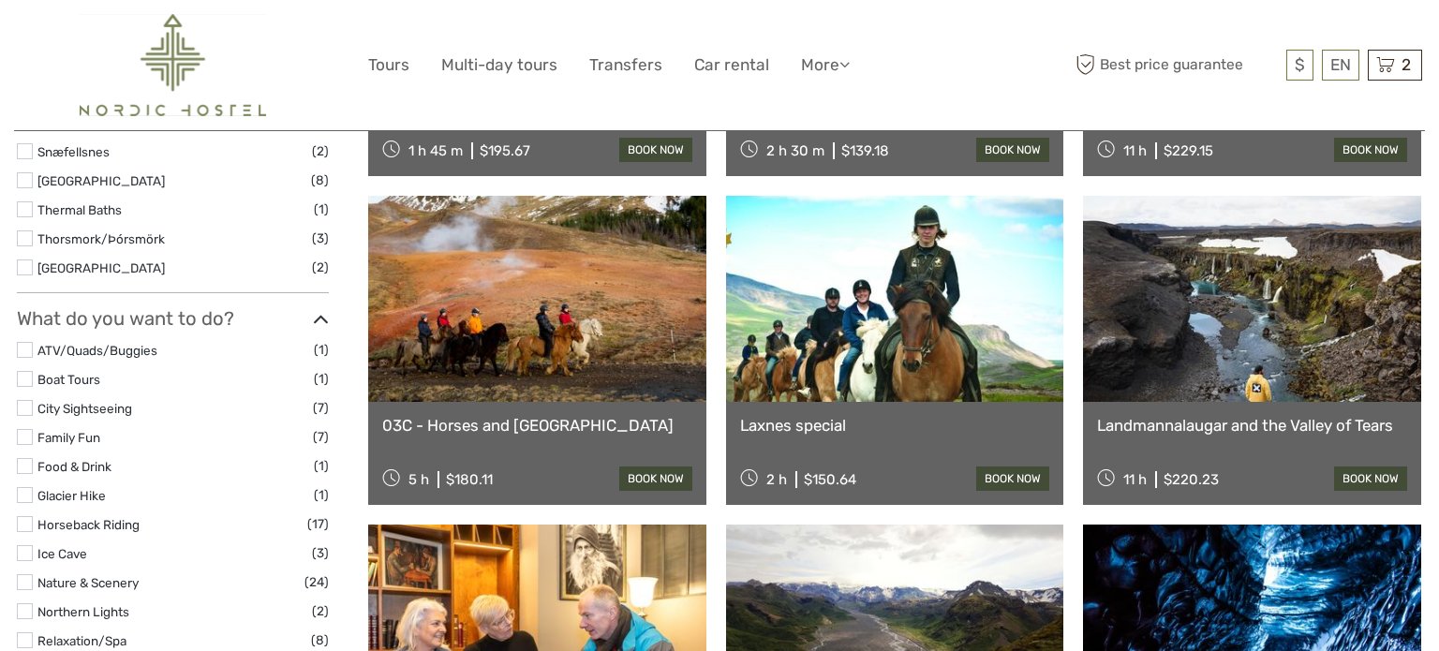
type input "horse"
click at [24, 524] on label at bounding box center [25, 524] width 16 height 16
click at [0, 0] on input "checkbox" at bounding box center [0, 0] width 0 height 0
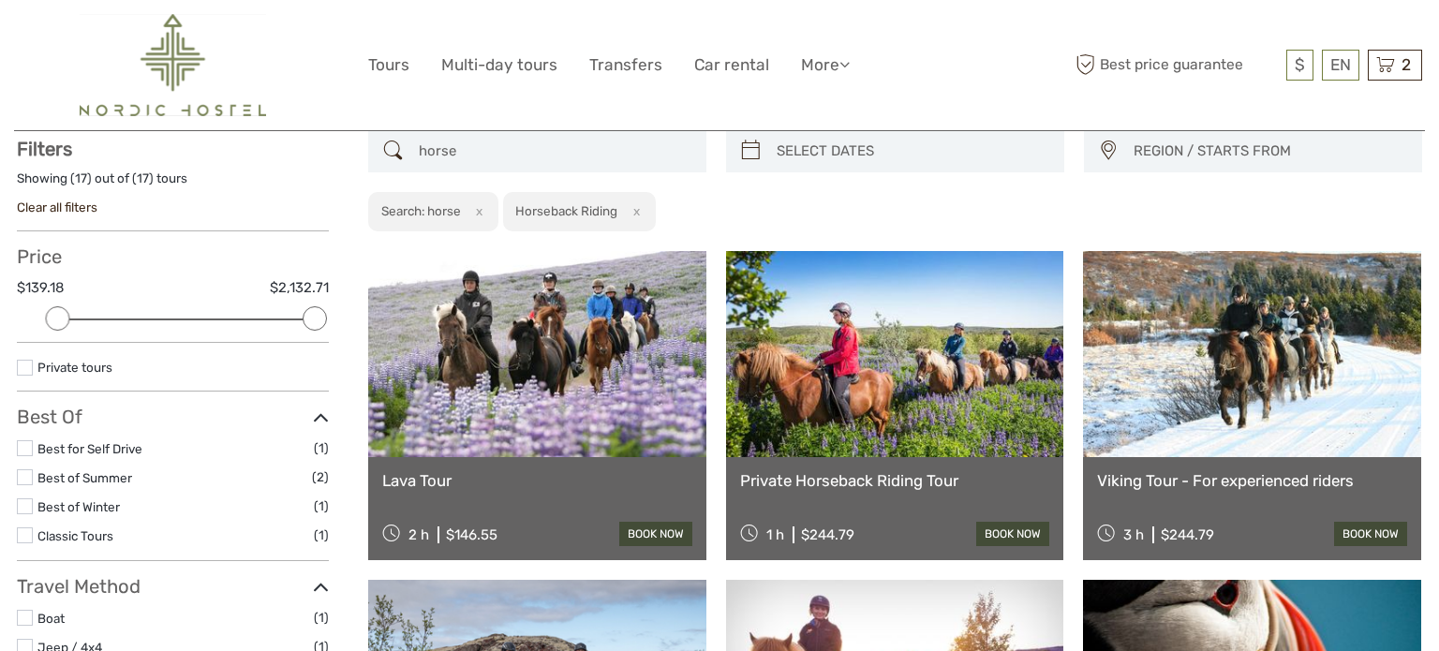
scroll to position [106, 0]
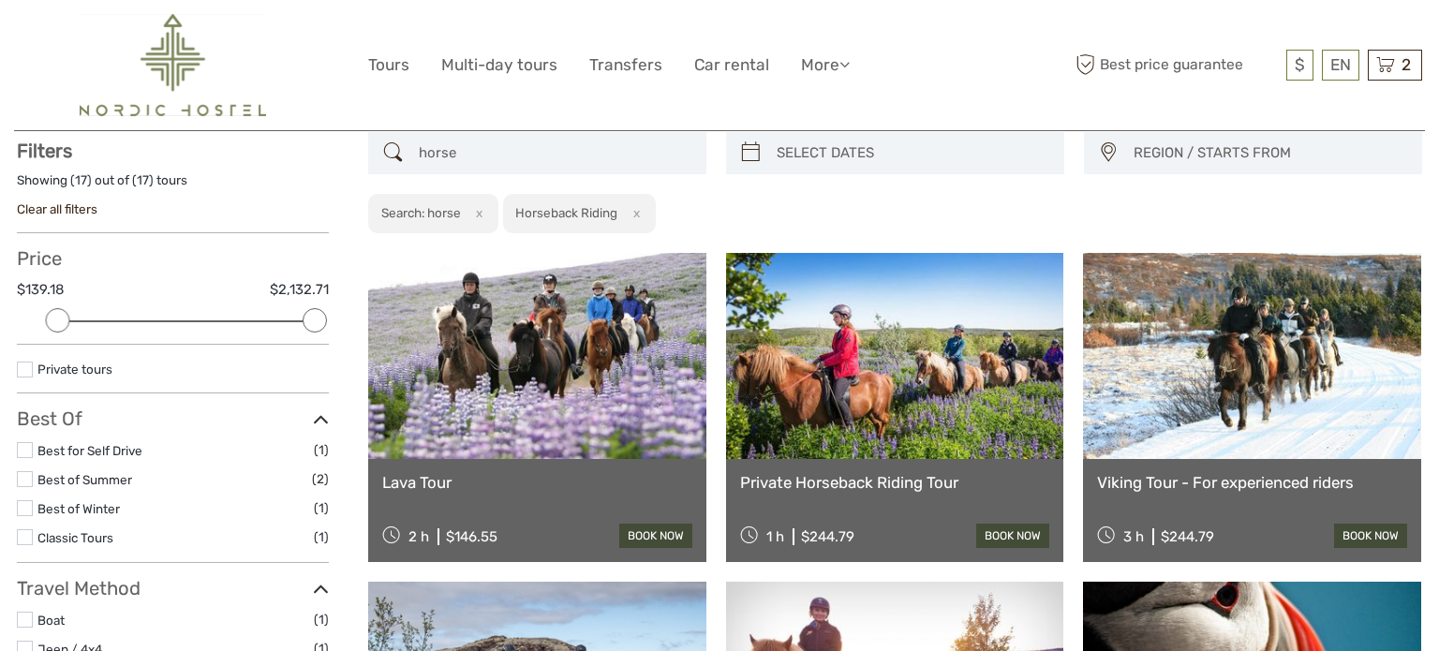
click at [1283, 440] on link at bounding box center [1252, 356] width 338 height 206
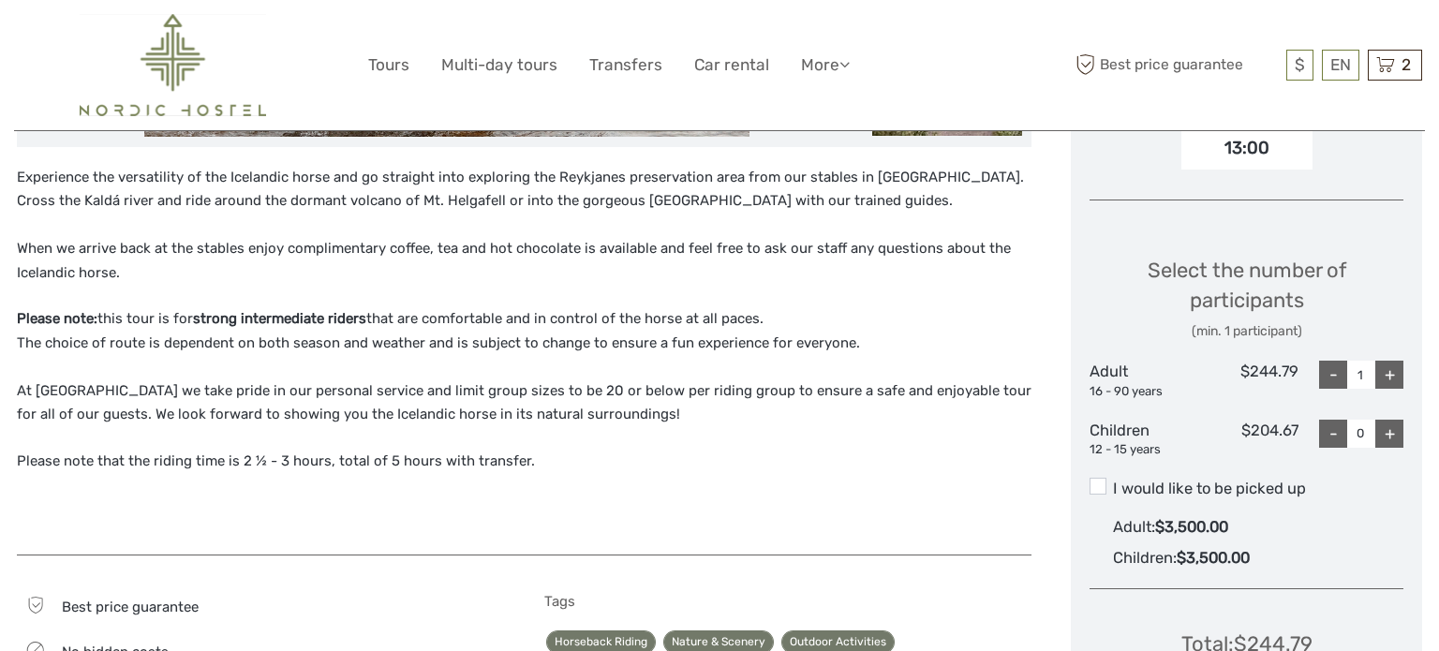
scroll to position [742, 0]
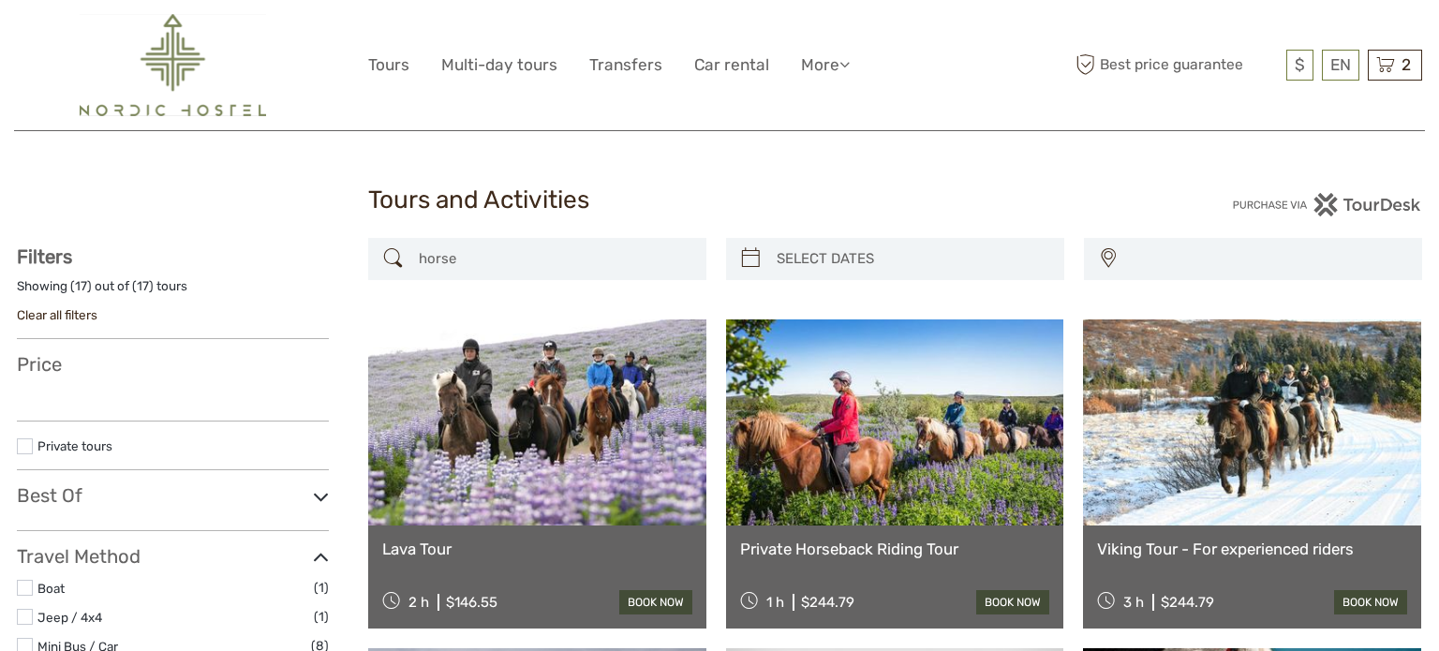
select select
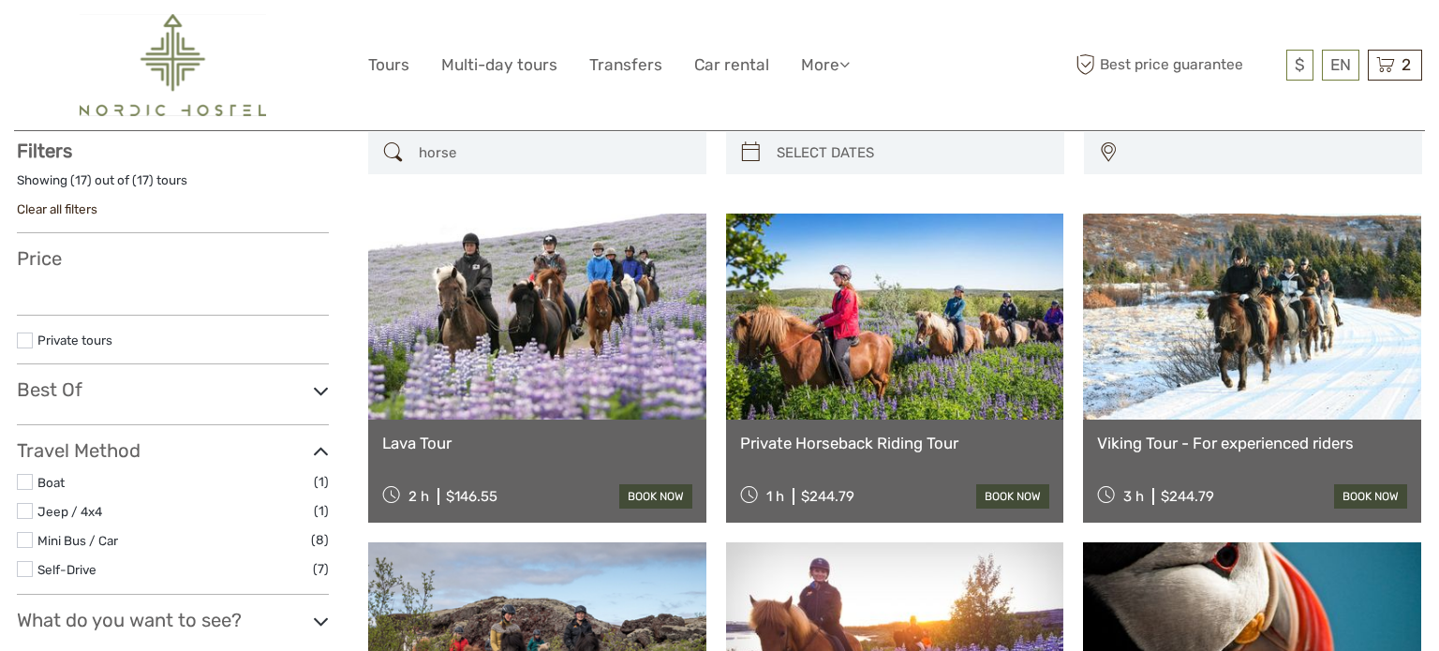
select select
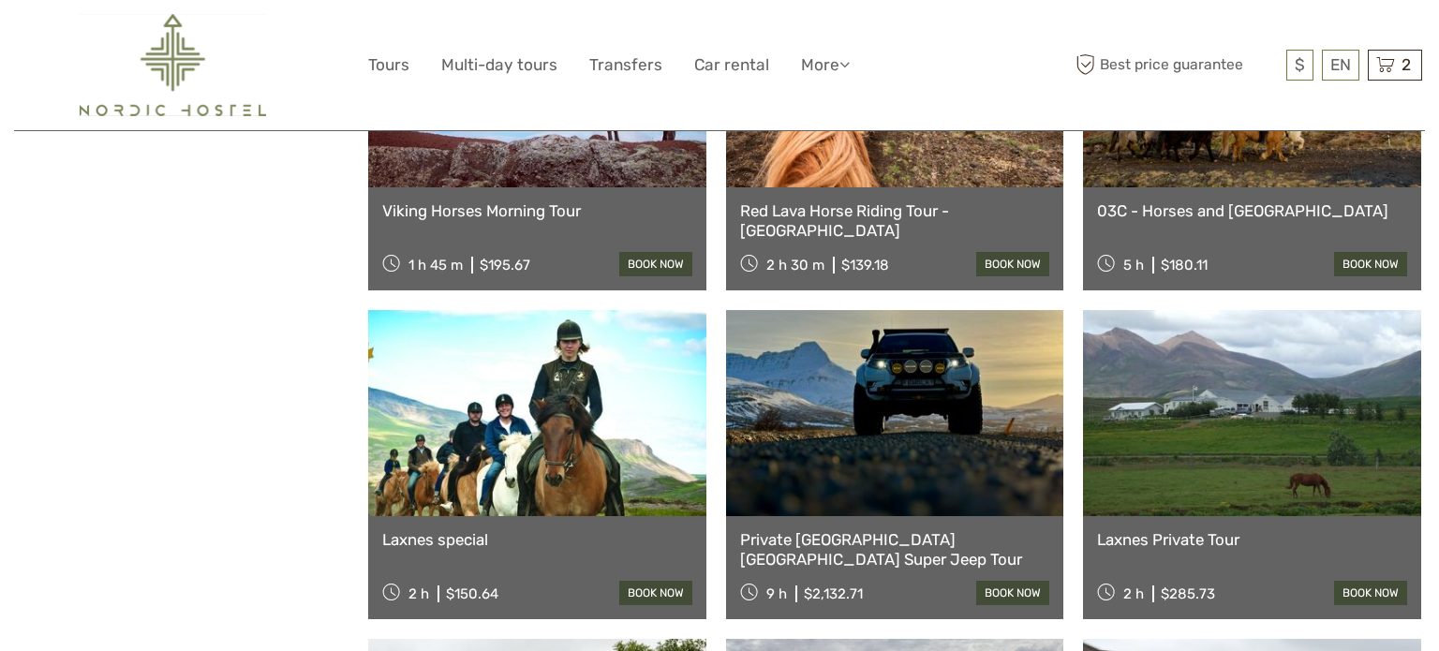
scroll to position [0, 0]
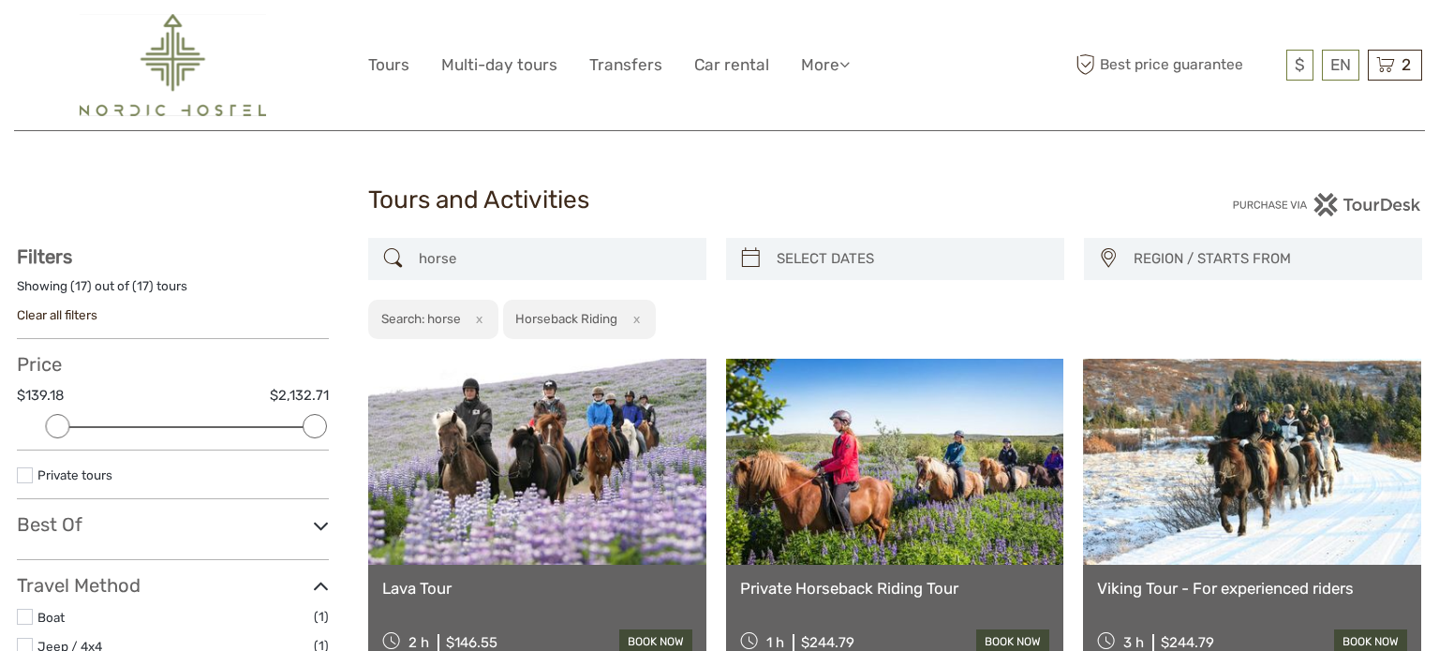
click at [505, 464] on link at bounding box center [537, 462] width 338 height 206
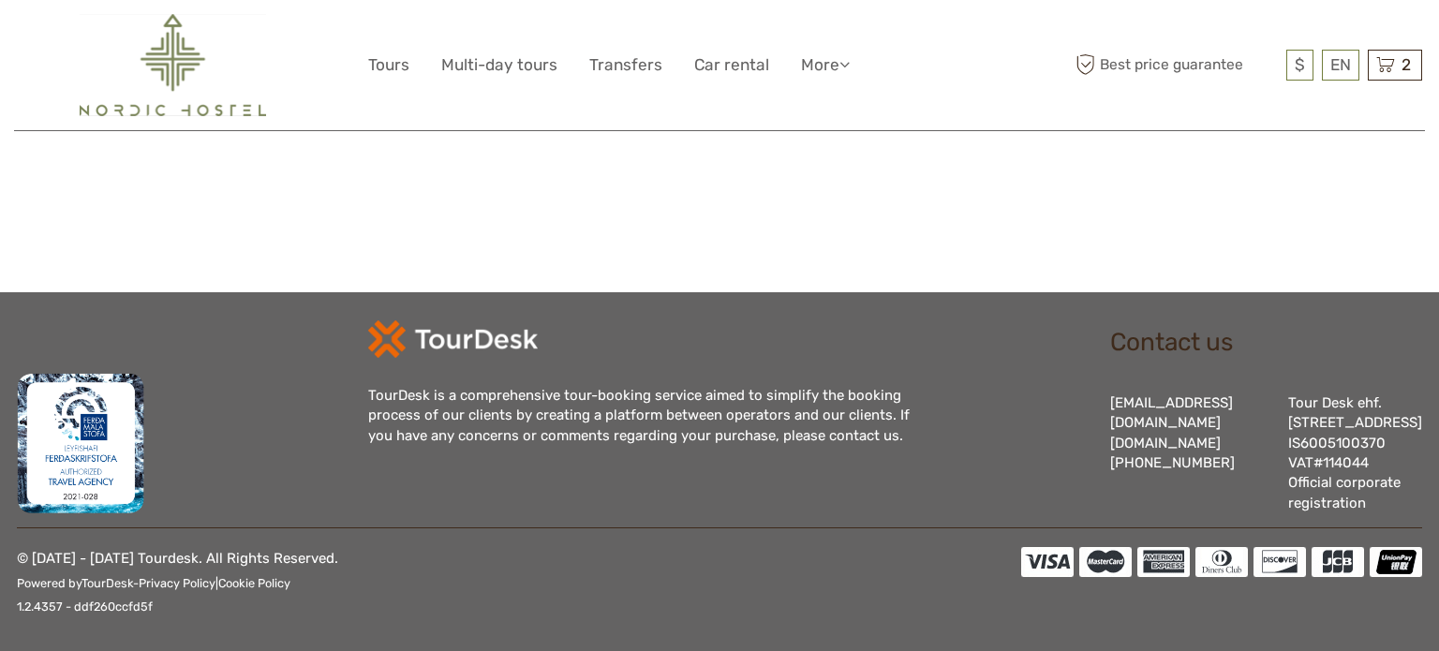
scroll to position [2686, 0]
